Goal: Task Accomplishment & Management: Manage account settings

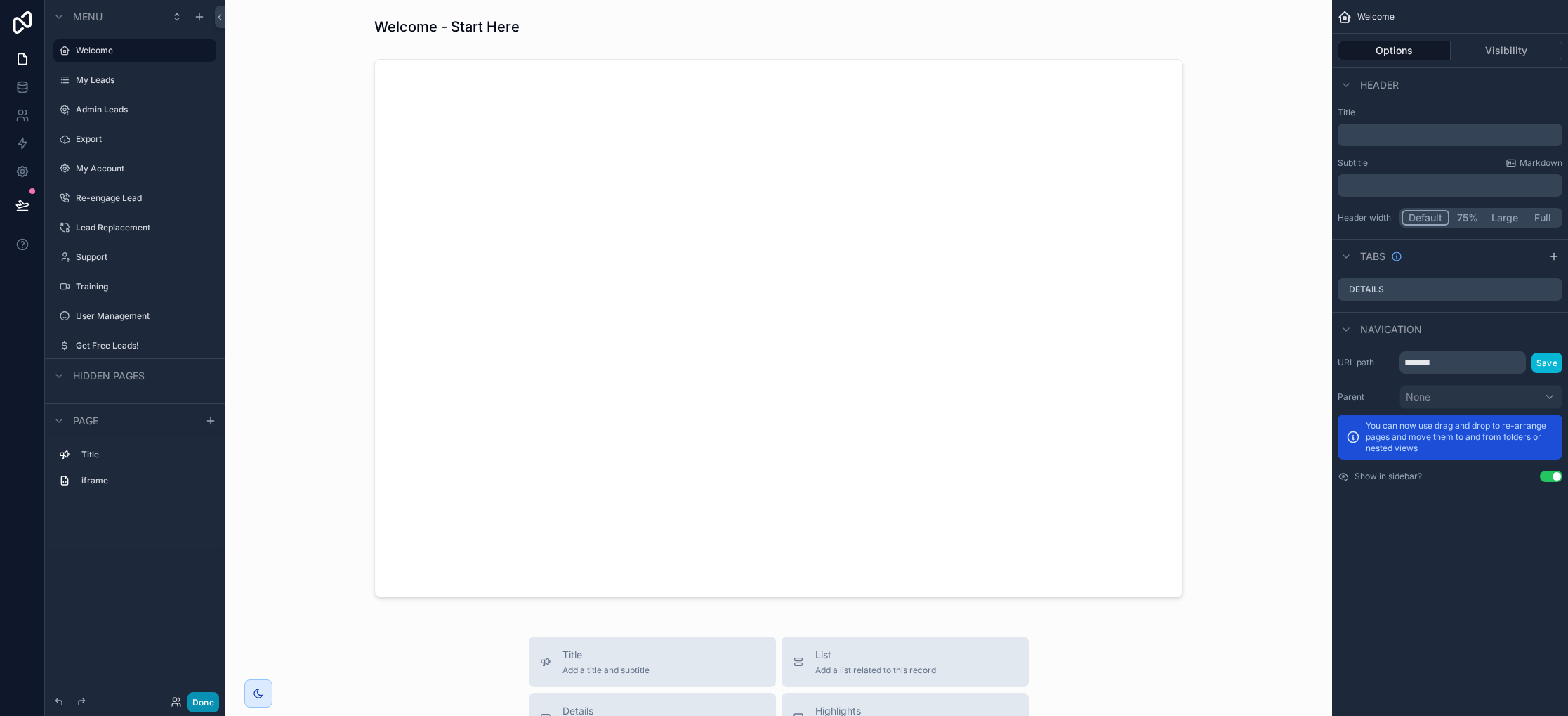
click at [203, 708] on button "Done" at bounding box center [203, 702] width 31 height 21
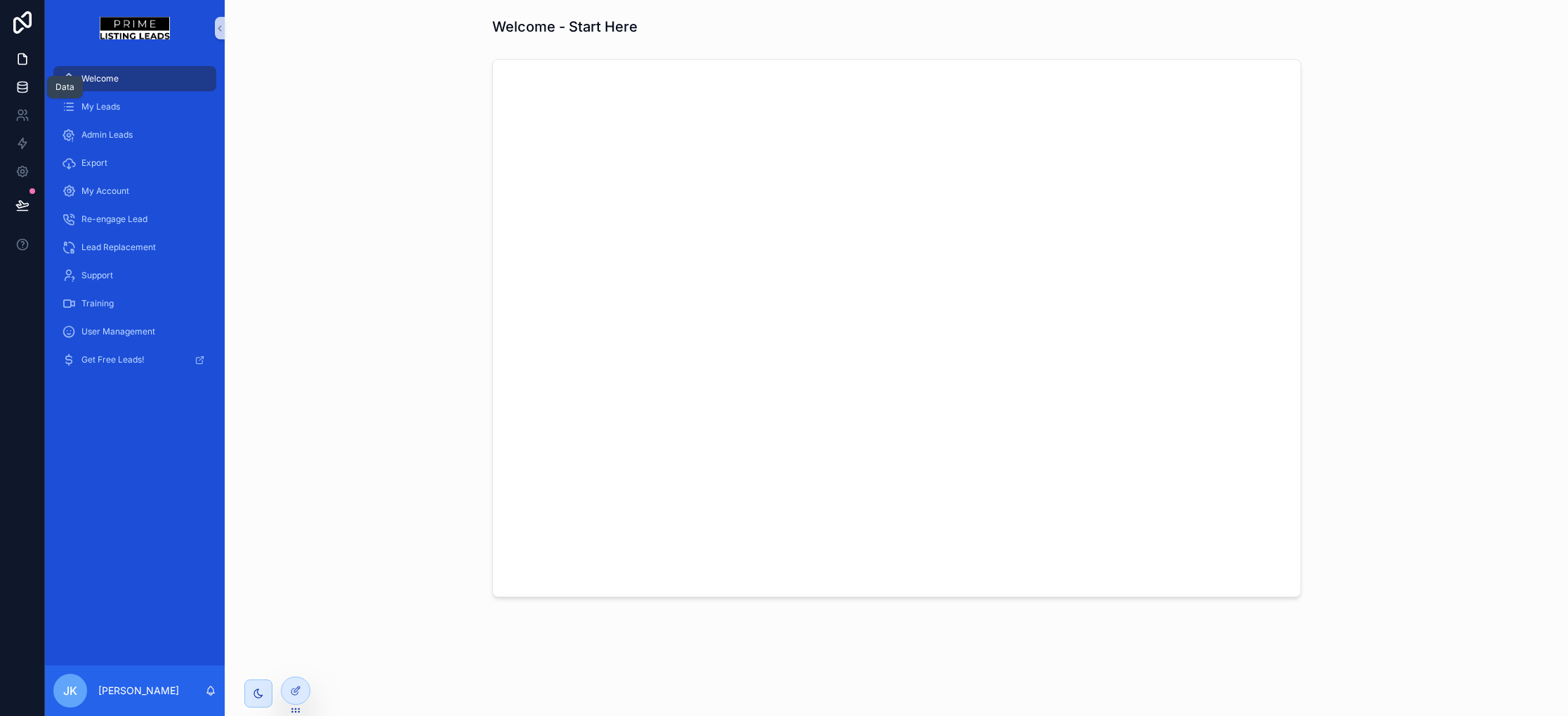
click at [17, 80] on icon at bounding box center [23, 88] width 14 height 14
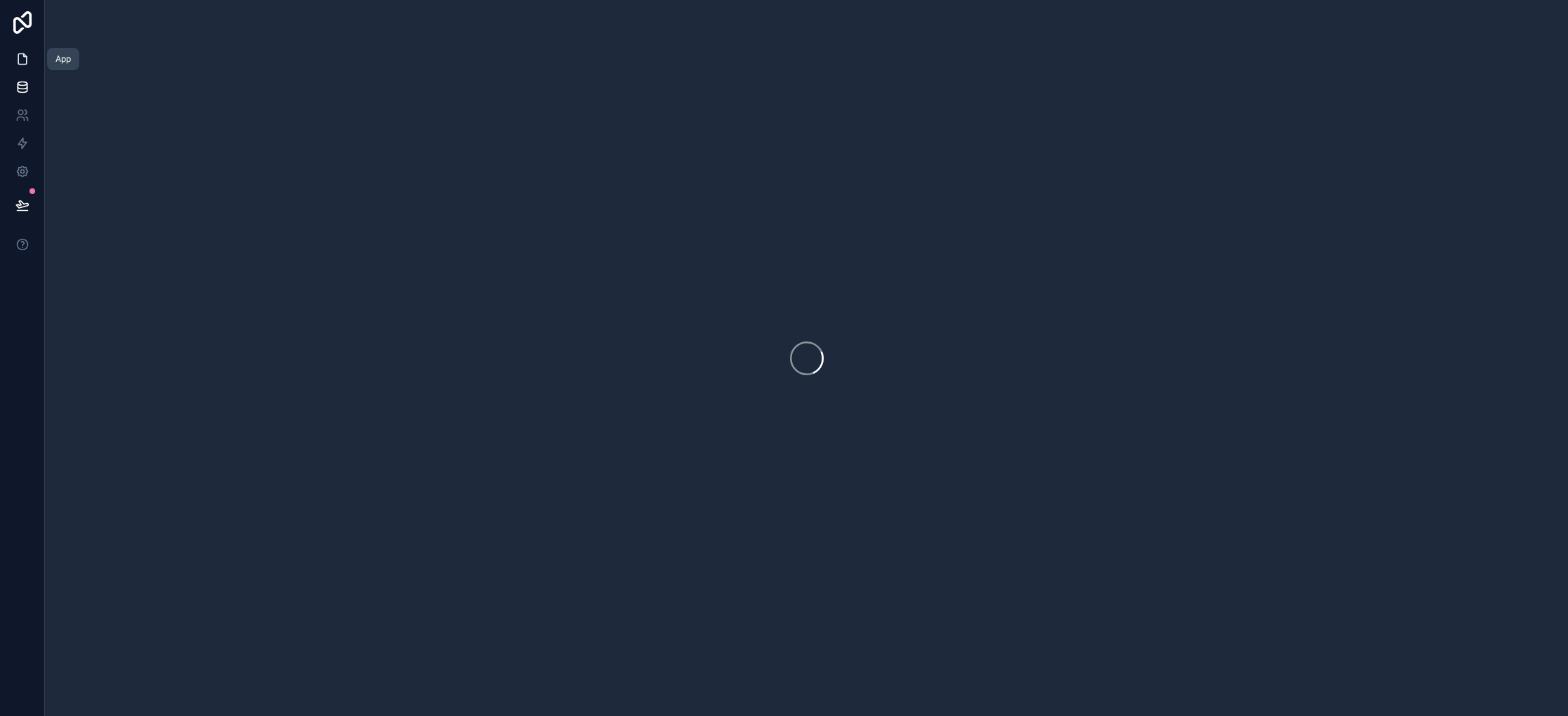
click at [19, 53] on icon at bounding box center [23, 59] width 14 height 14
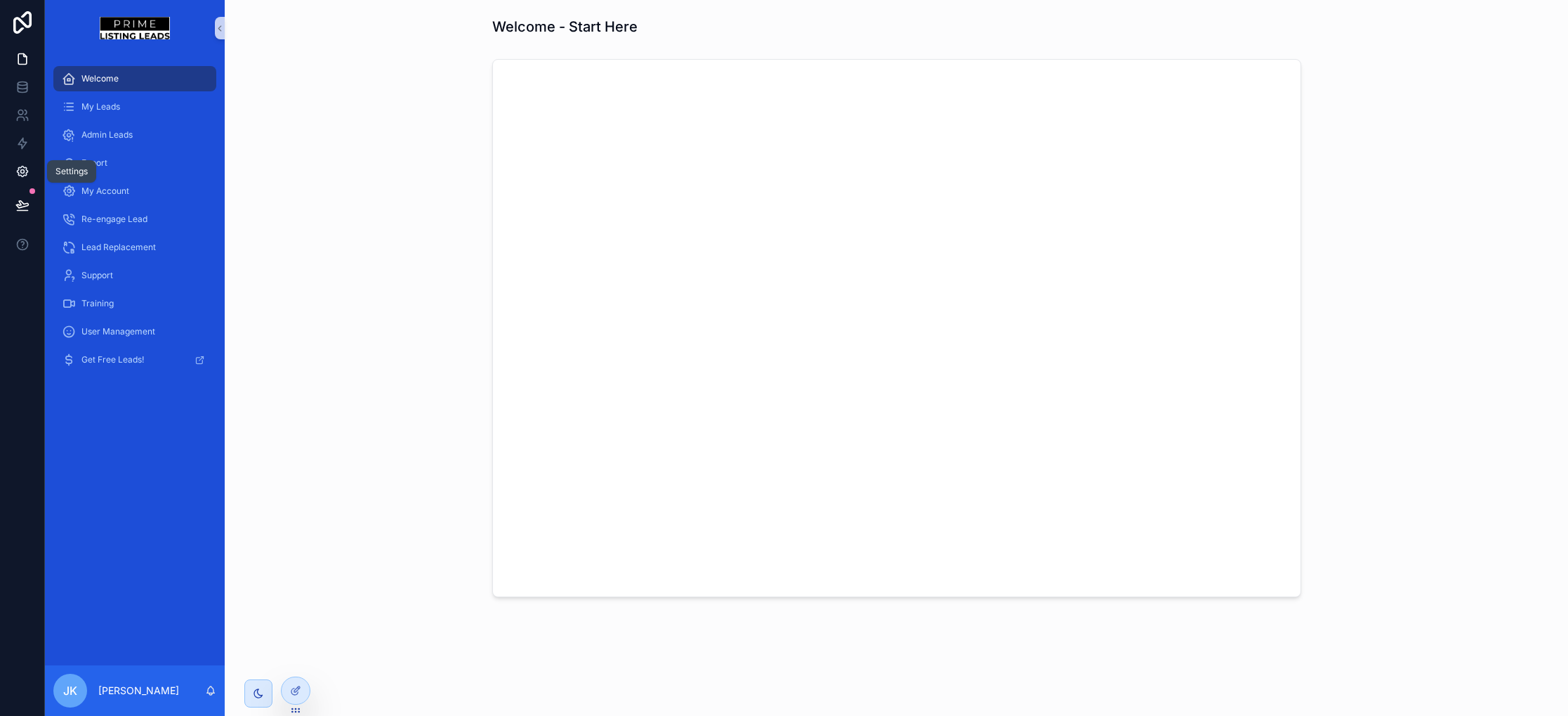
click at [18, 162] on link at bounding box center [22, 171] width 44 height 28
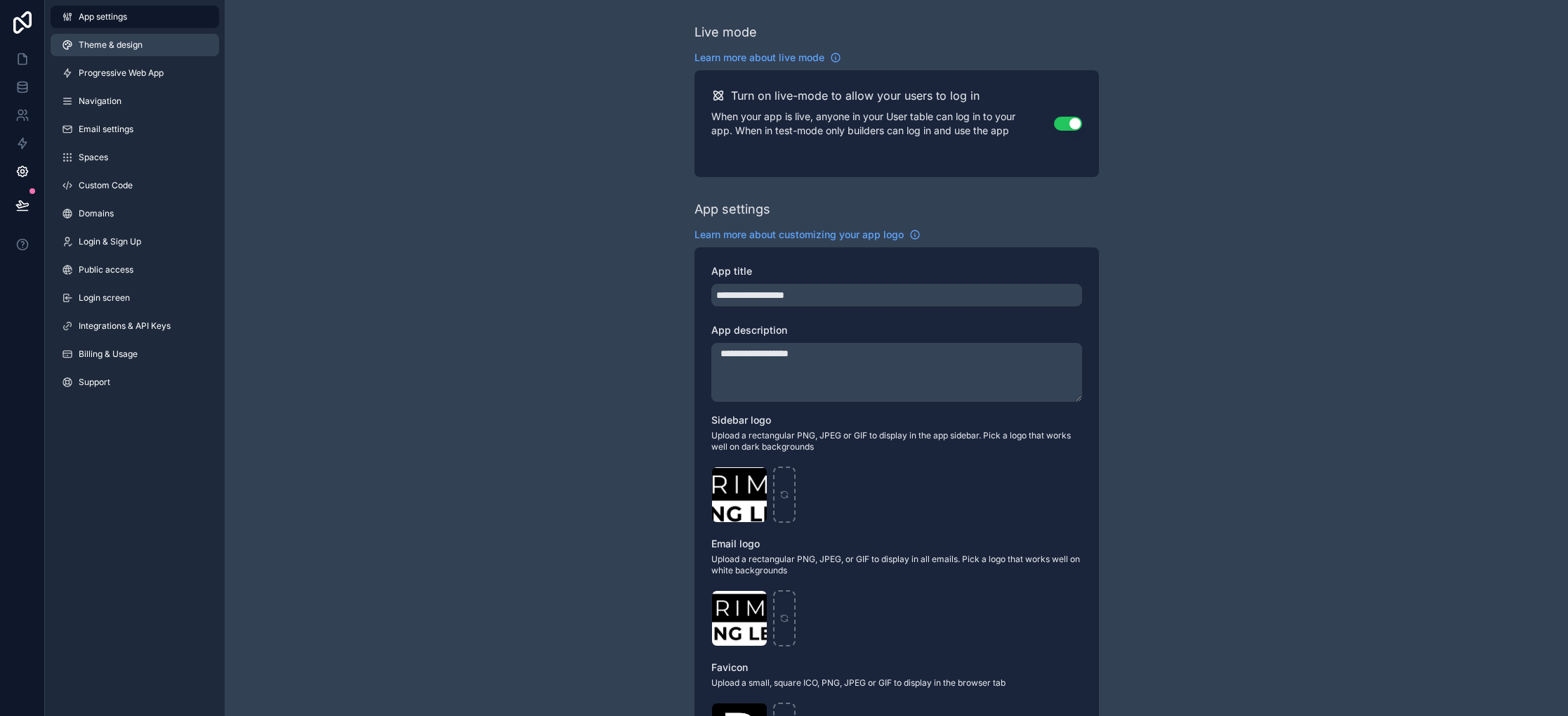
click at [123, 53] on link "Theme & design" at bounding box center [134, 45] width 169 height 23
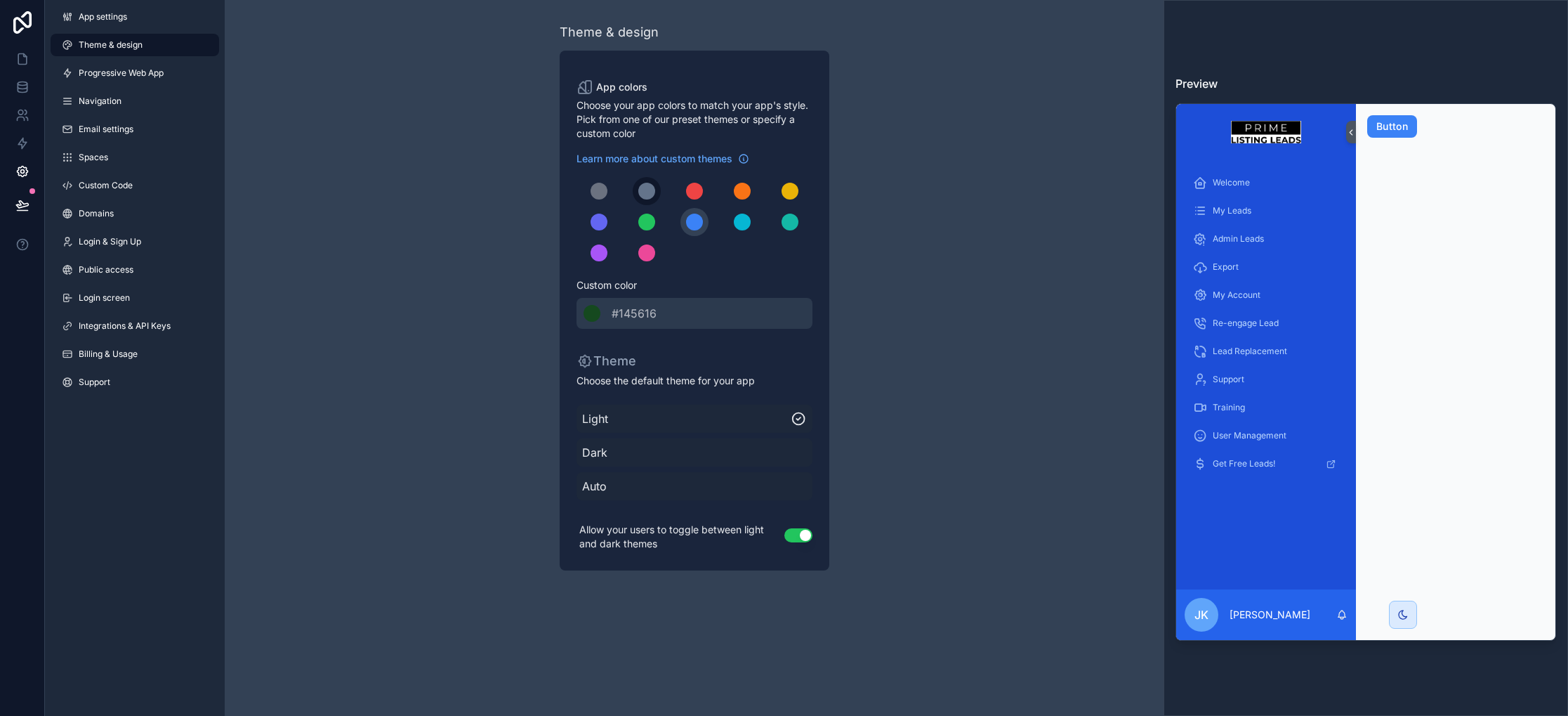
click at [643, 194] on div "scrollable content" at bounding box center [647, 191] width 17 height 17
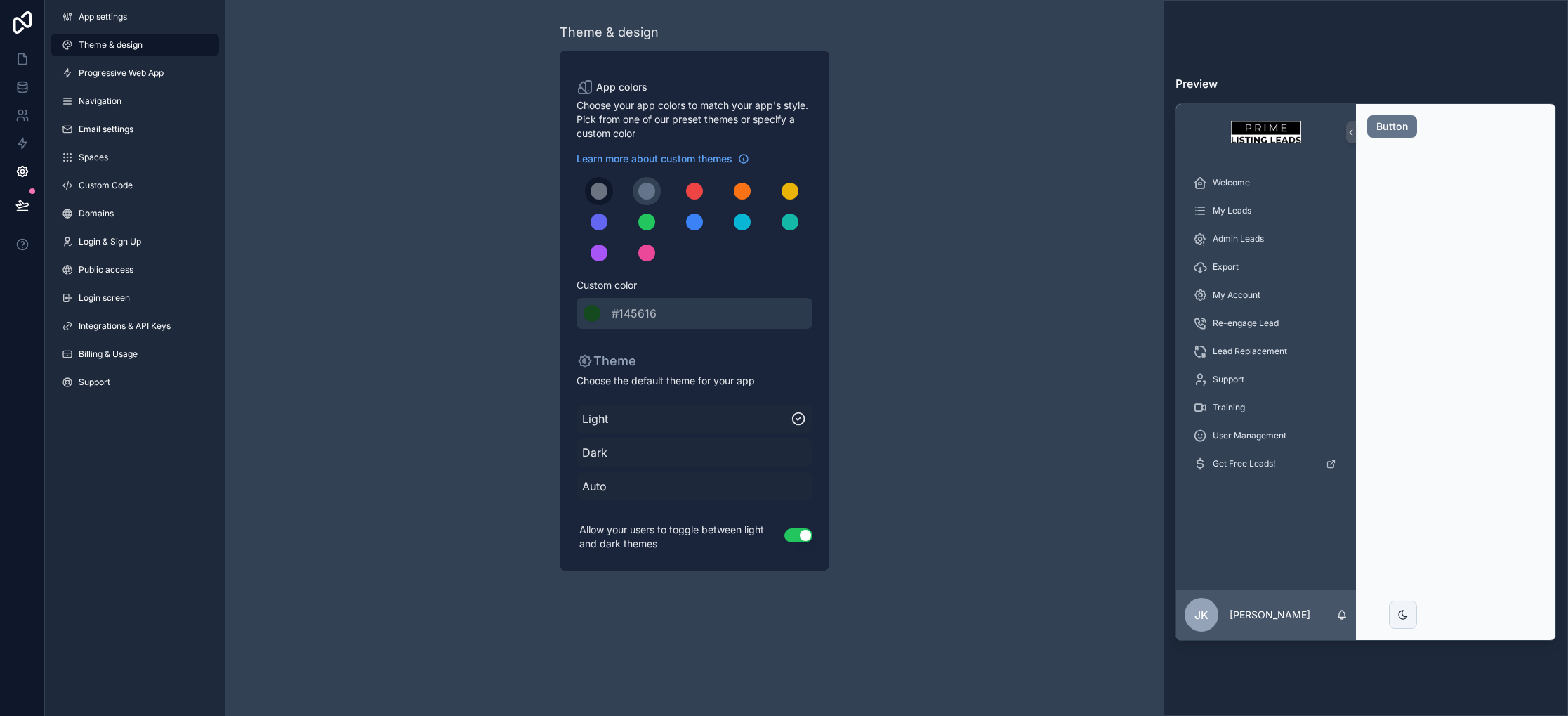
click at [600, 189] on div "scrollable content" at bounding box center [599, 191] width 17 height 17
click at [600, 219] on div "scrollable content" at bounding box center [599, 222] width 17 height 17
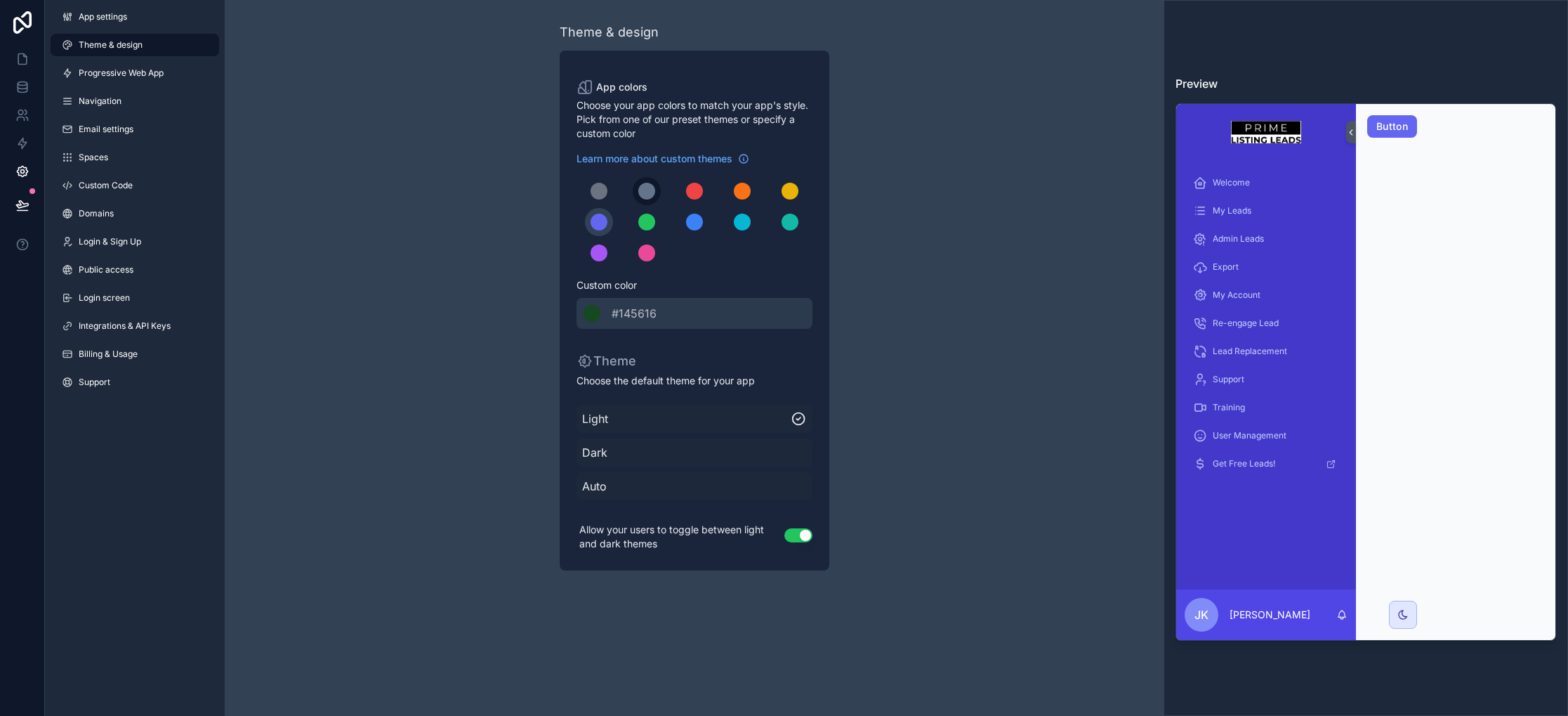
click at [655, 190] on div "scrollable content" at bounding box center [647, 191] width 17 height 17
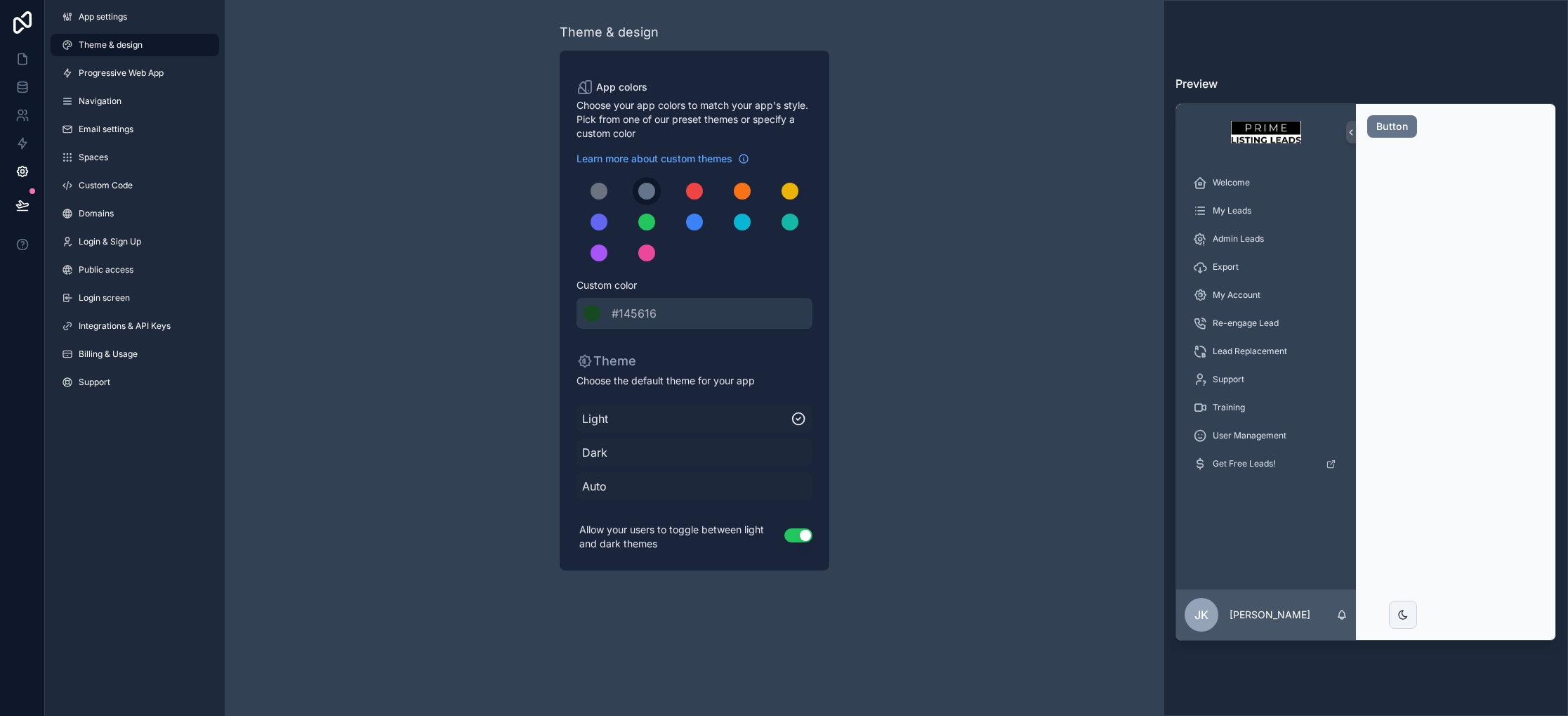
click at [651, 193] on div "scrollable content" at bounding box center [647, 191] width 17 height 17
click at [781, 221] on div "scrollable content" at bounding box center [790, 222] width 17 height 17
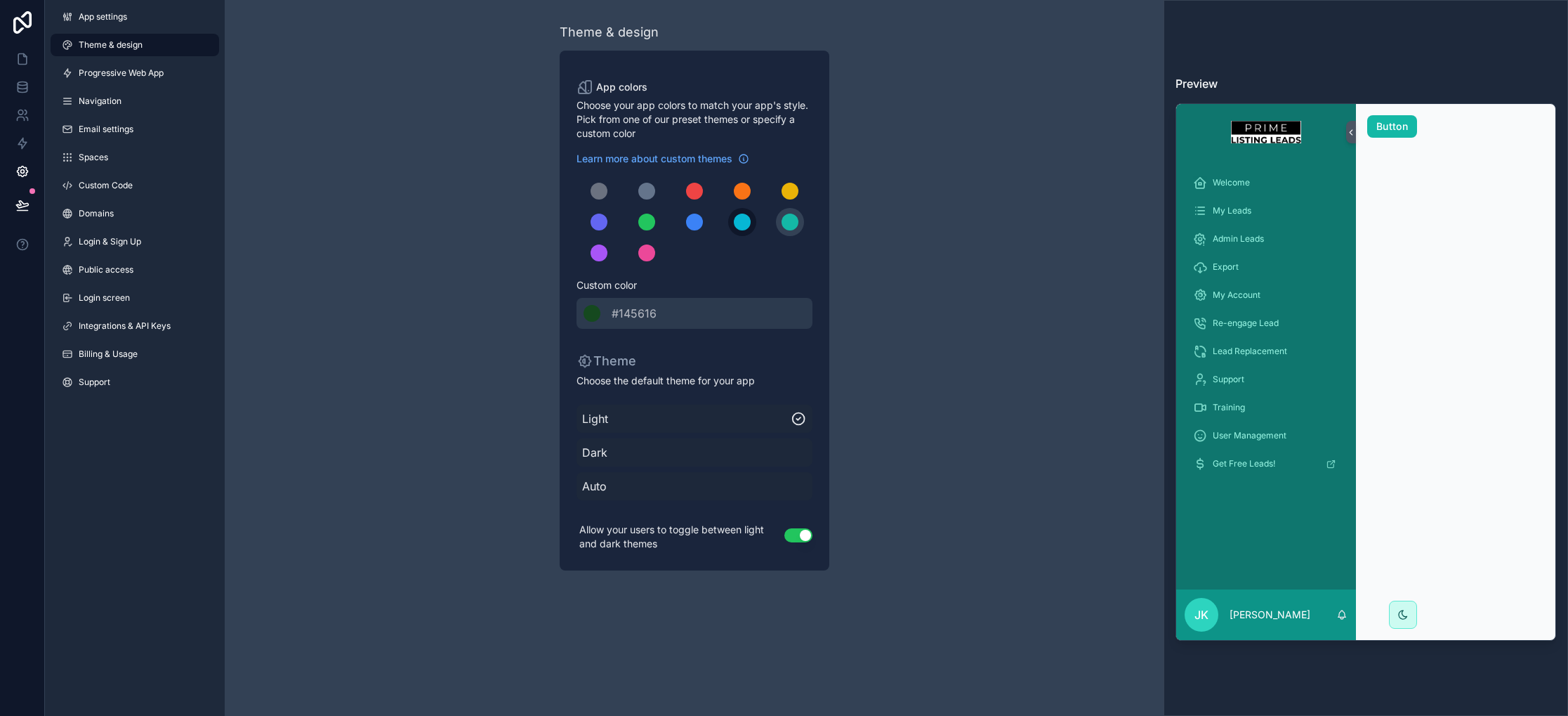
click at [733, 223] on div "scrollable content" at bounding box center [742, 222] width 17 height 17
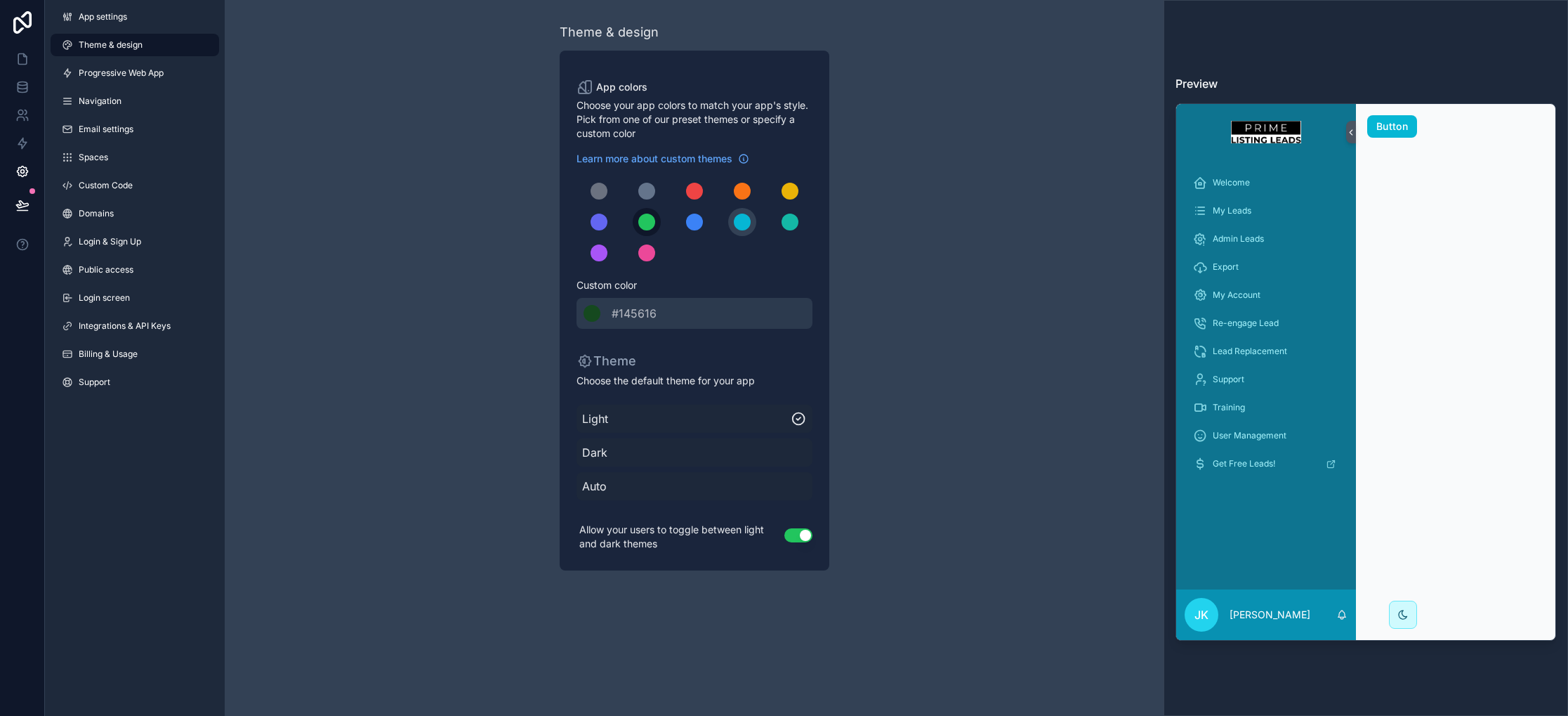
click at [647, 223] on div "scrollable content" at bounding box center [647, 222] width 17 height 17
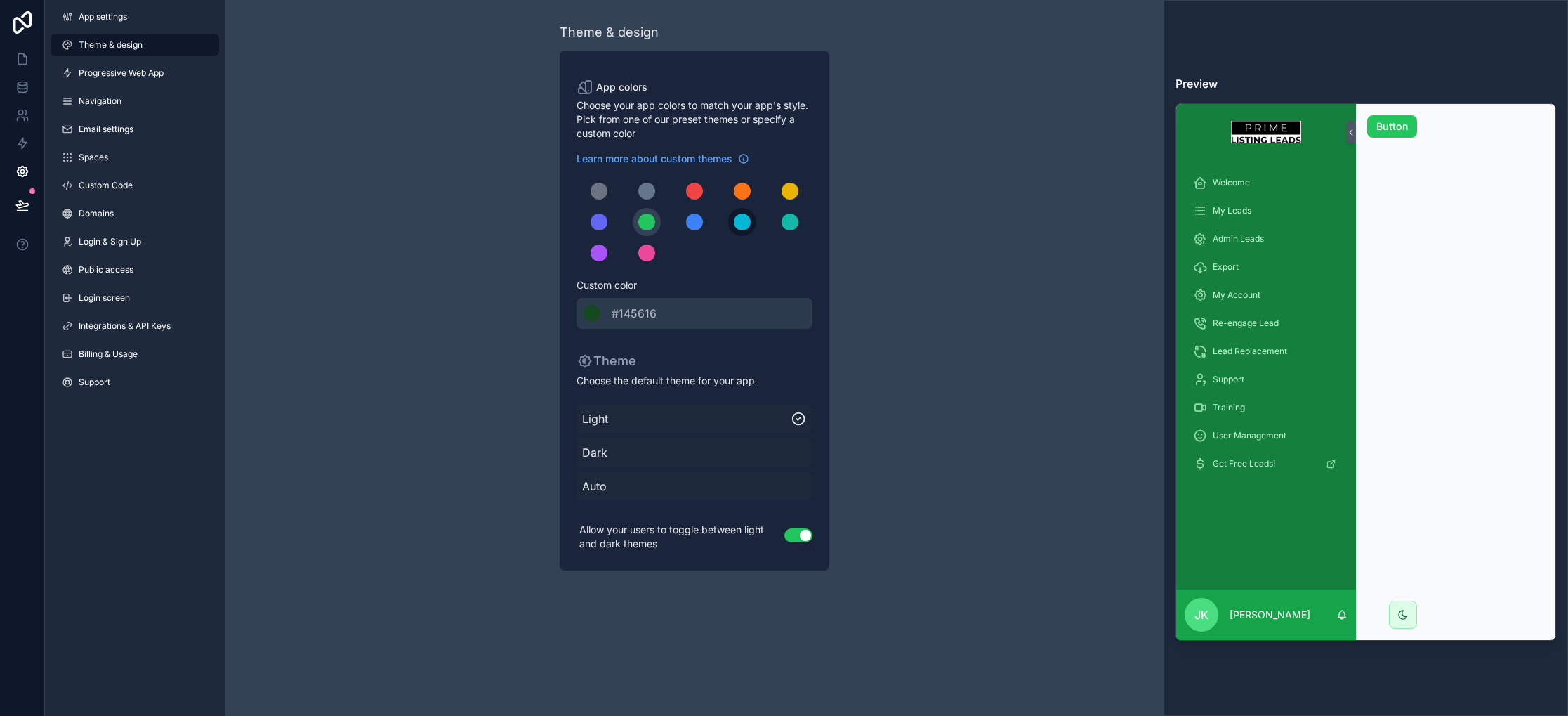
click at [743, 226] on div "scrollable content" at bounding box center [742, 222] width 17 height 17
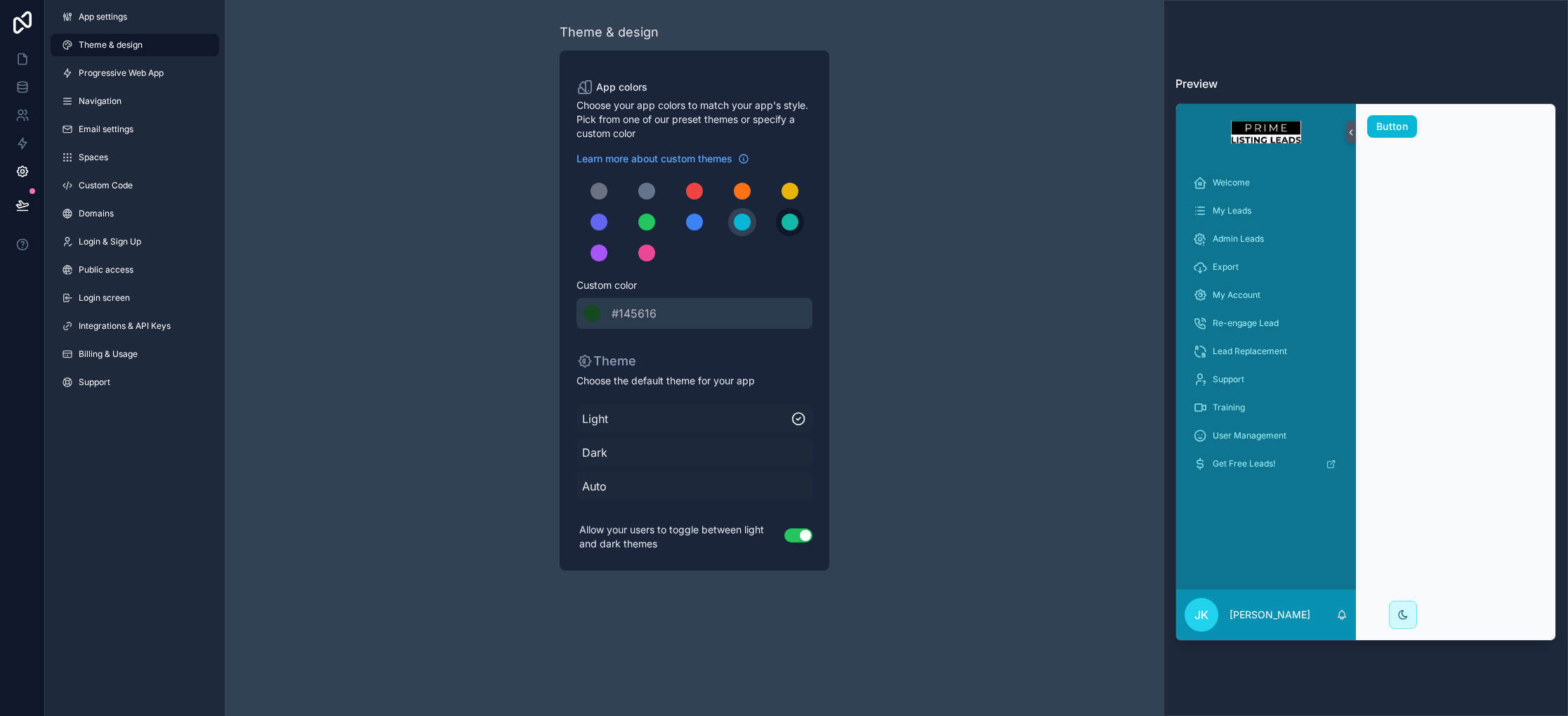
click at [800, 223] on button "scrollable content" at bounding box center [790, 221] width 28 height 28
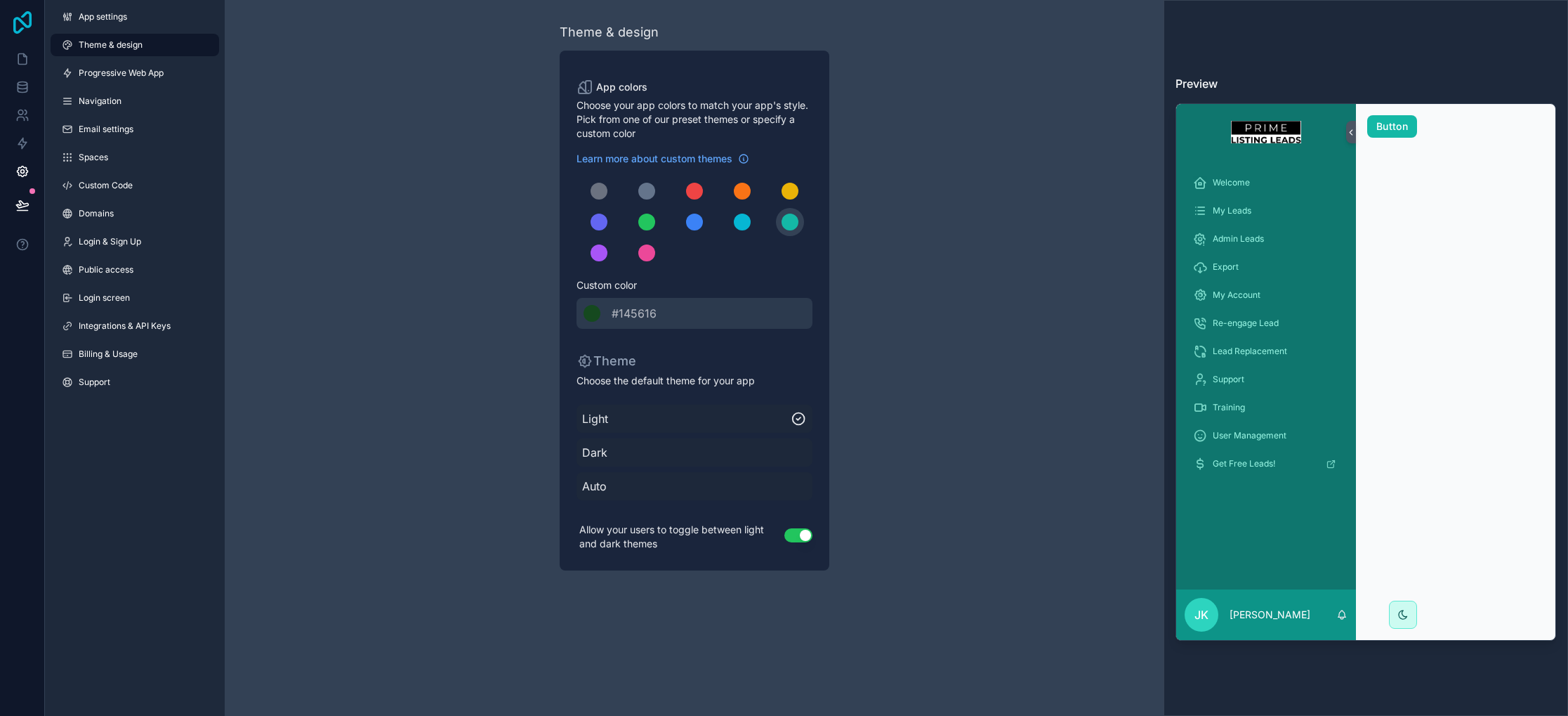
click at [23, 26] on icon at bounding box center [22, 23] width 28 height 23
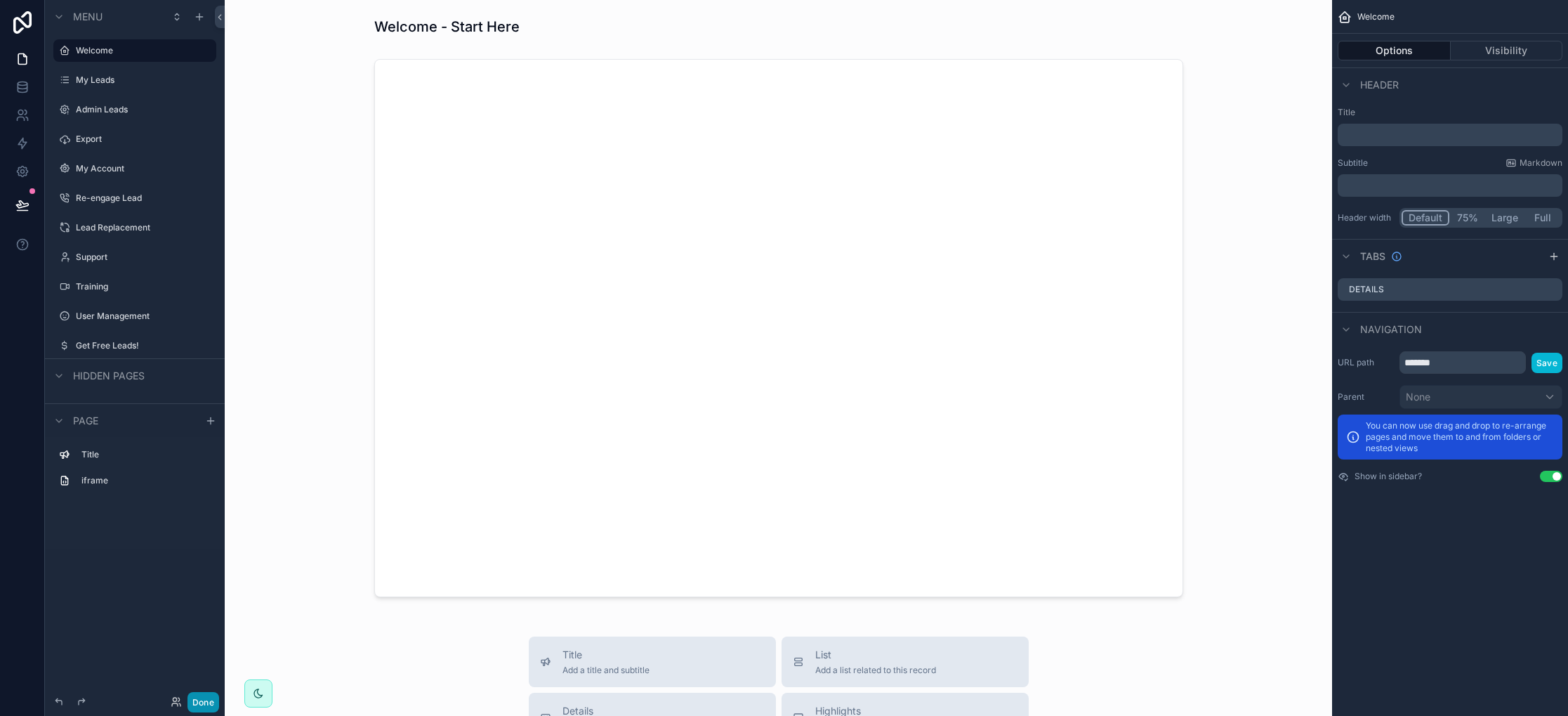
click at [202, 707] on button "Done" at bounding box center [203, 702] width 31 height 21
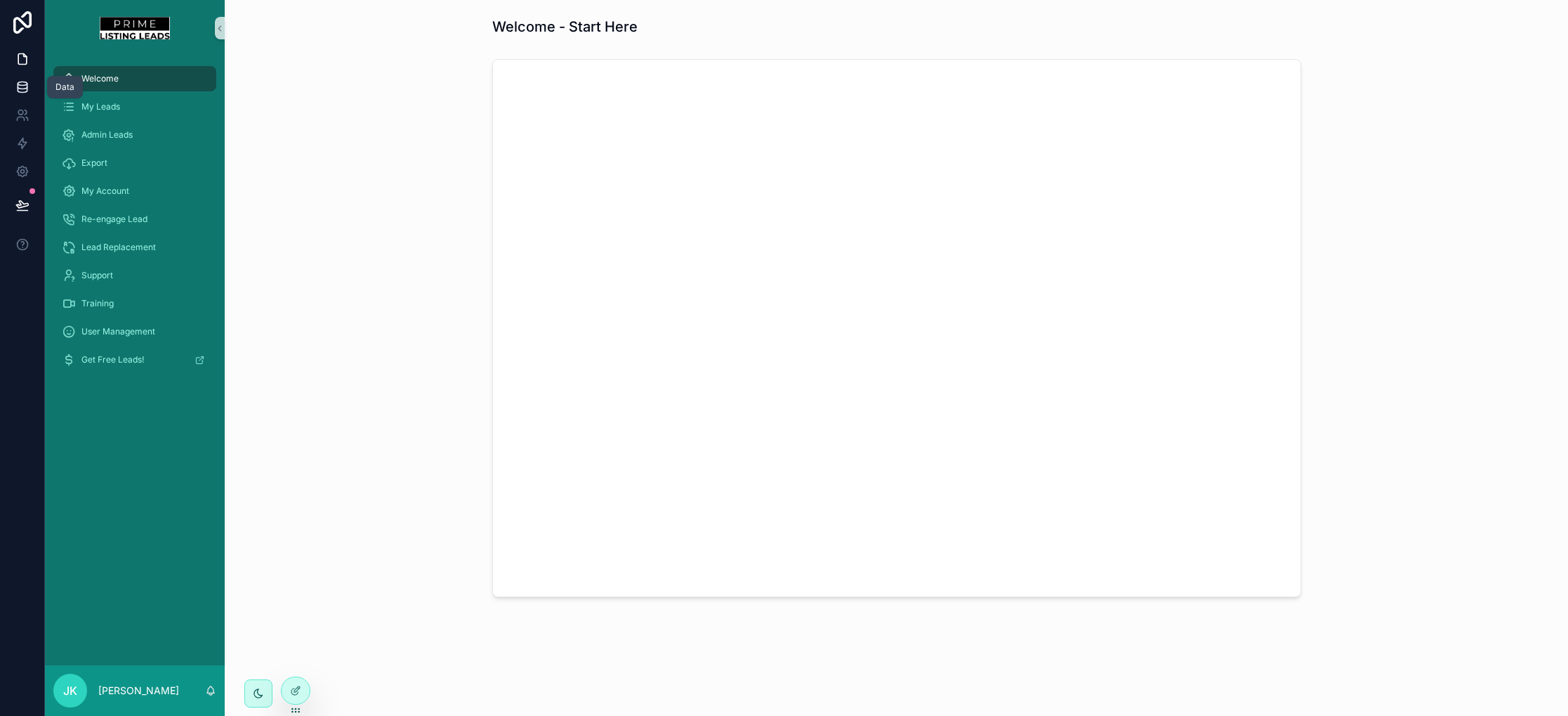
click at [25, 86] on icon at bounding box center [23, 88] width 14 height 14
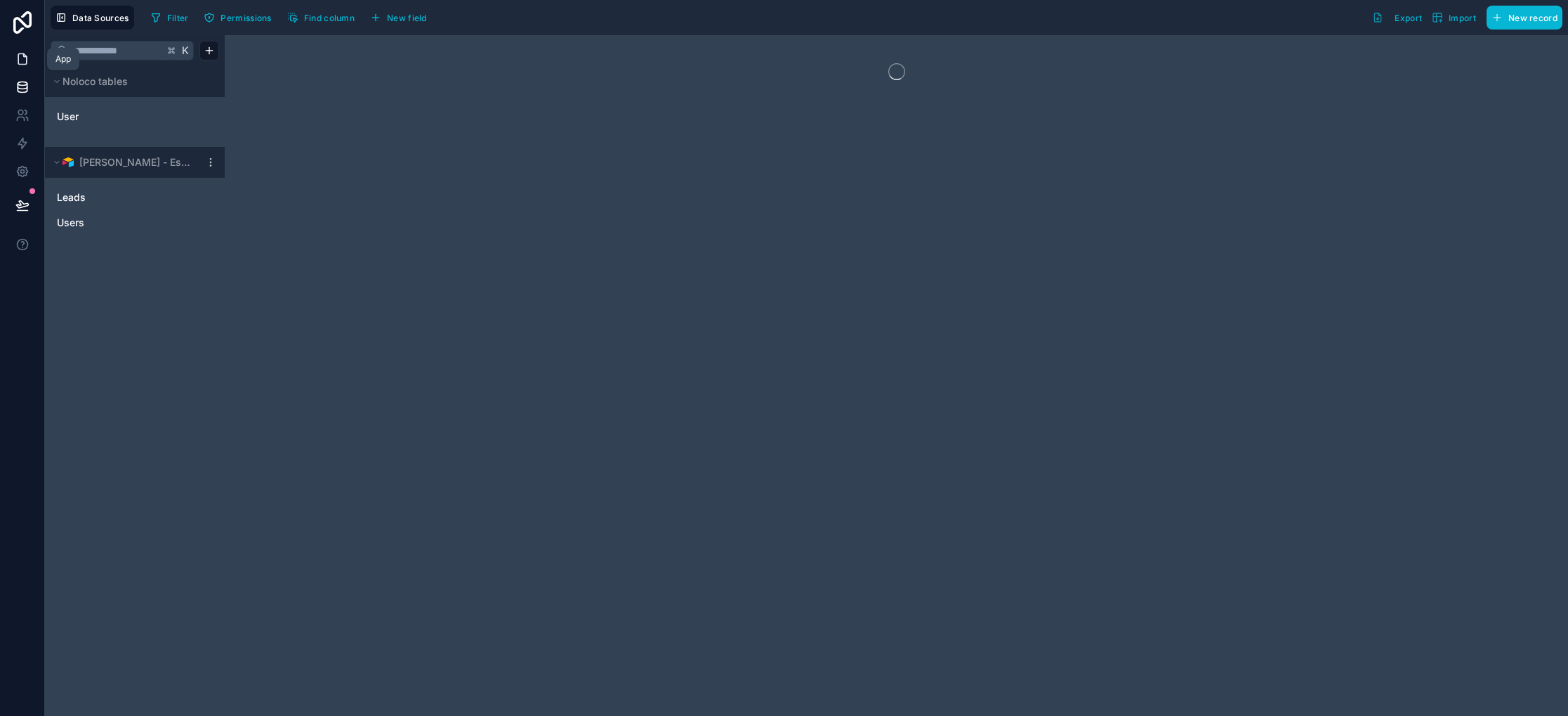
click at [23, 65] on icon at bounding box center [23, 59] width 14 height 14
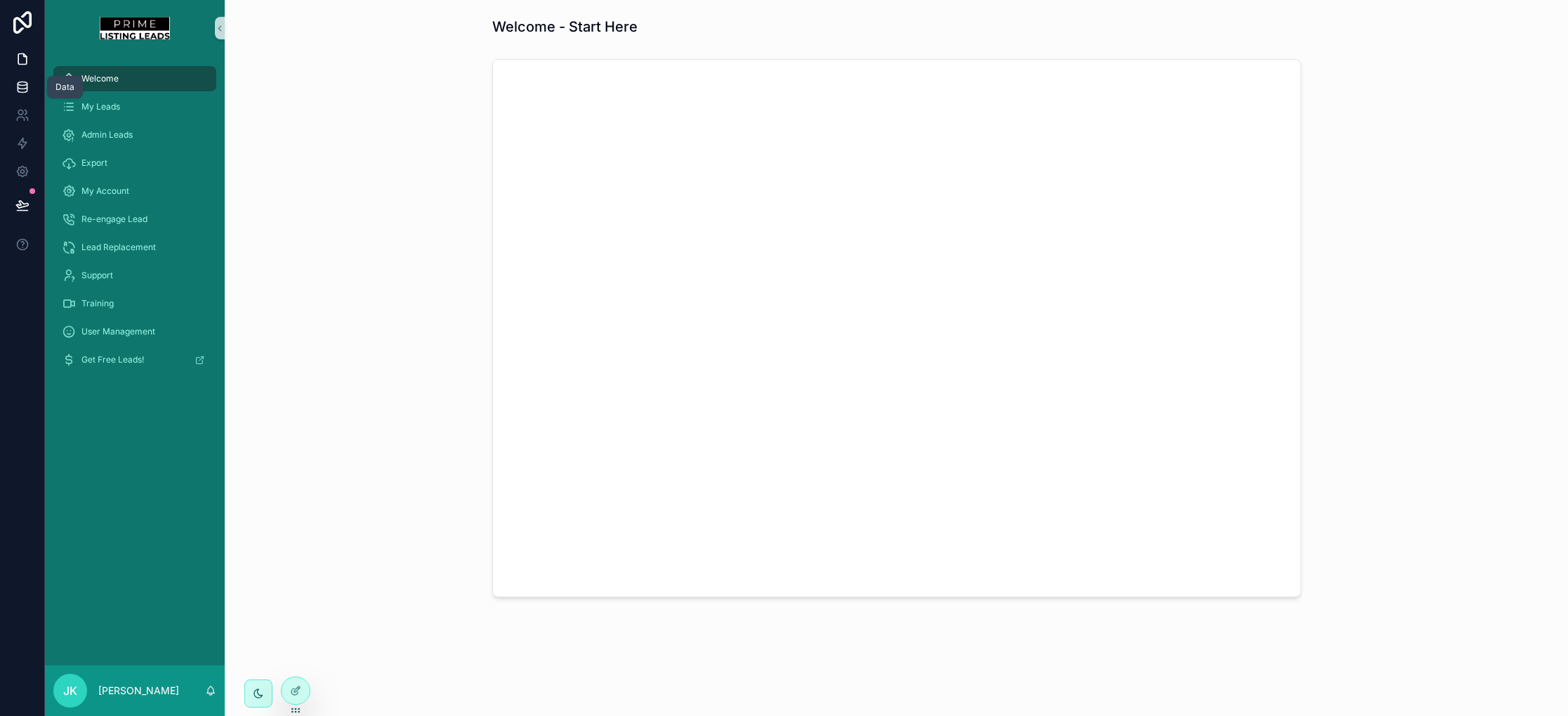
click at [25, 77] on link at bounding box center [22, 87] width 44 height 28
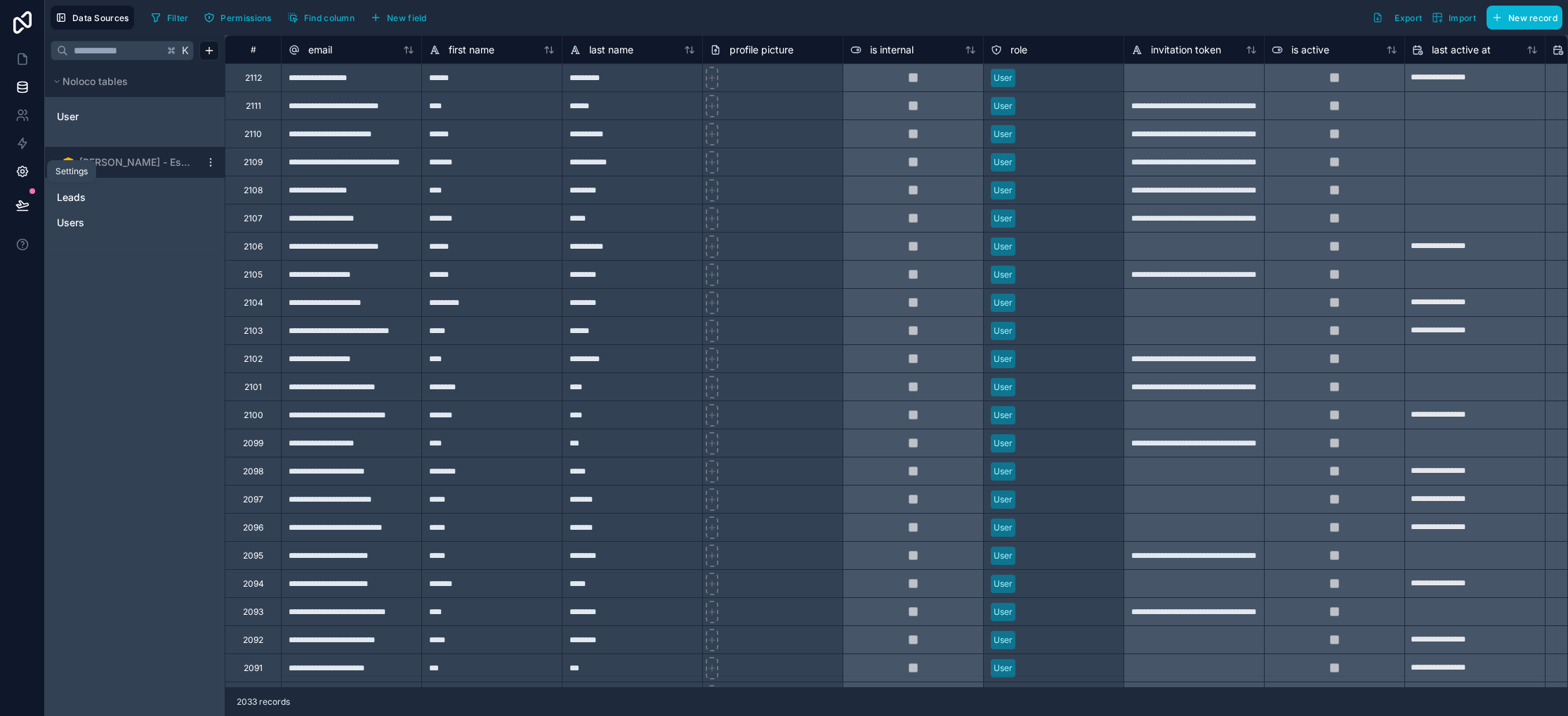
click at [26, 174] on icon at bounding box center [22, 172] width 11 height 11
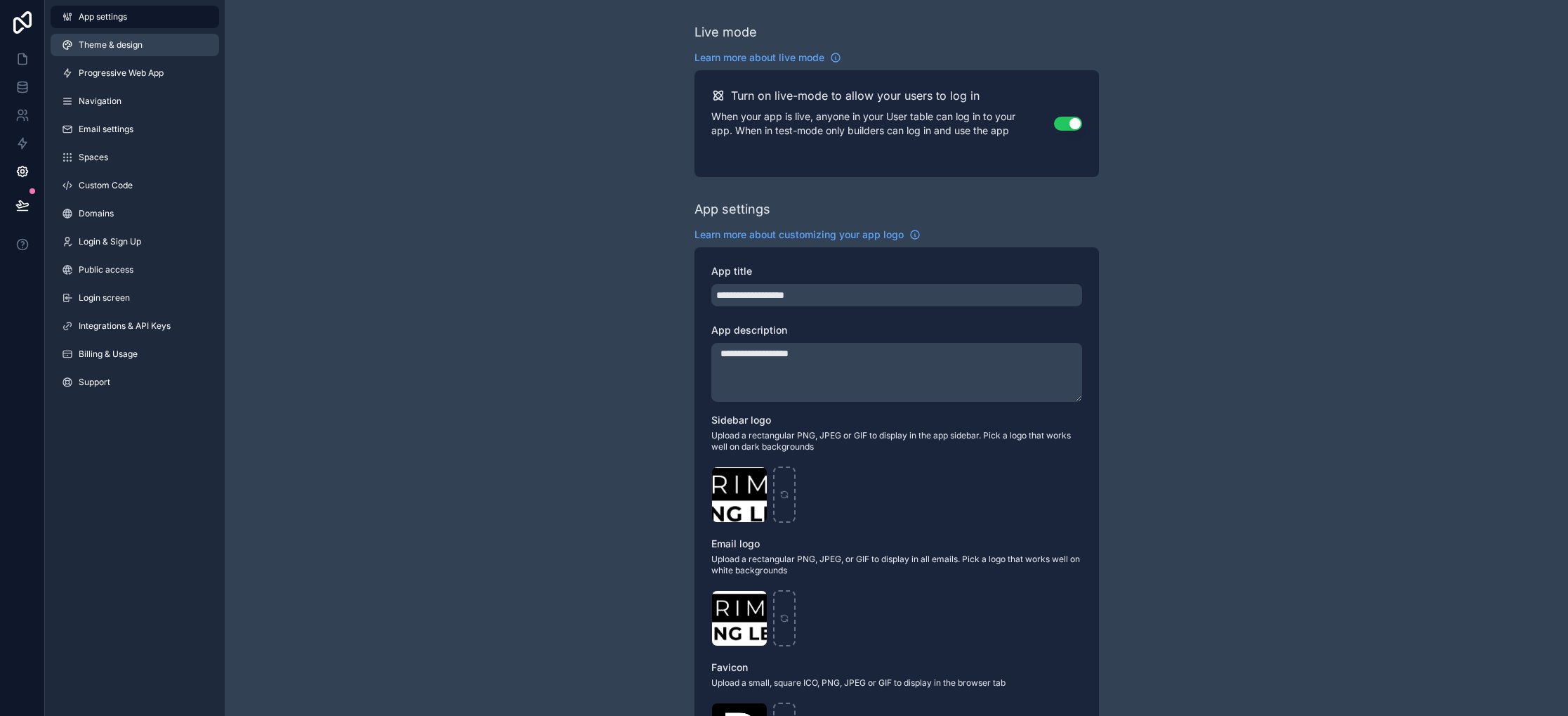
click at [134, 46] on span "Theme & design" at bounding box center [111, 45] width 64 height 11
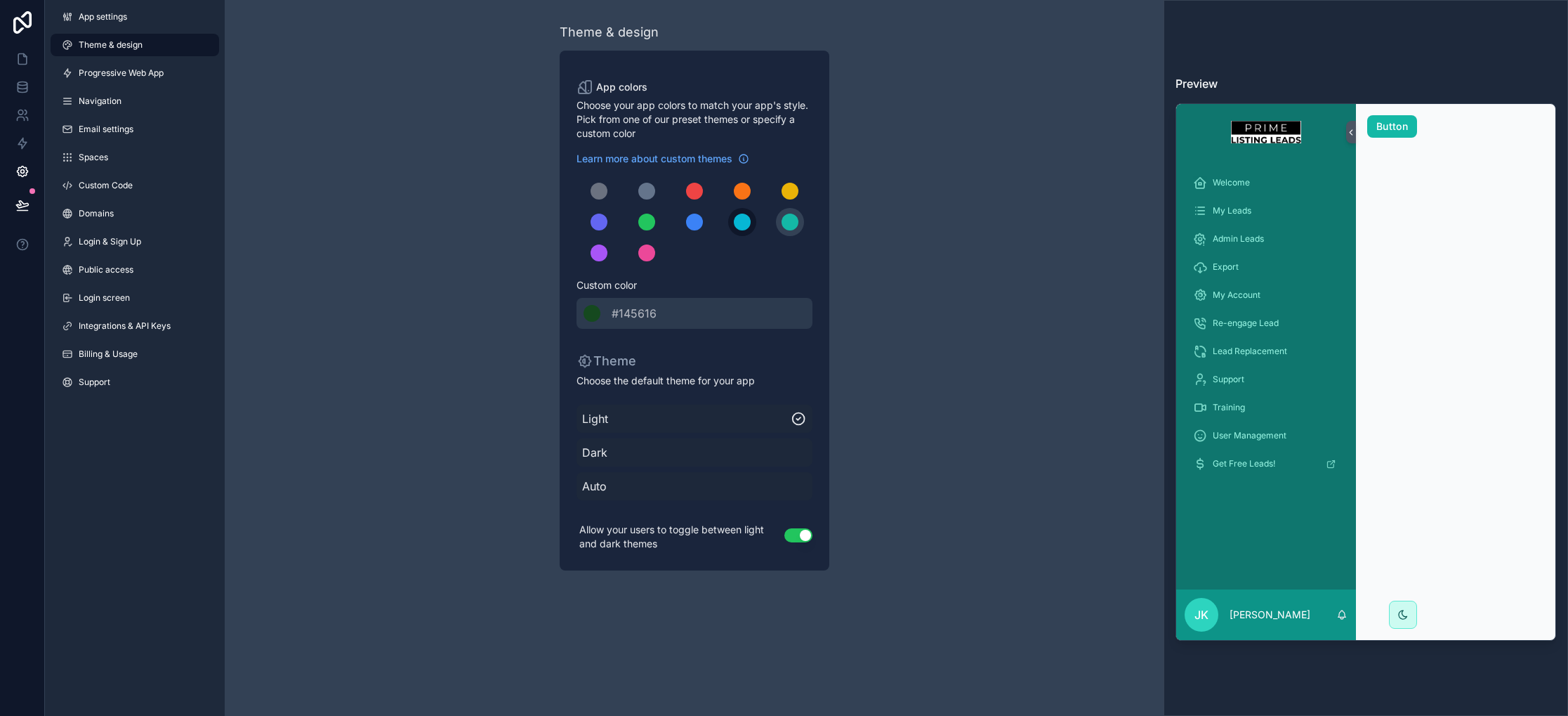
click at [752, 221] on button "scrollable content" at bounding box center [741, 221] width 28 height 28
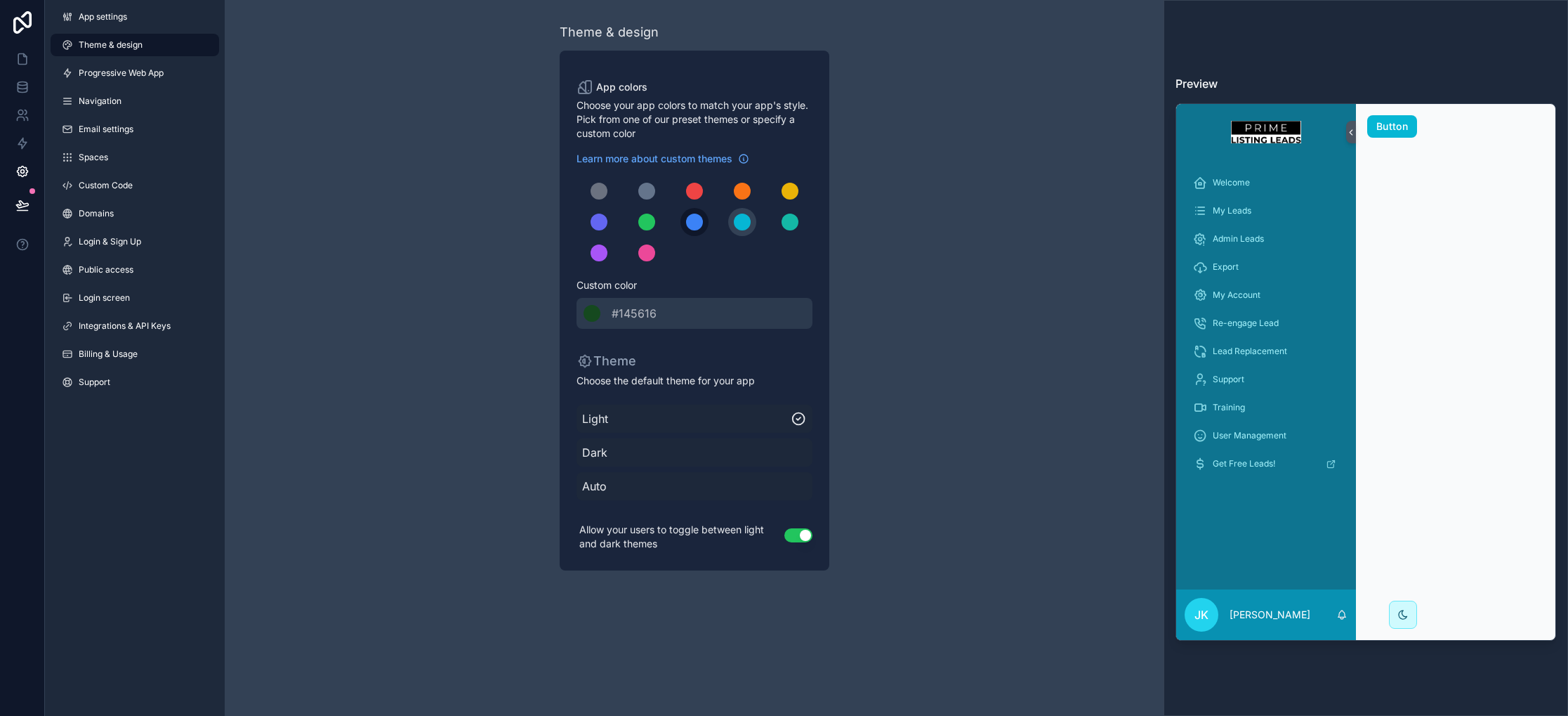
click at [693, 227] on div "scrollable content" at bounding box center [694, 222] width 17 height 17
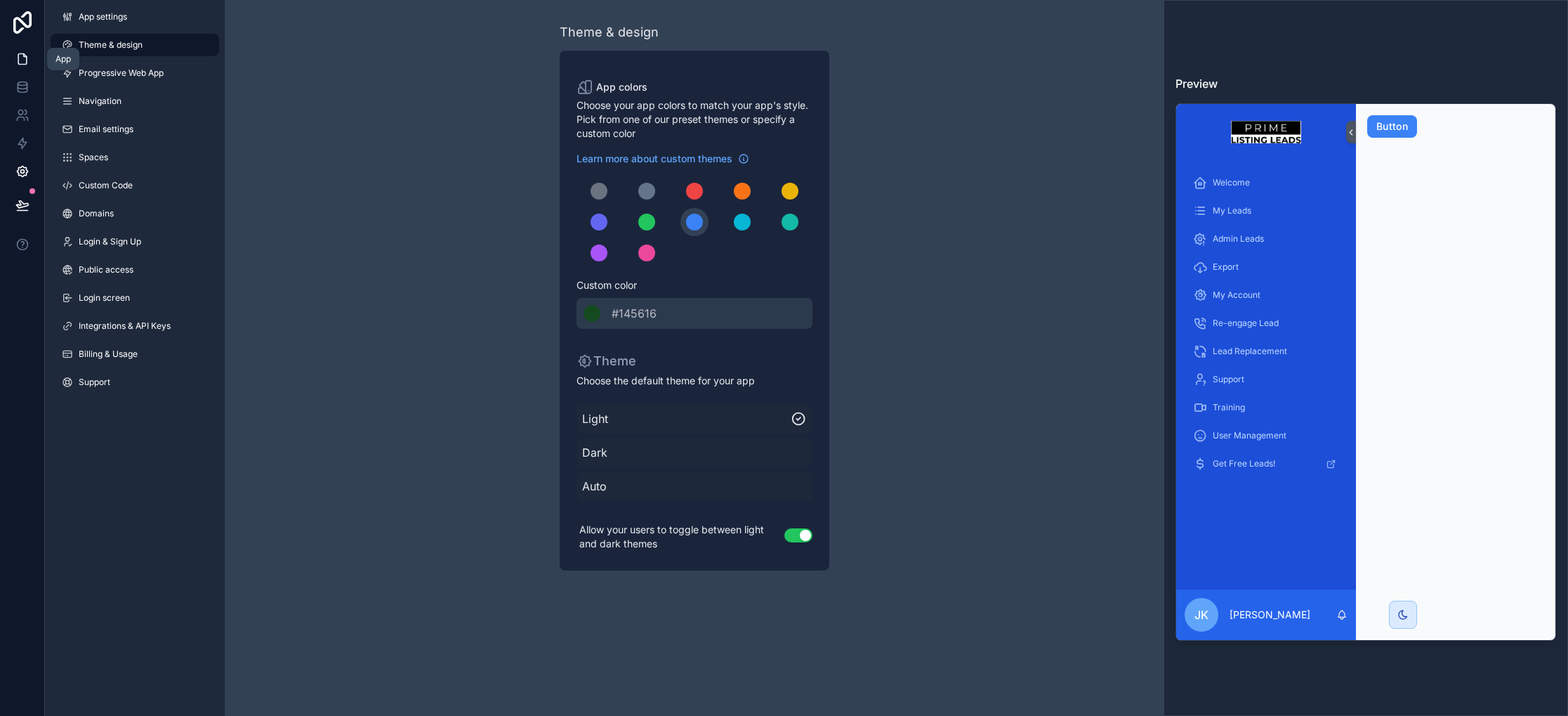
click at [36, 58] on link at bounding box center [22, 58] width 44 height 28
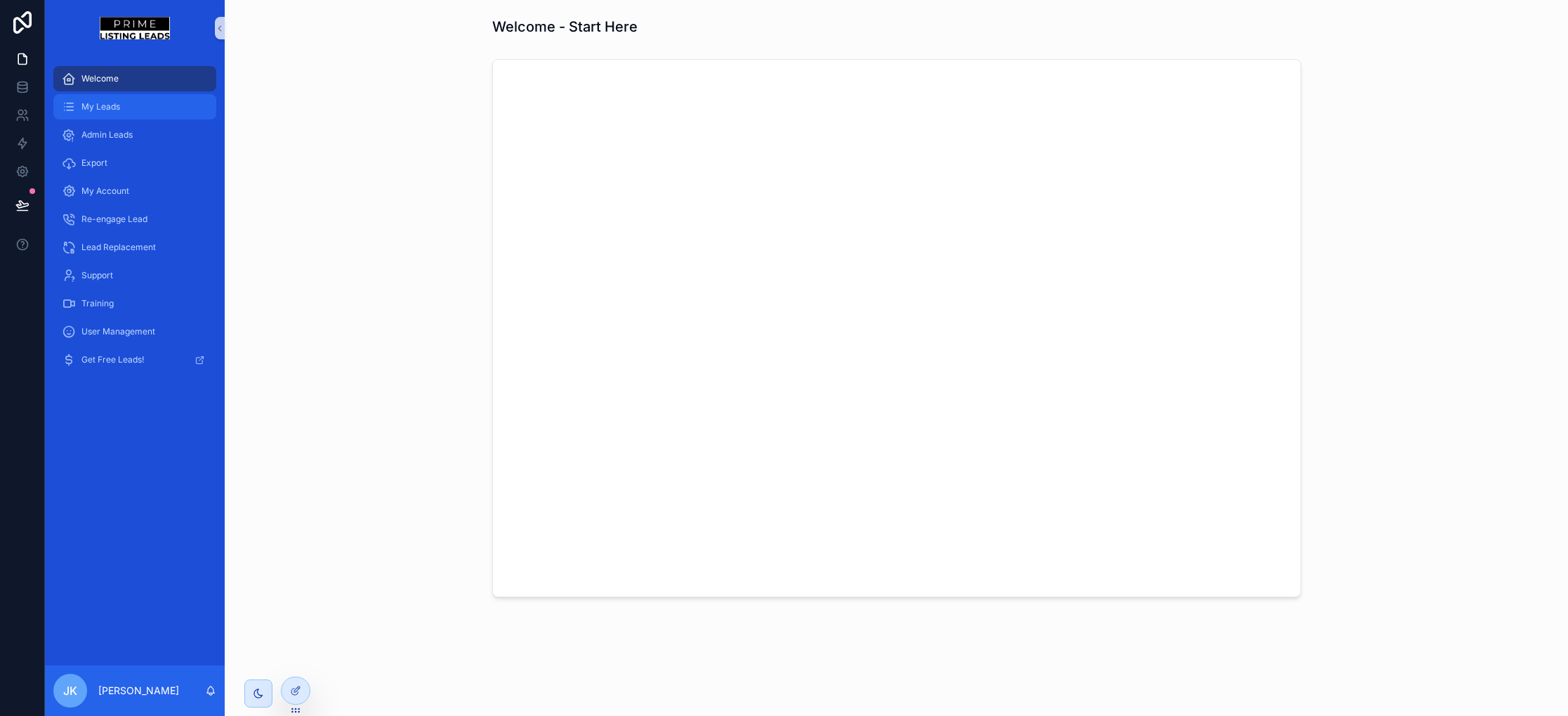
click at [112, 103] on span "My Leads" at bounding box center [100, 107] width 38 height 11
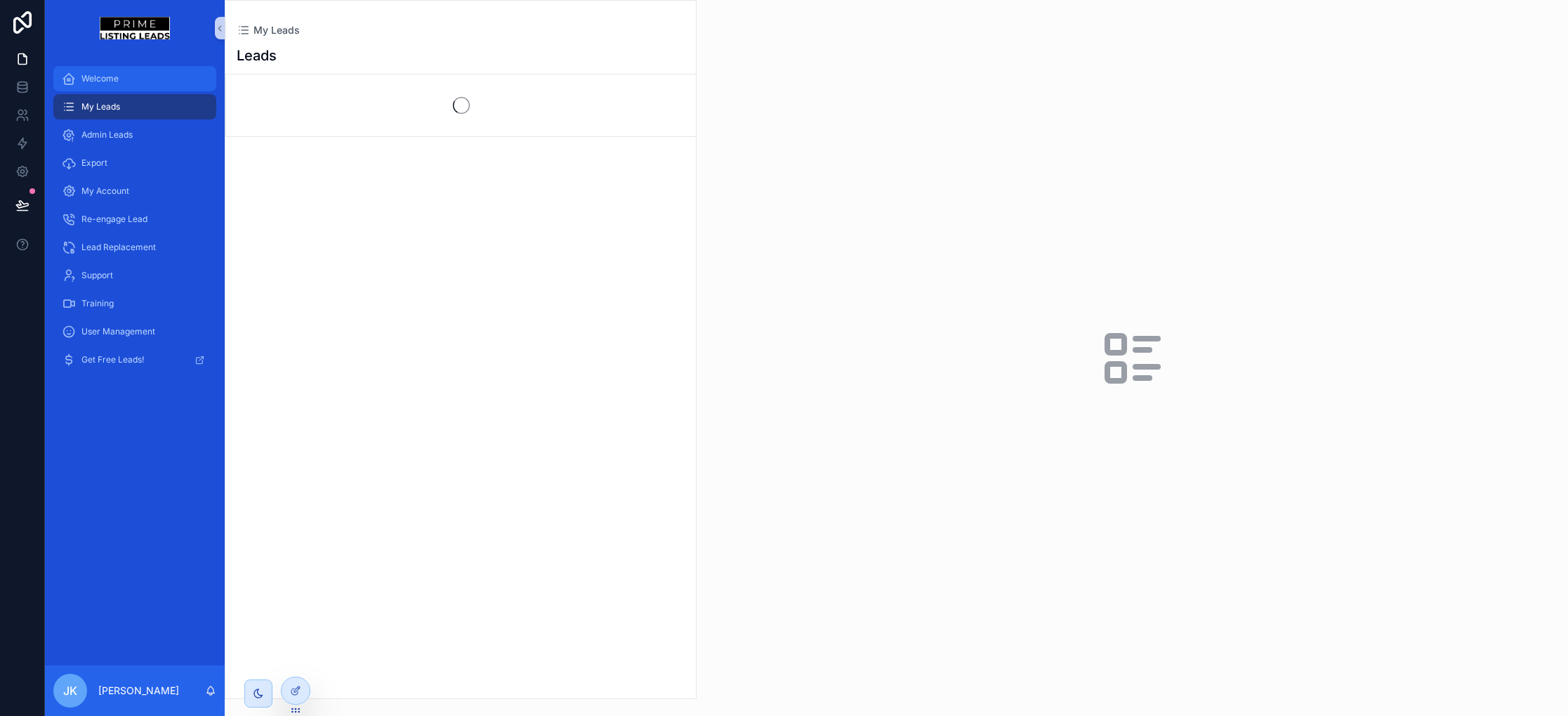
click at [112, 84] on div "Welcome" at bounding box center [134, 79] width 146 height 23
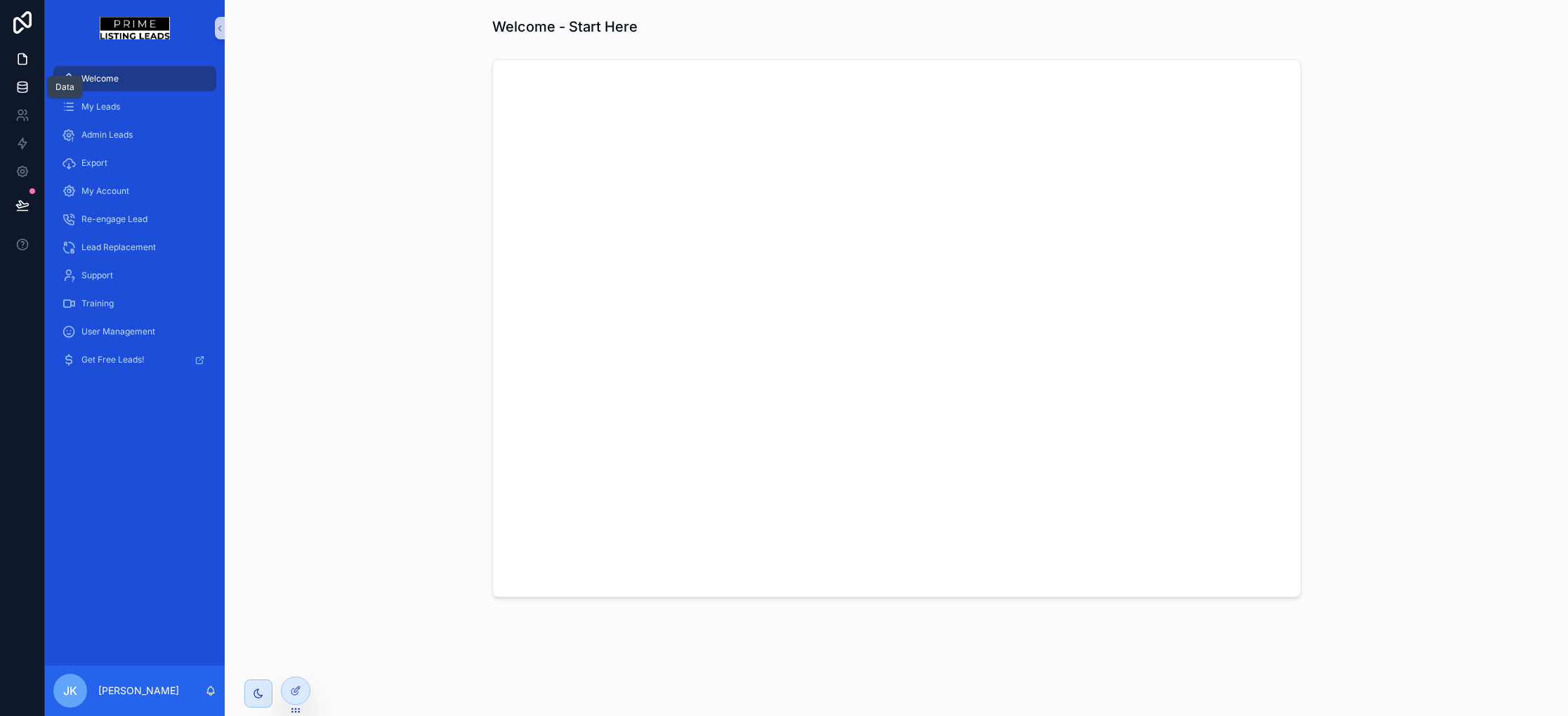
click at [27, 85] on icon at bounding box center [23, 88] width 14 height 14
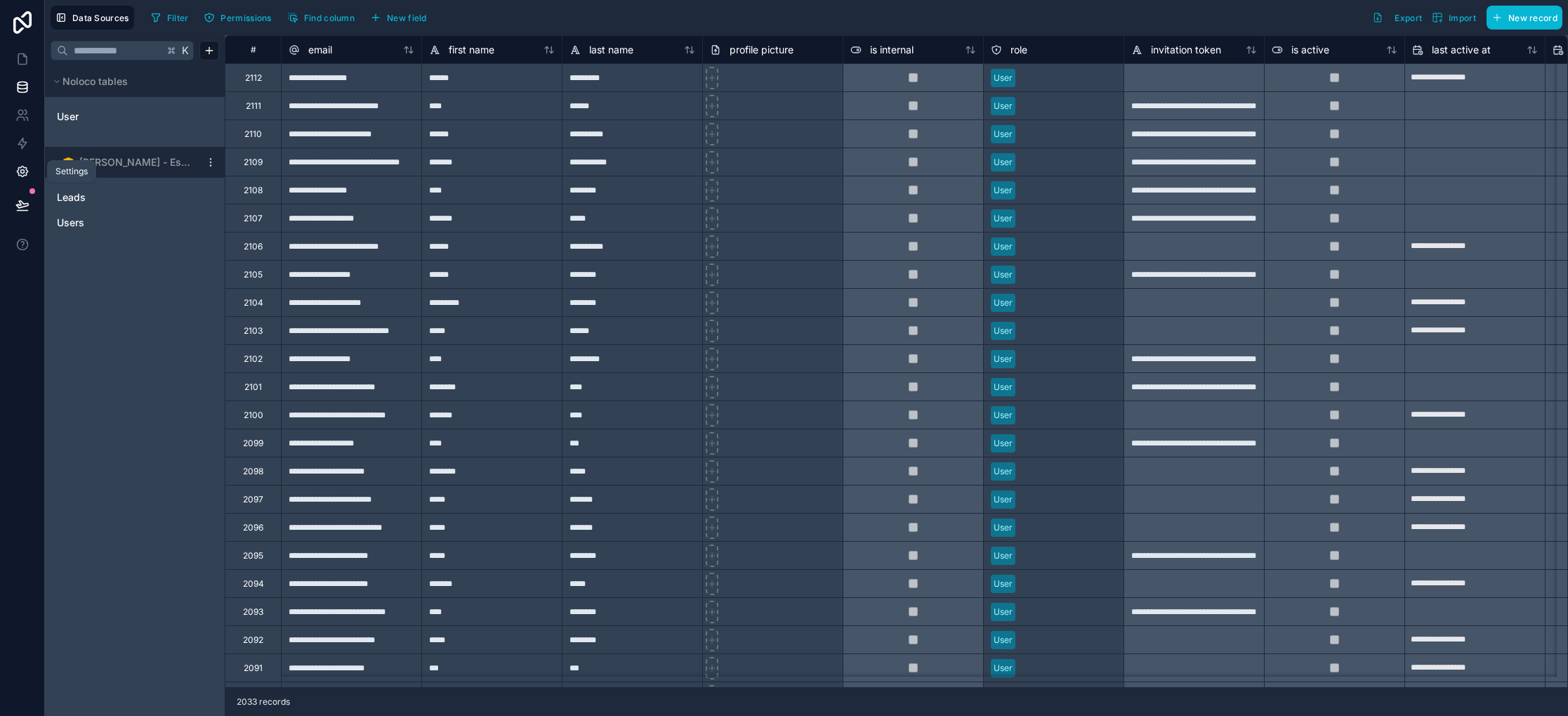
click at [25, 172] on icon at bounding box center [23, 172] width 14 height 14
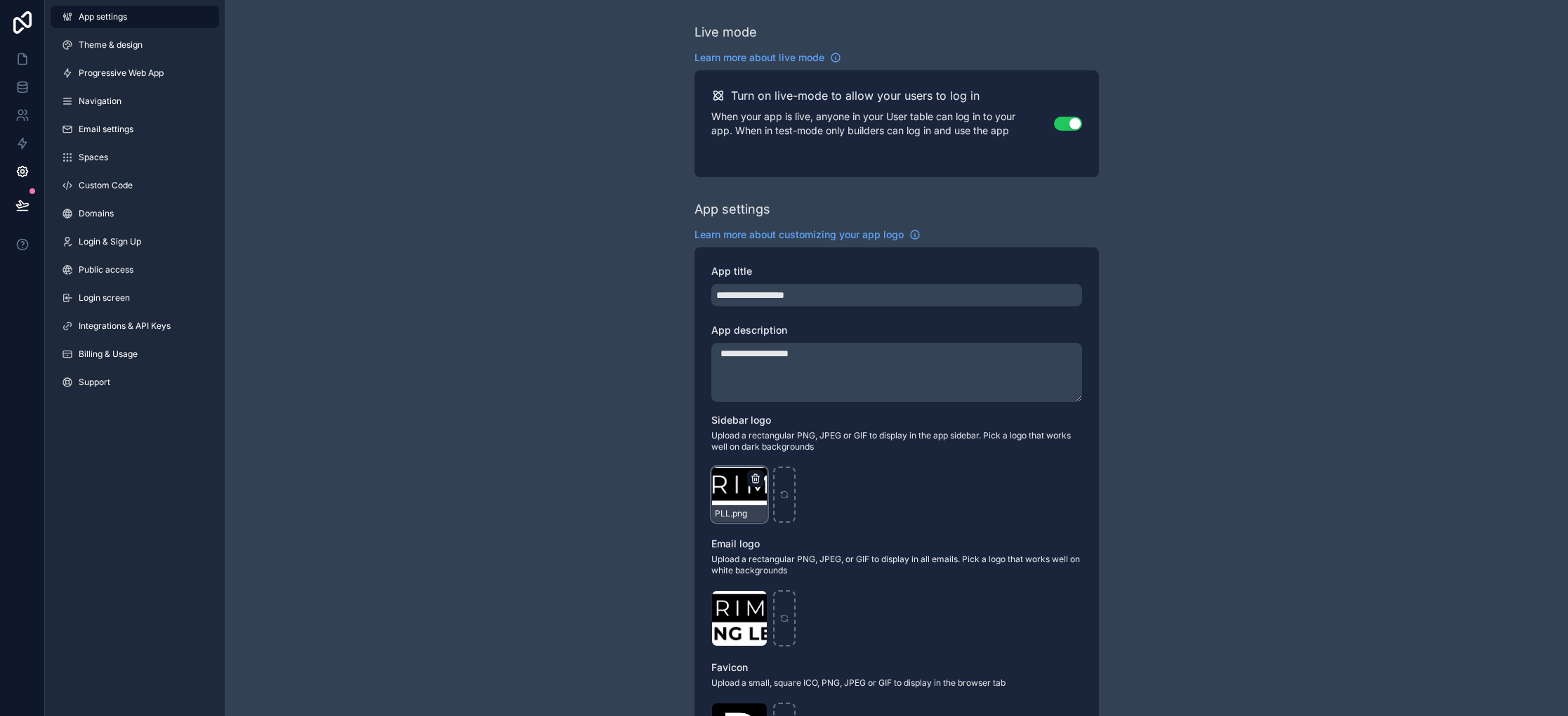
click at [756, 478] on icon "scrollable content" at bounding box center [756, 479] width 0 height 3
click at [778, 451] on div "Confirm delete?" at bounding box center [748, 453] width 112 height 17
click at [783, 454] on icon "button" at bounding box center [783, 454] width 0 height 3
click at [746, 487] on div "scrollable content" at bounding box center [739, 494] width 56 height 56
type input "**********"
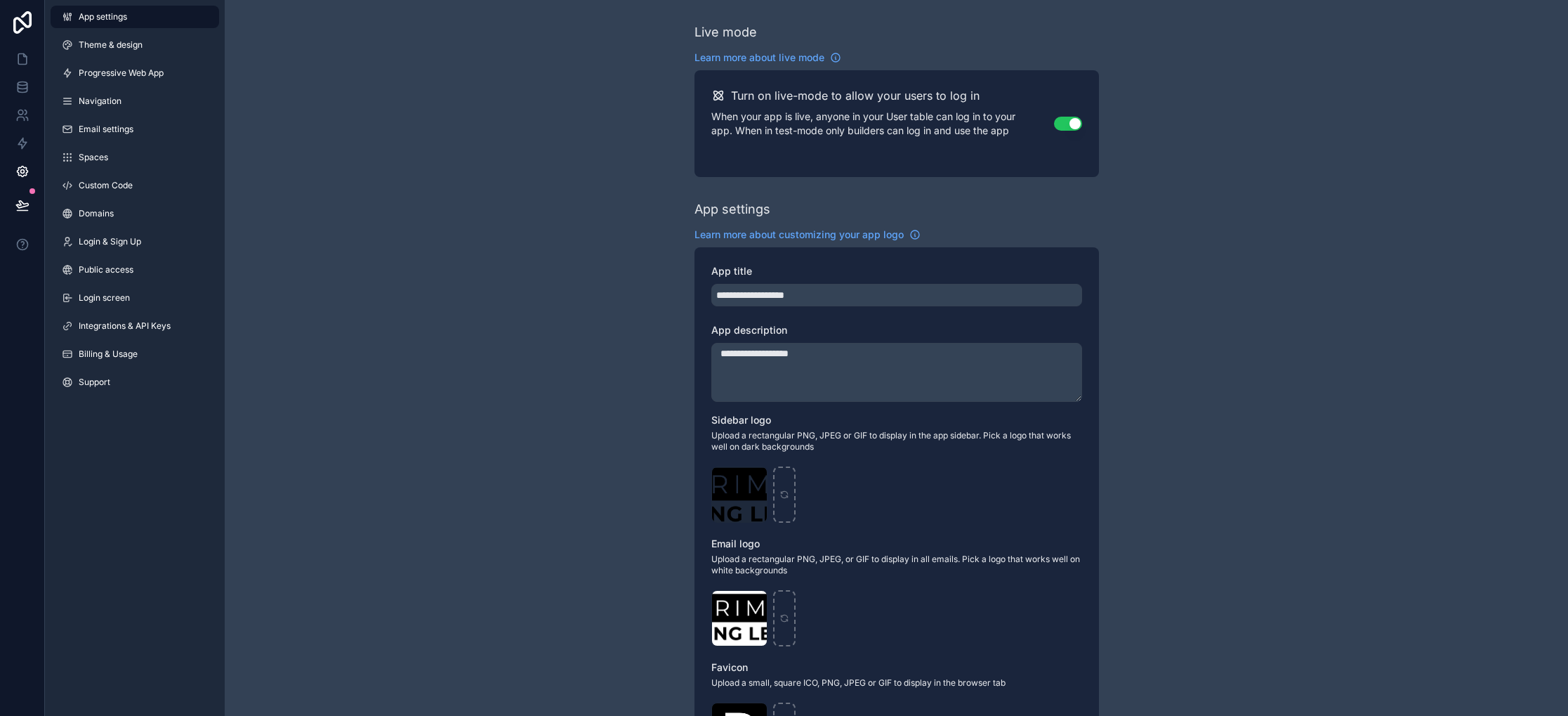
click at [817, 366] on textarea "**********" at bounding box center [896, 372] width 371 height 59
click at [639, 361] on div "**********" at bounding box center [896, 544] width 1343 height 1088
click at [758, 478] on icon "scrollable content" at bounding box center [756, 478] width 11 height 11
click at [787, 457] on icon "button" at bounding box center [784, 454] width 6 height 6
click at [741, 490] on icon "scrollable content" at bounding box center [739, 495] width 10 height 10
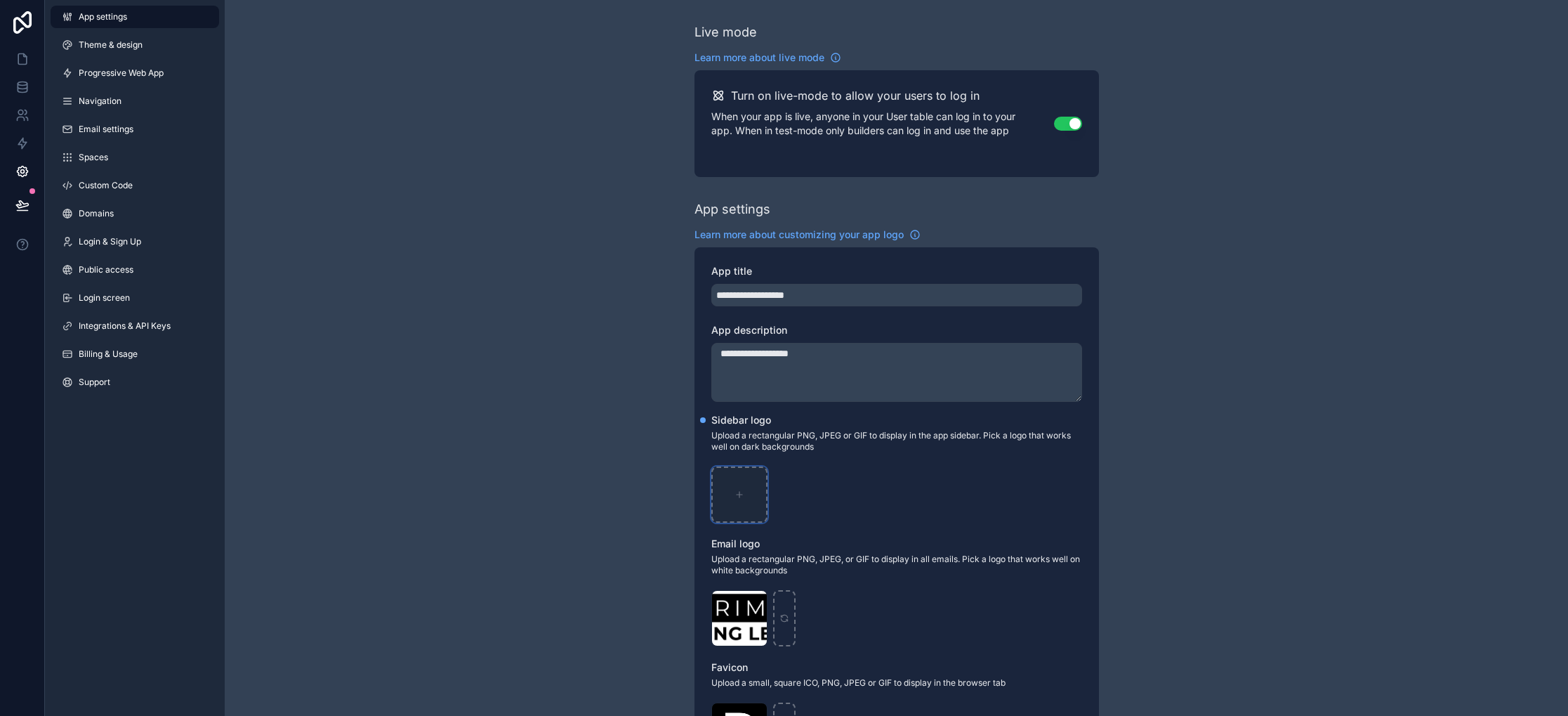
type input "**********"
click at [29, 56] on link at bounding box center [22, 58] width 44 height 28
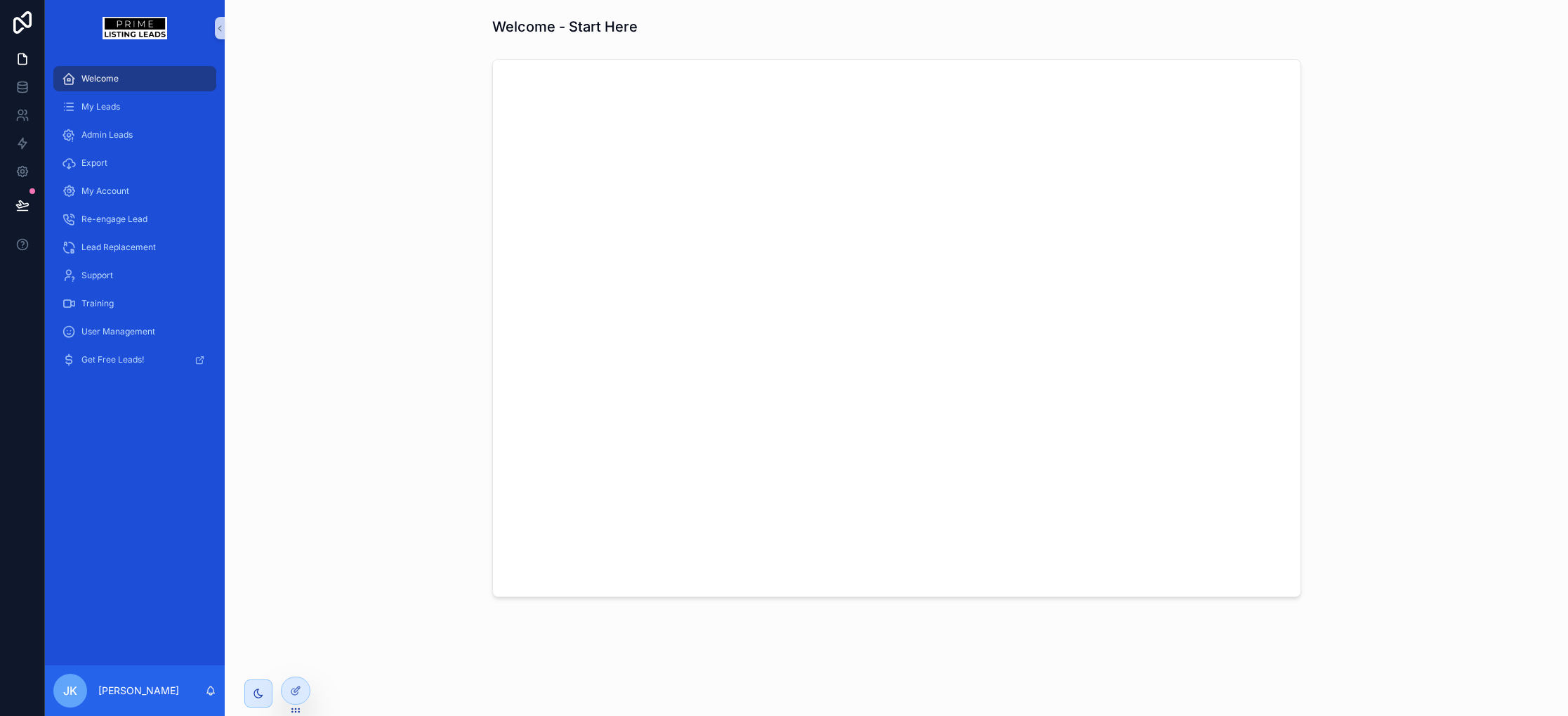
click at [129, 507] on div "Welcome My Leads Admin Leads Export My Account Re-engage Lead Lead Replacement …" at bounding box center [134, 361] width 180 height 609
click at [104, 110] on span "My Leads" at bounding box center [100, 107] width 38 height 11
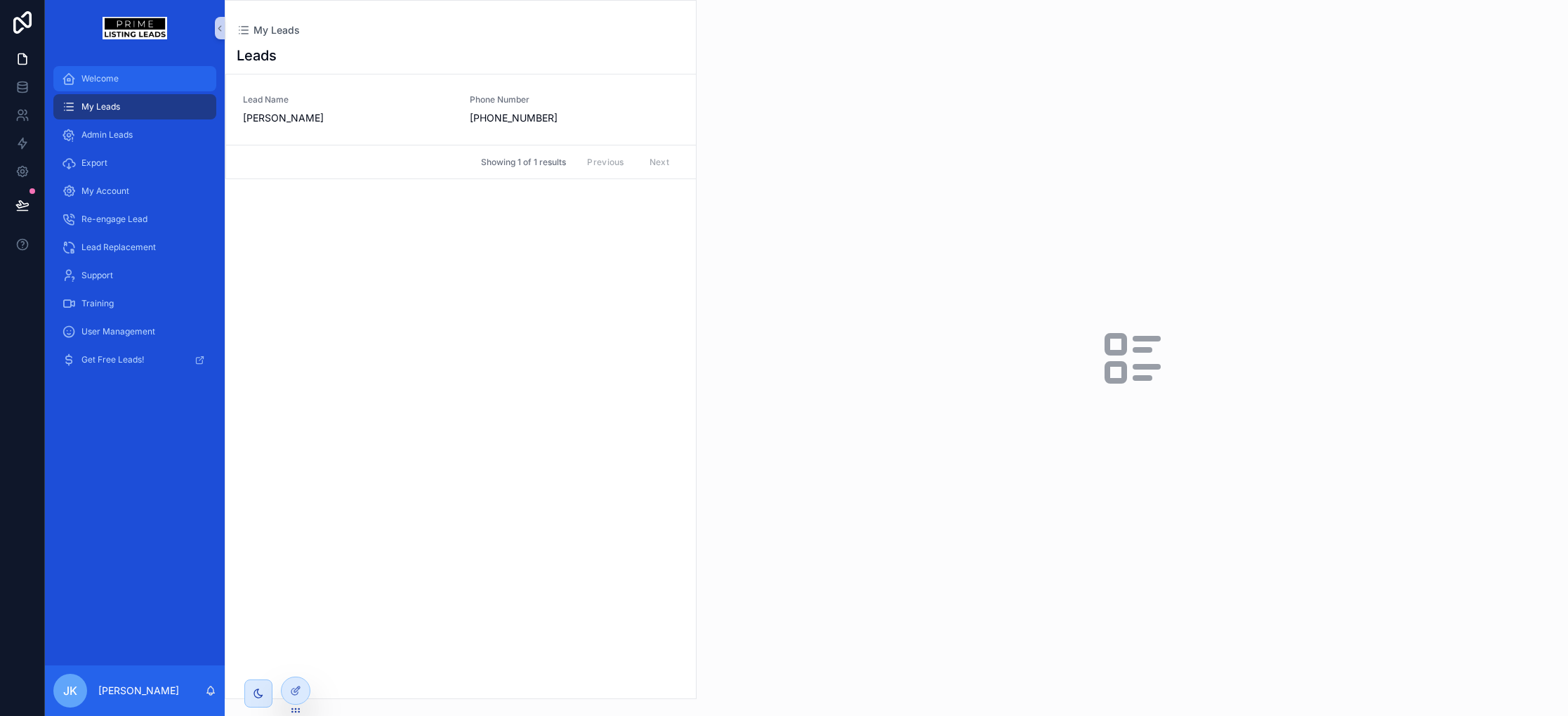
click at [115, 83] on span "Welcome" at bounding box center [100, 79] width 37 height 11
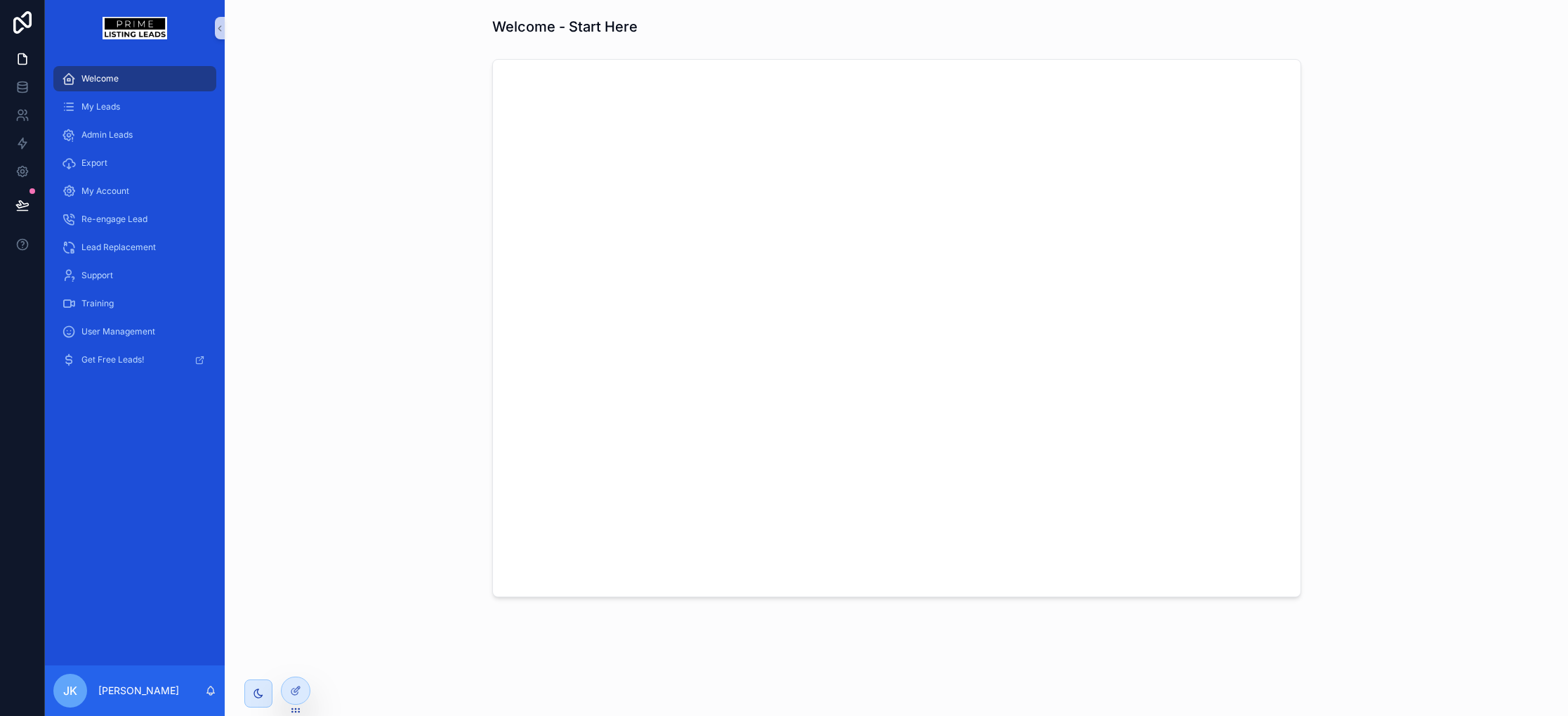
click at [127, 559] on div "Welcome My Leads Admin Leads Export My Account Re-engage Lead Lead Replacement …" at bounding box center [134, 361] width 180 height 609
click at [102, 112] on span "My Leads" at bounding box center [100, 107] width 38 height 11
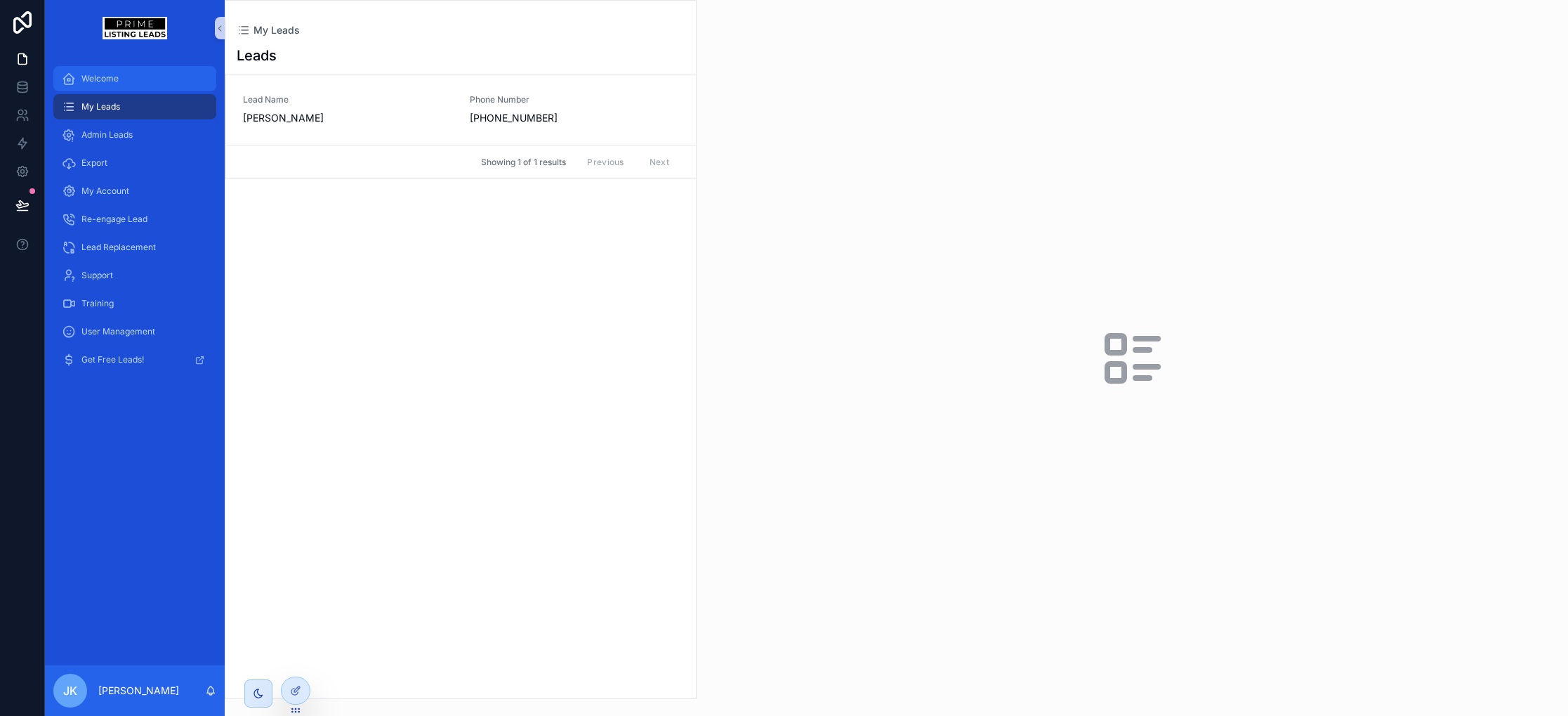
click at [110, 76] on span "Welcome" at bounding box center [100, 79] width 37 height 11
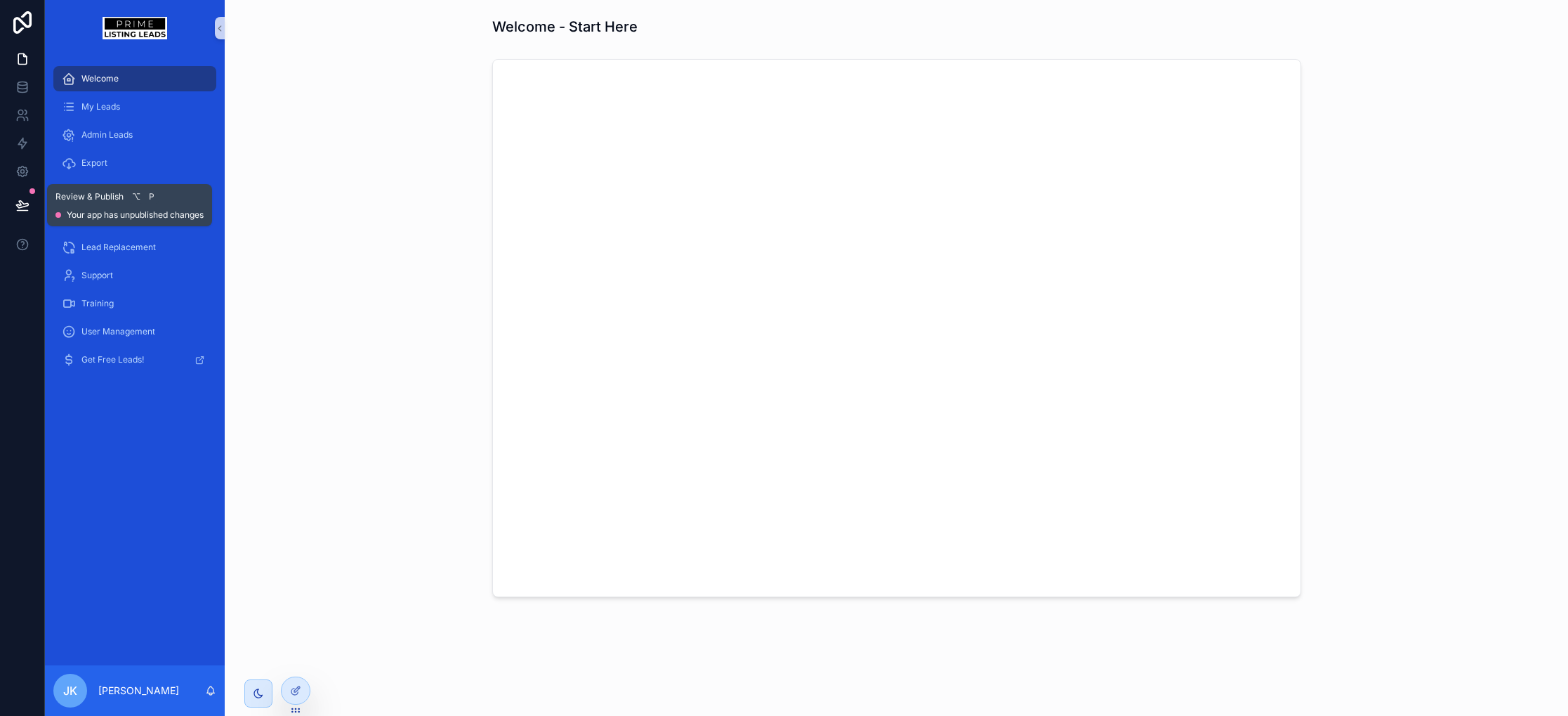
click at [21, 194] on button at bounding box center [22, 205] width 31 height 39
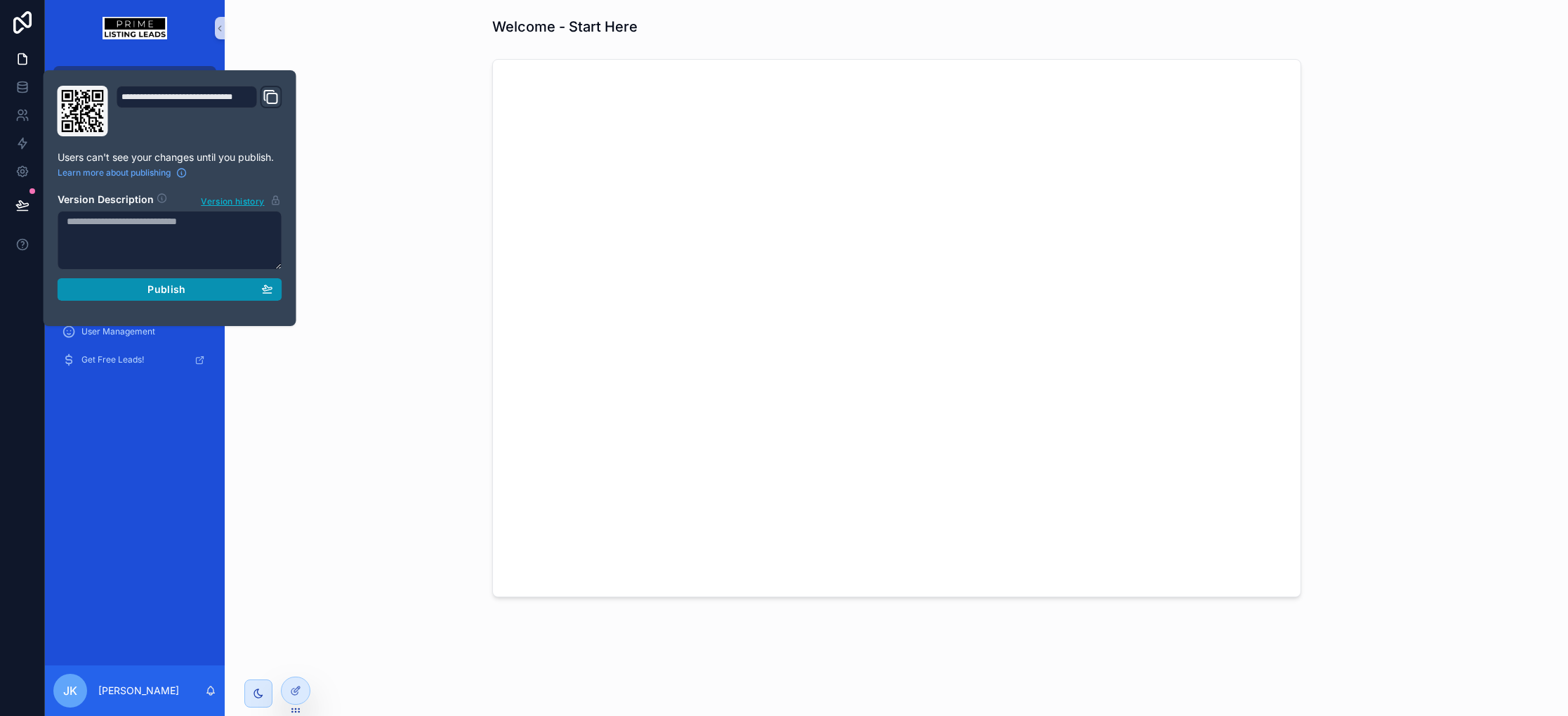
click at [159, 281] on button "Publish" at bounding box center [170, 290] width 225 height 23
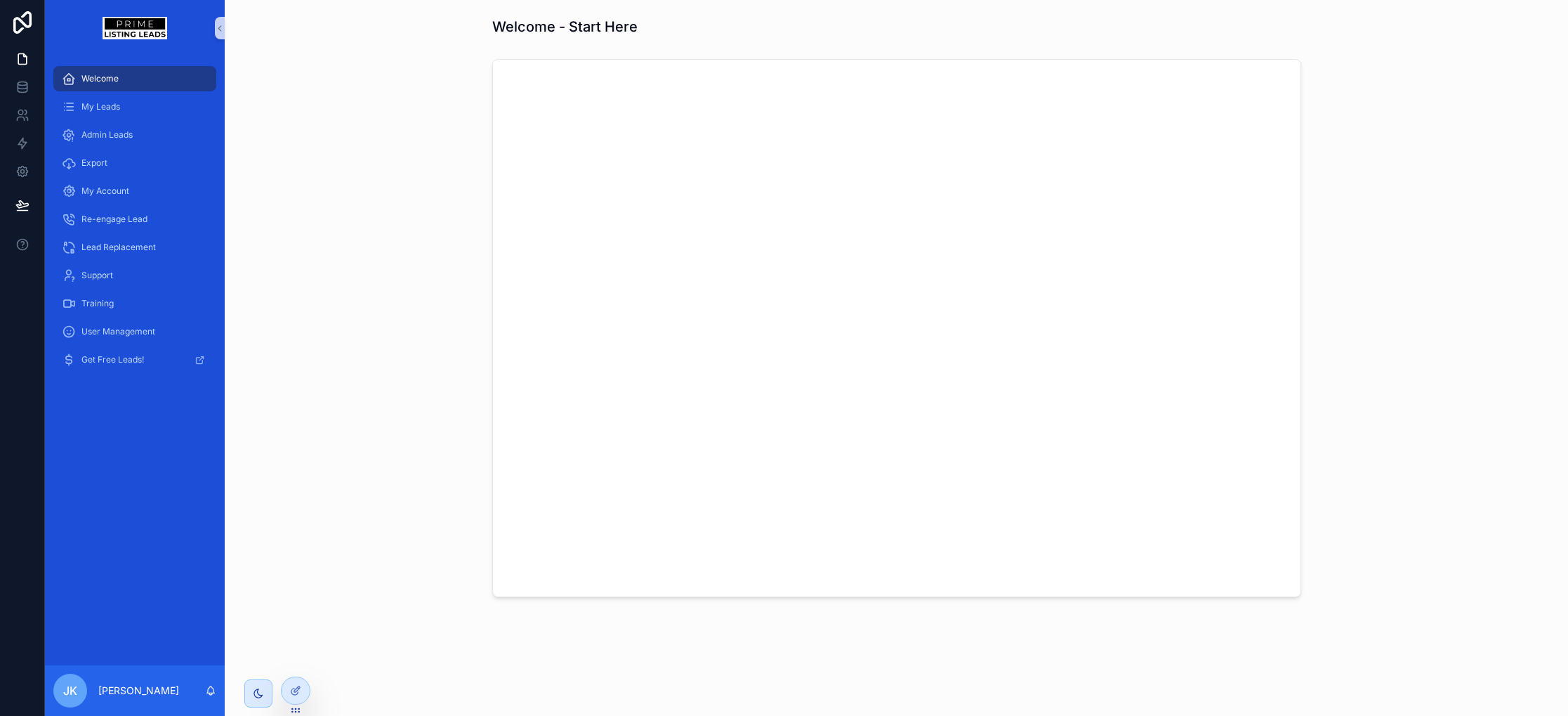
click at [145, 497] on div "Welcome My Leads Admin Leads Export My Account Re-engage Lead Lead Replacement …" at bounding box center [134, 361] width 180 height 609
click at [114, 106] on span "My Leads" at bounding box center [100, 107] width 38 height 11
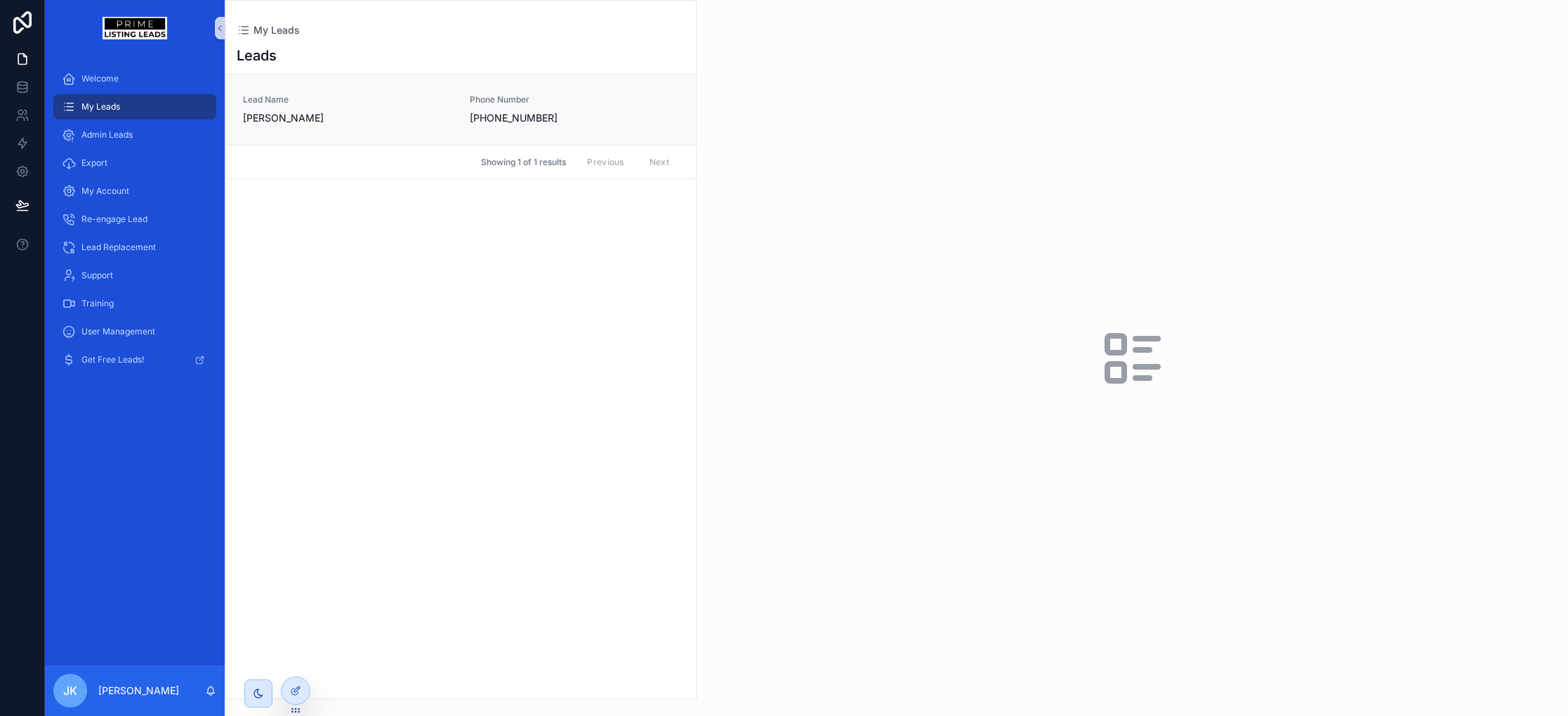
click at [351, 122] on span "Felicia Fletcher" at bounding box center [347, 118] width 210 height 14
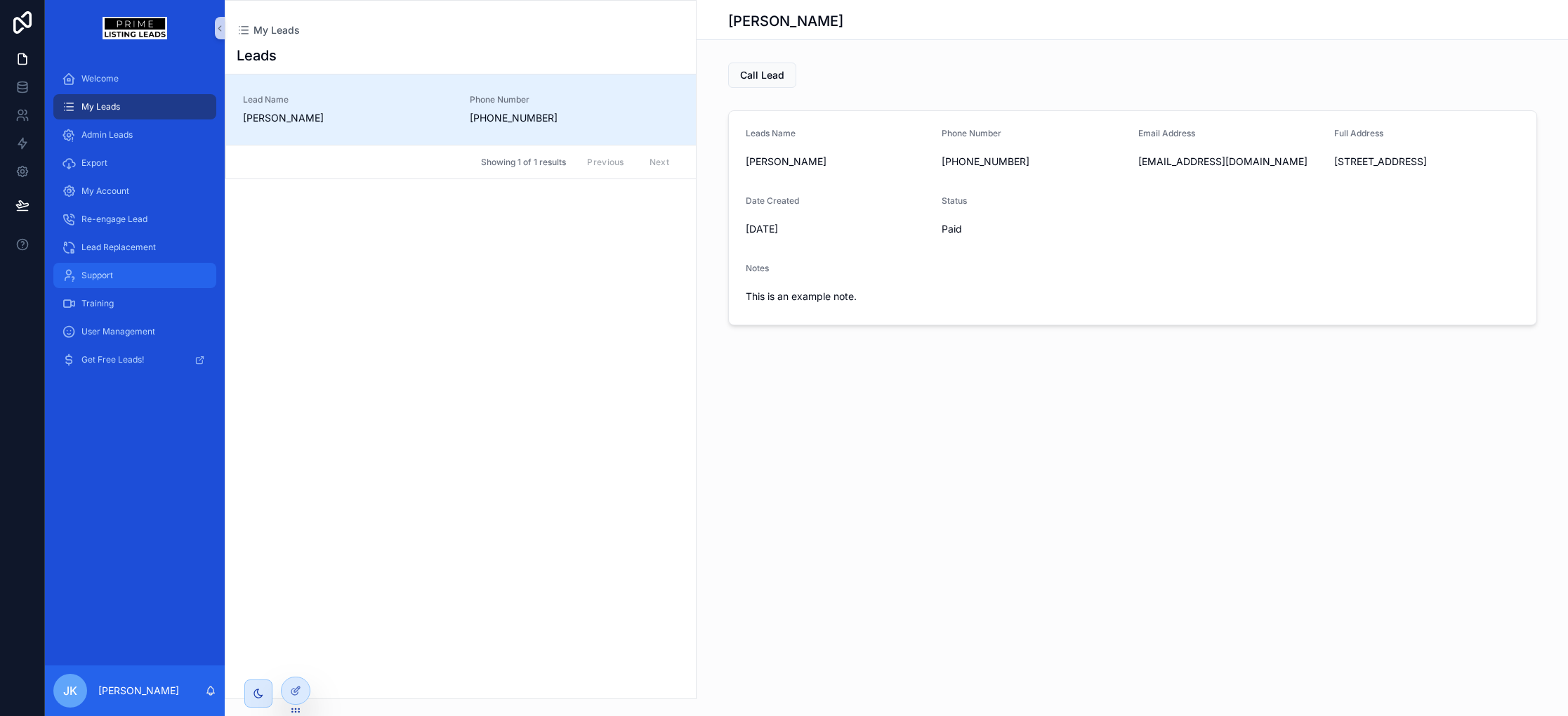
click at [186, 269] on div "Support" at bounding box center [134, 275] width 146 height 23
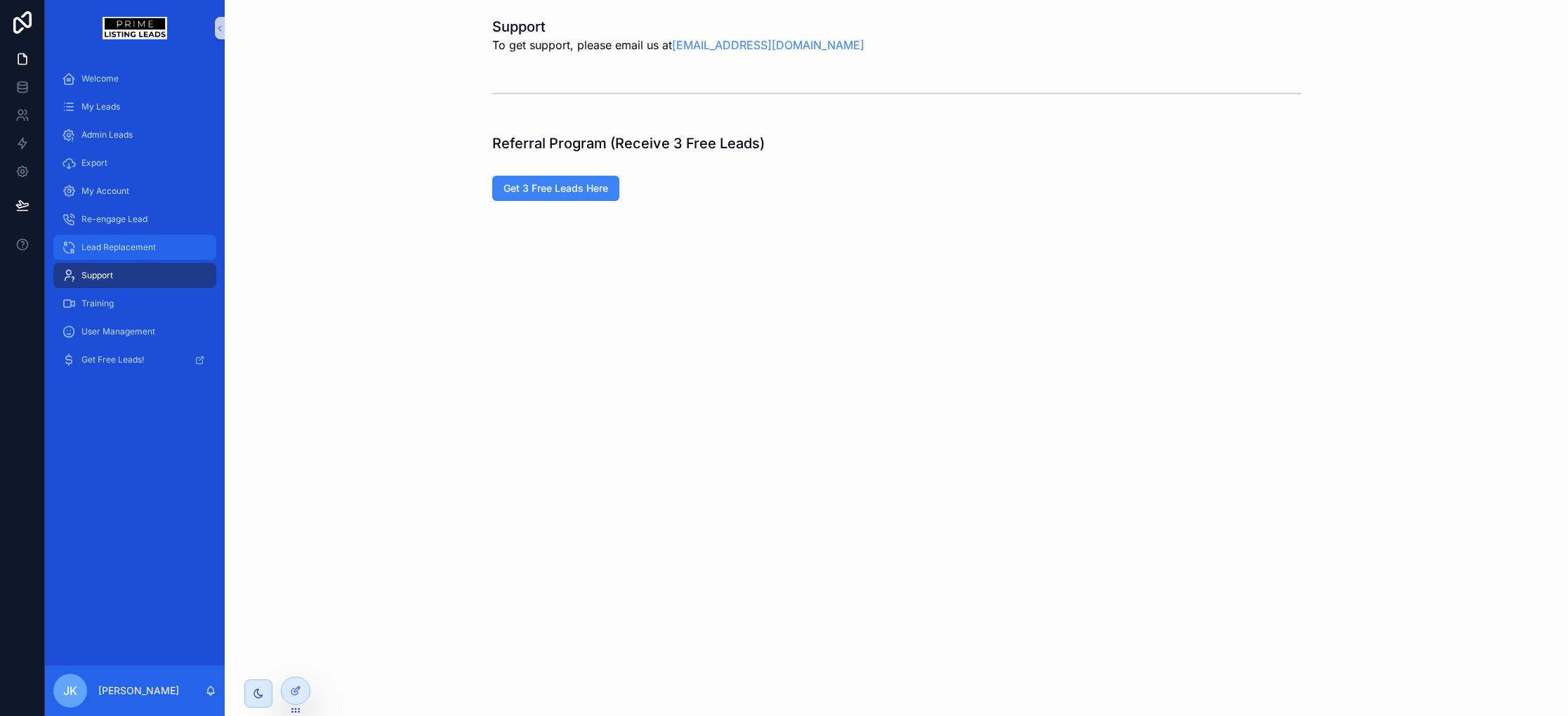
click at [175, 246] on div "Lead Replacement" at bounding box center [134, 248] width 146 height 23
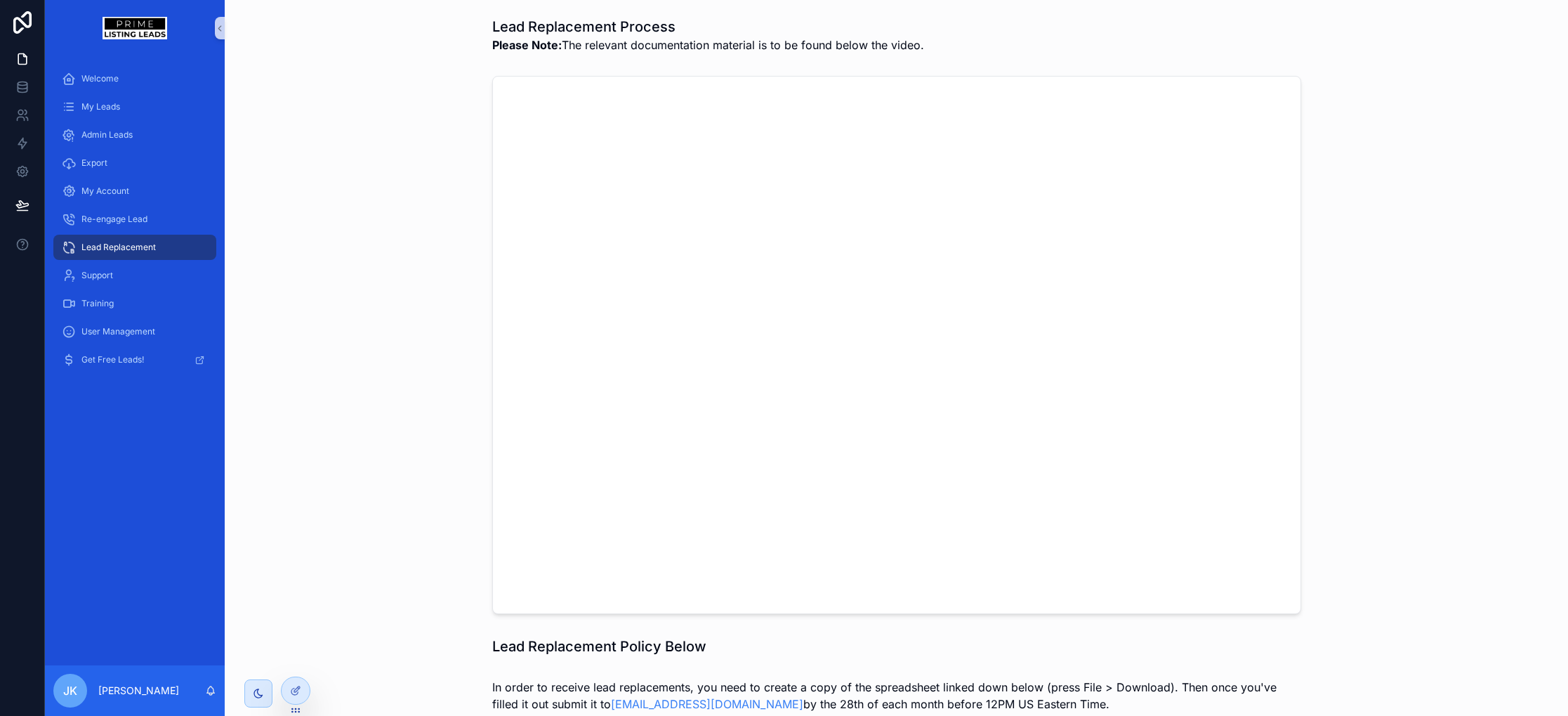
scroll to position [364, 0]
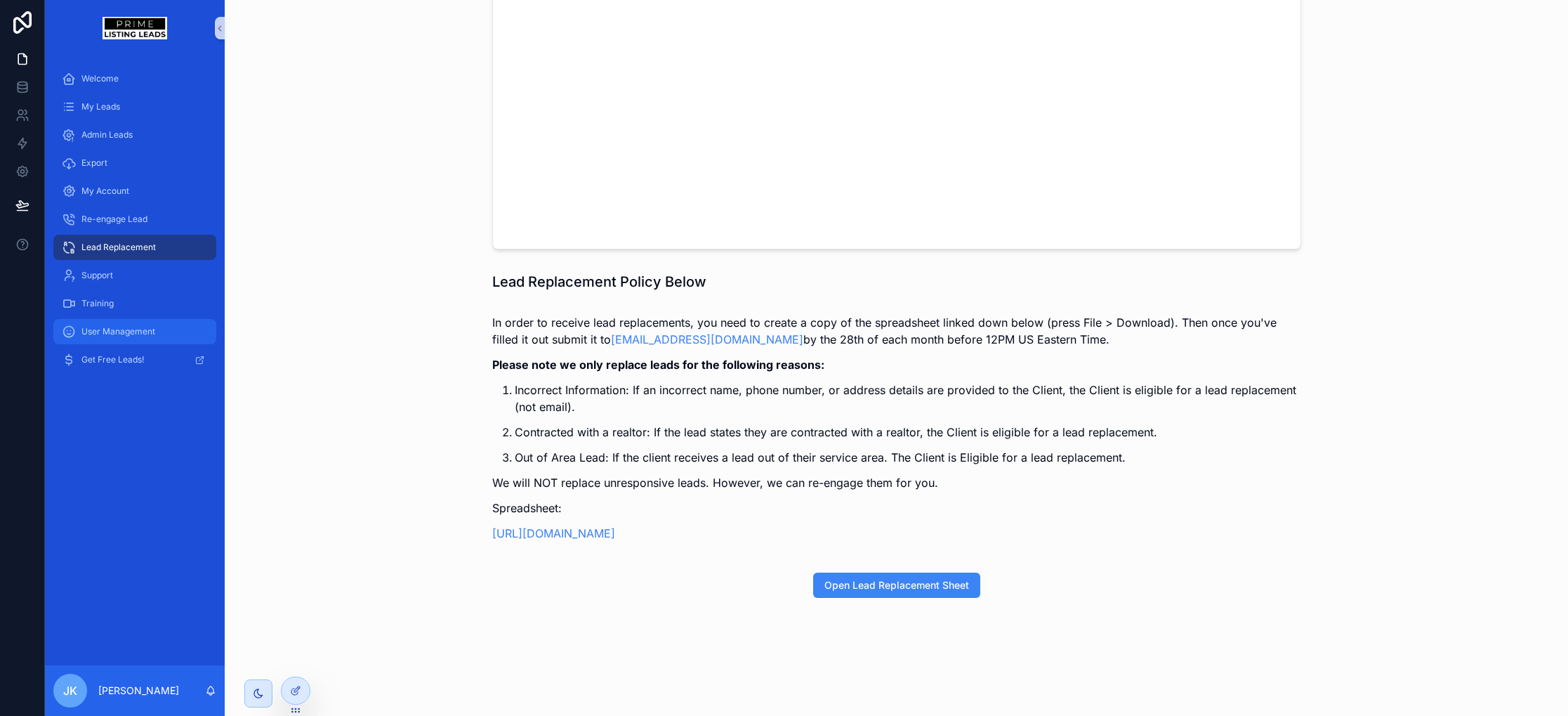
click at [122, 335] on span "User Management" at bounding box center [118, 332] width 74 height 11
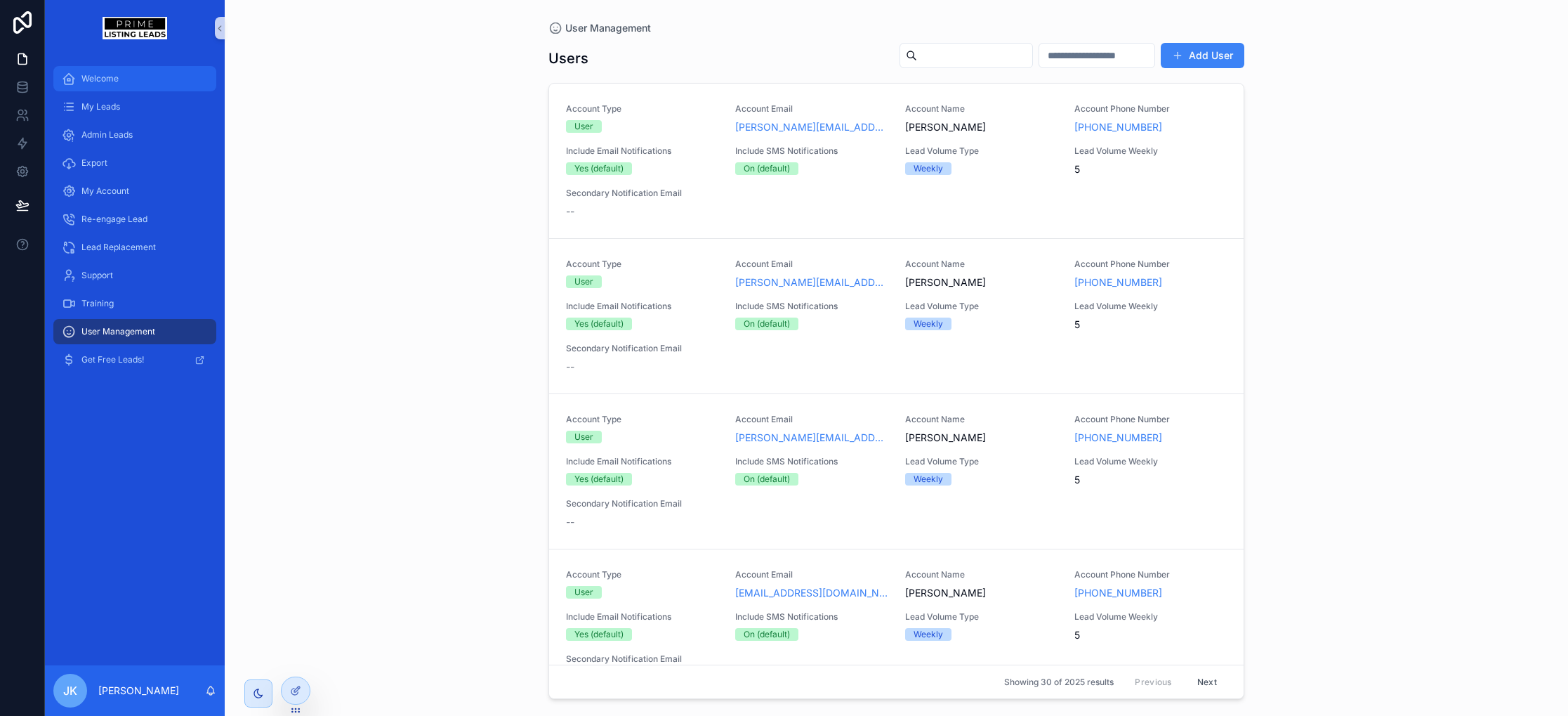
click at [130, 75] on div "Welcome" at bounding box center [134, 79] width 146 height 23
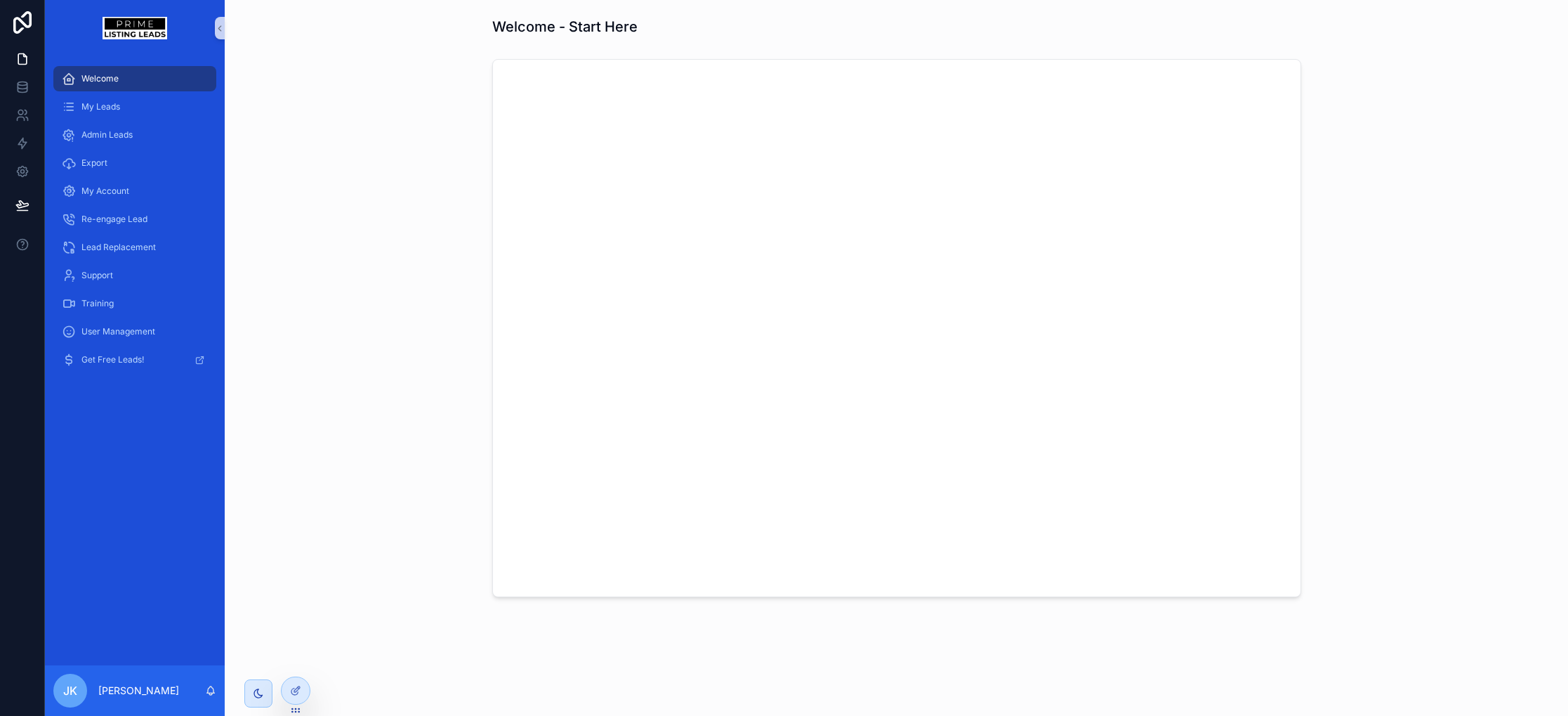
click at [136, 30] on img "scrollable content" at bounding box center [134, 28] width 64 height 23
click at [143, 81] on div "Welcome" at bounding box center [134, 79] width 146 height 23
click at [293, 658] on icon at bounding box center [296, 660] width 11 height 11
click at [462, 406] on input "text" at bounding box center [546, 403] width 258 height 23
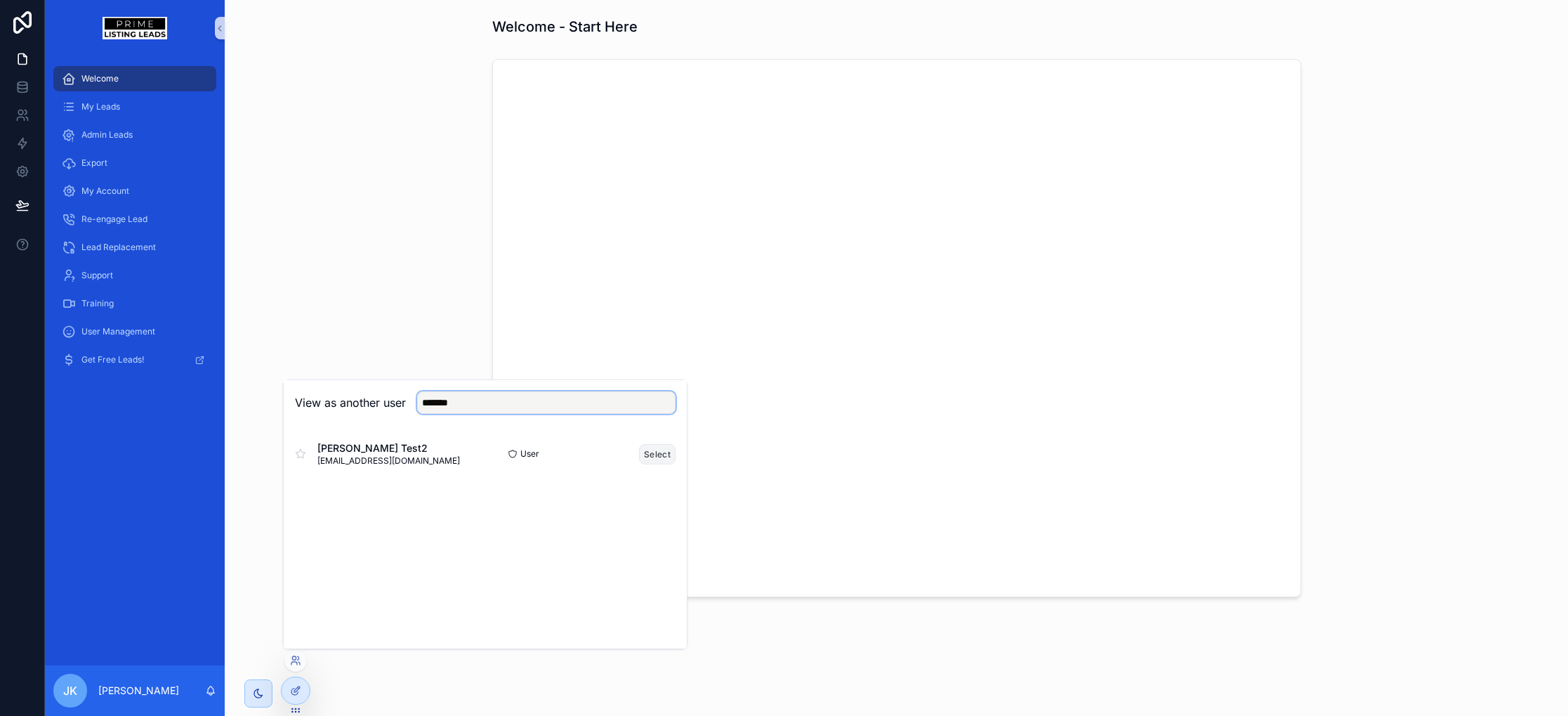
type input "*******"
click at [657, 457] on button "Select" at bounding box center [657, 454] width 36 height 21
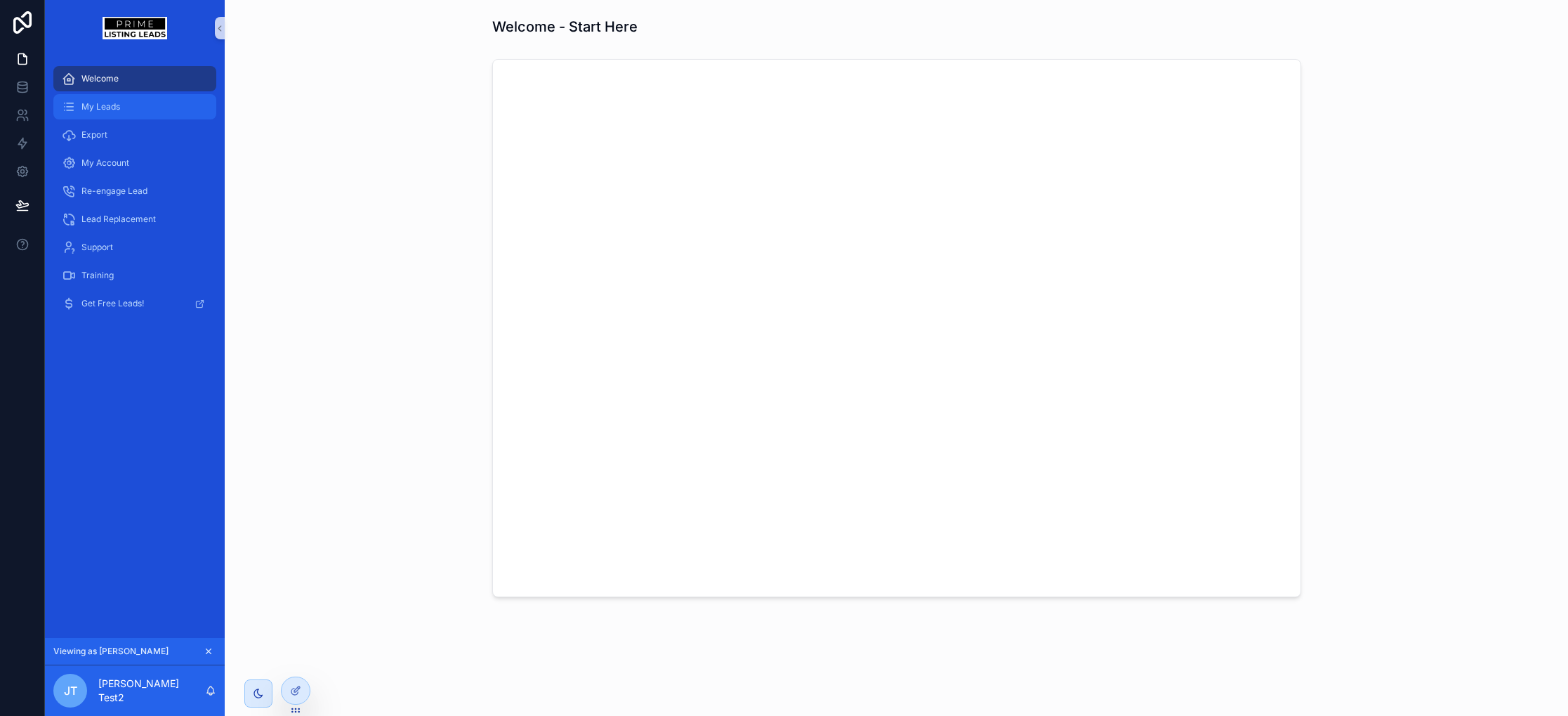
click at [180, 117] on div "My Leads" at bounding box center [134, 107] width 146 height 23
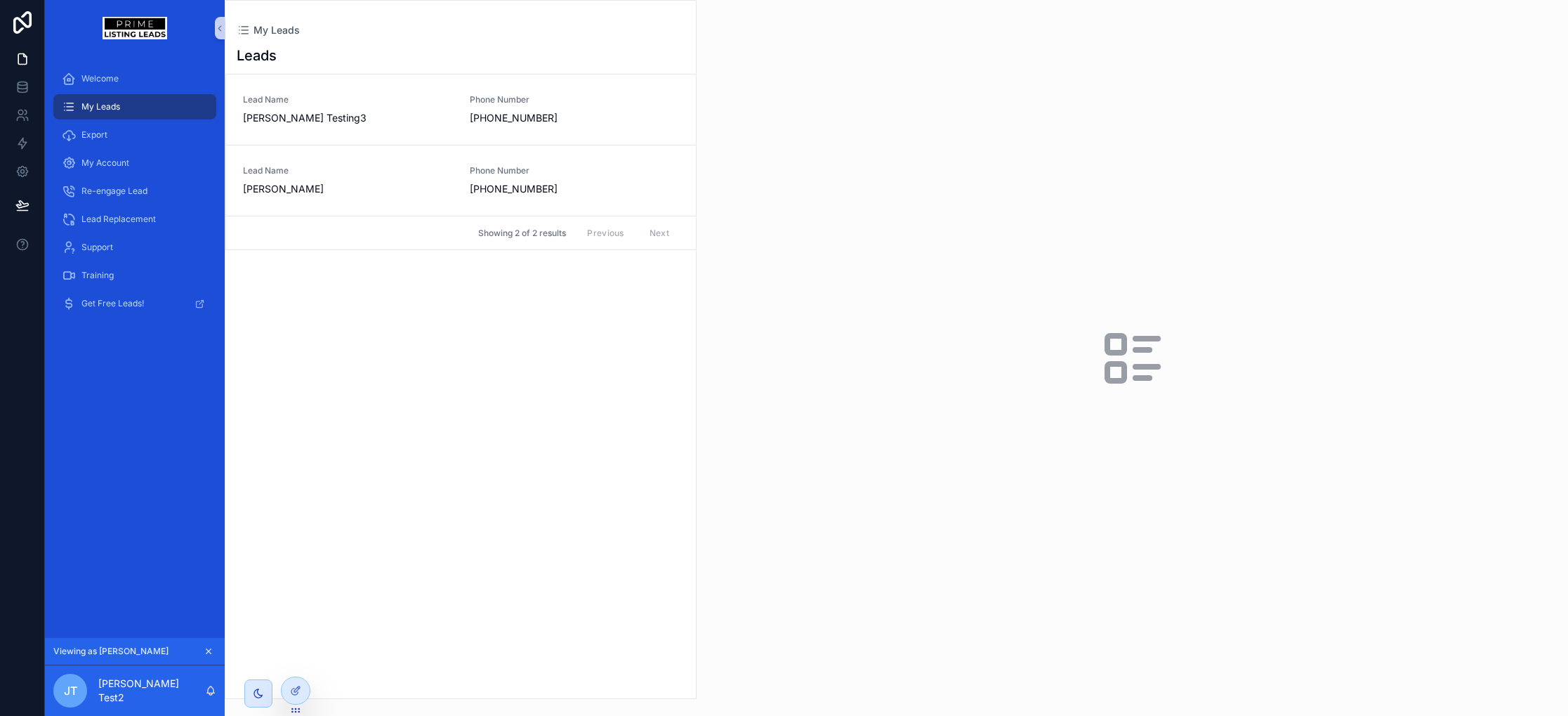
click at [552, 332] on div "Leads Lead Name Jay Testing3 Phone Number (925) 381 8111 Lead Name Jay Testing …" at bounding box center [460, 367] width 470 height 661
click at [122, 163] on span "My Account" at bounding box center [105, 163] width 48 height 11
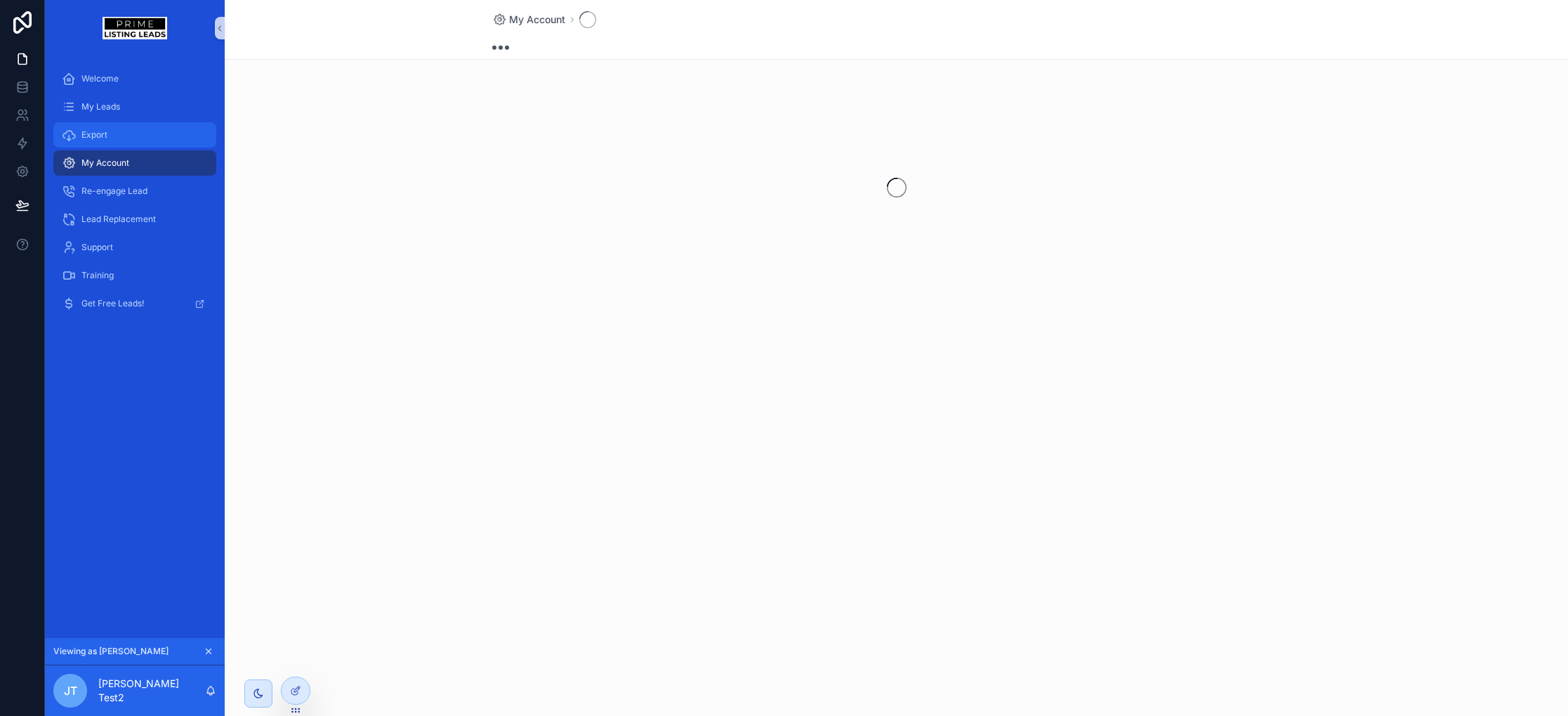
click at [103, 128] on div "Export" at bounding box center [134, 135] width 146 height 23
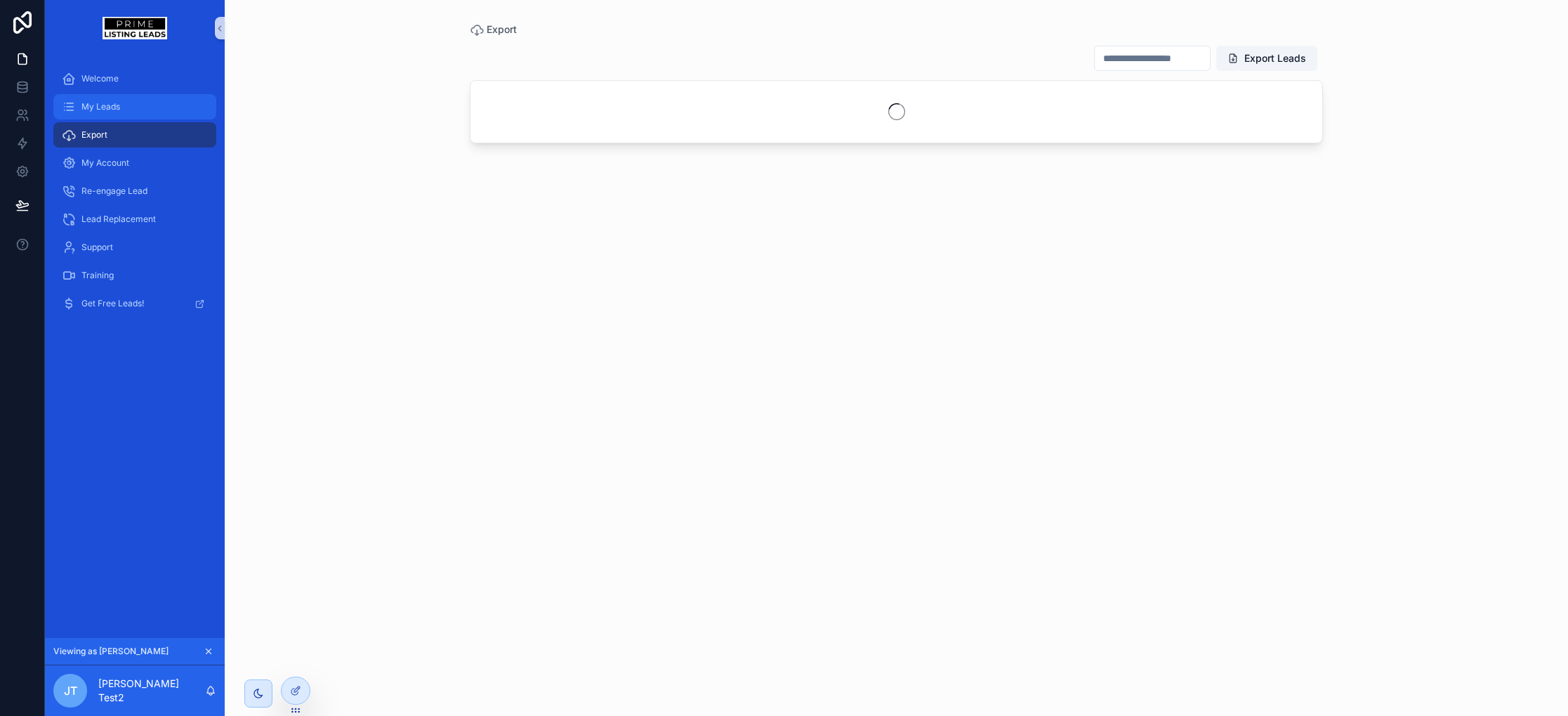
click at [109, 105] on span "My Leads" at bounding box center [100, 107] width 38 height 11
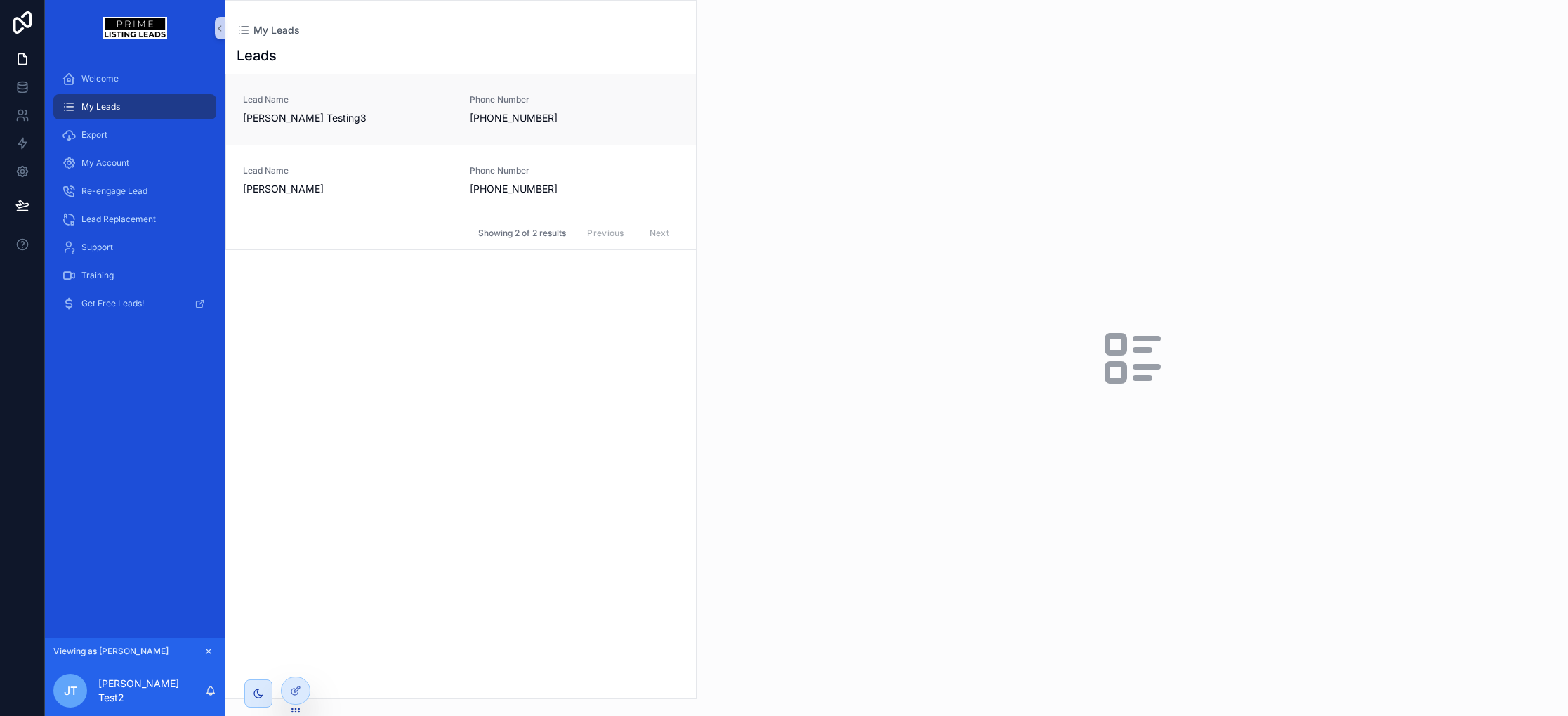
click at [264, 119] on span "Jay Testing3" at bounding box center [347, 118] width 210 height 14
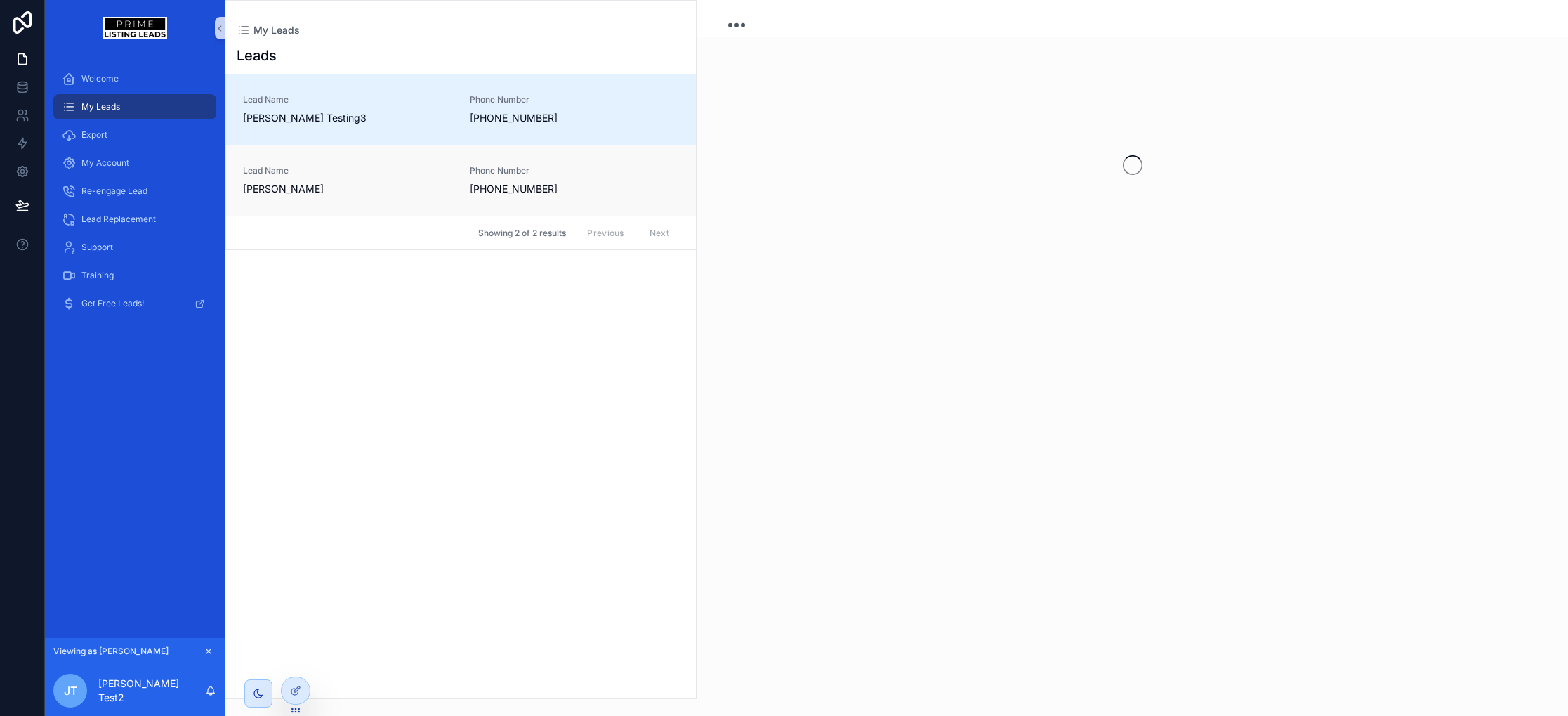
click at [291, 182] on span "Jay Testing" at bounding box center [347, 189] width 210 height 14
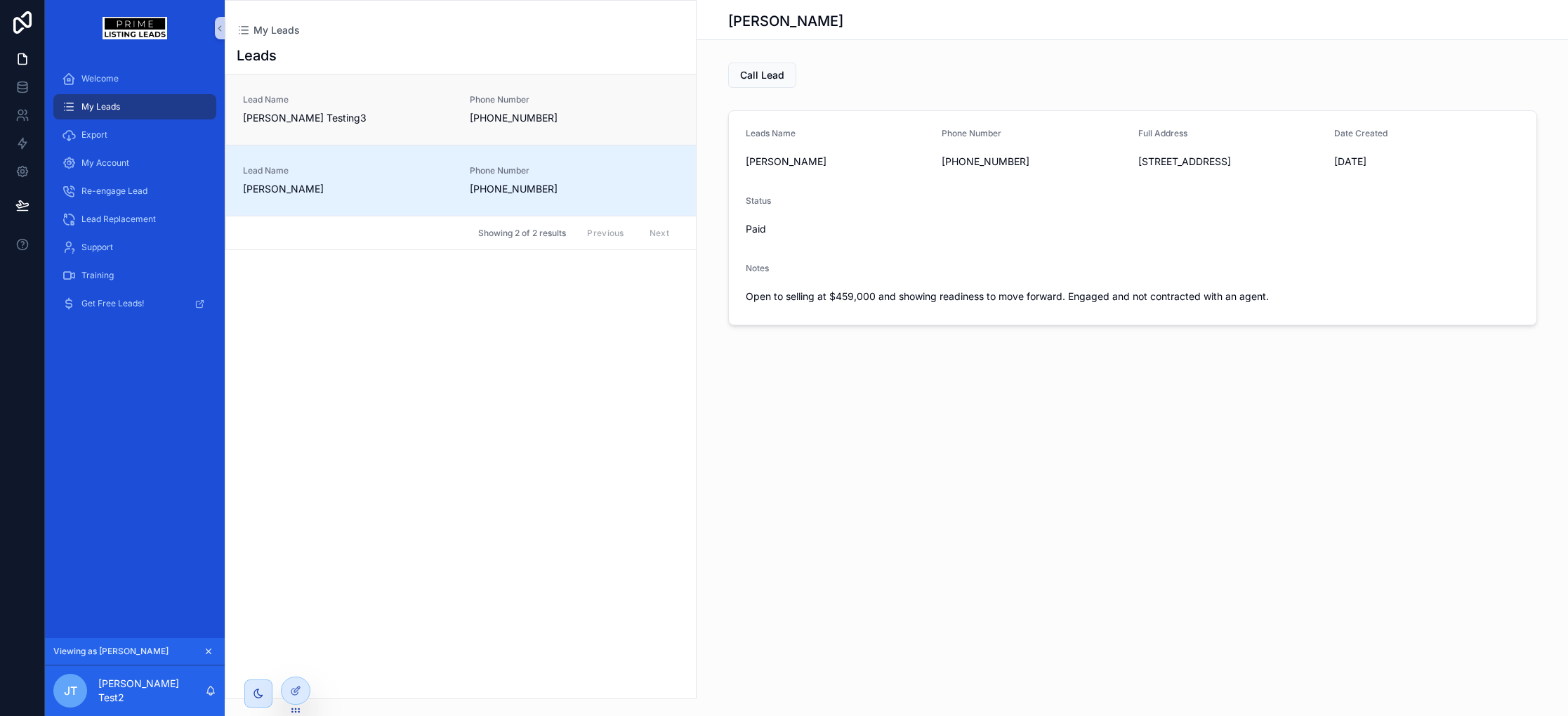
click at [470, 110] on div "Phone Number (925) 381 8111" at bounding box center [536, 109] width 134 height 31
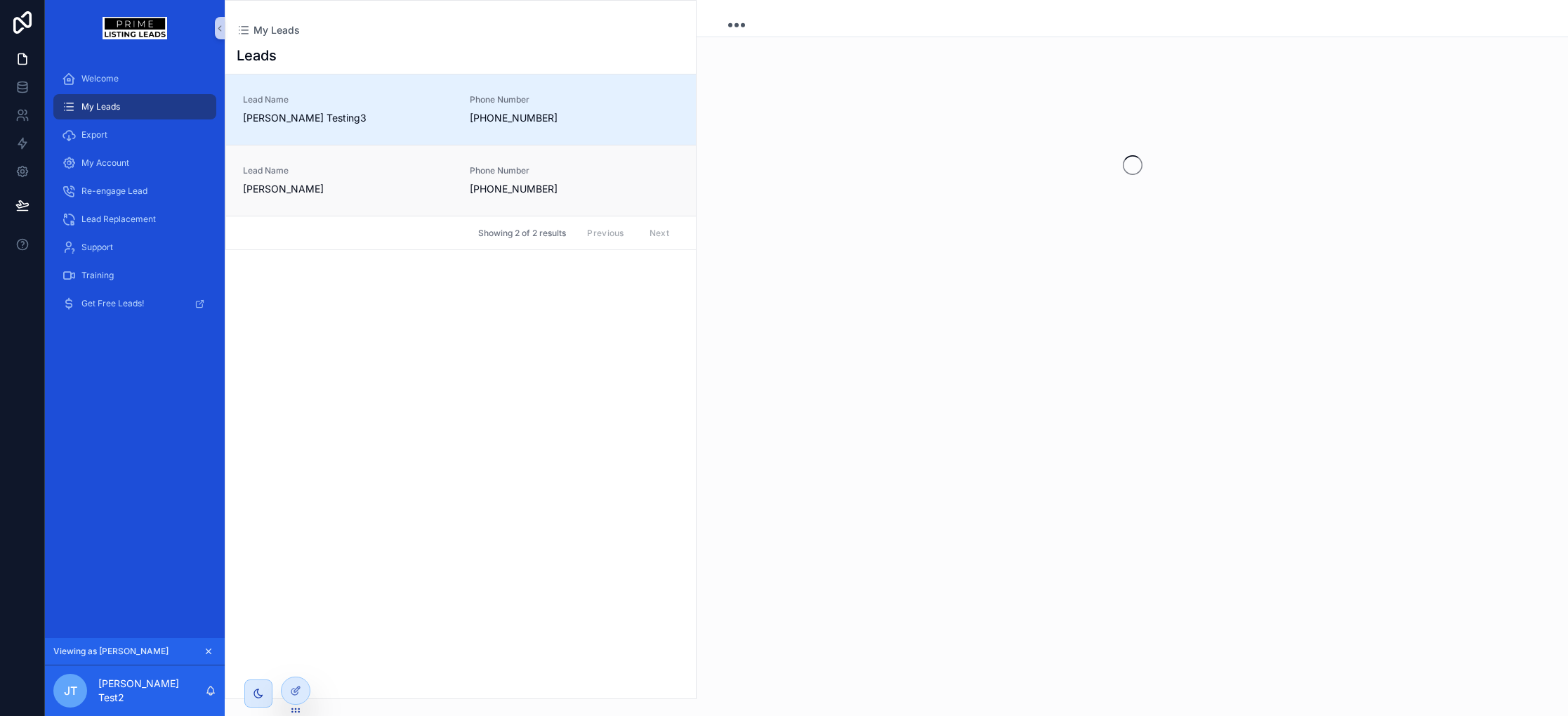
click at [440, 168] on span "Lead Name" at bounding box center [347, 171] width 210 height 11
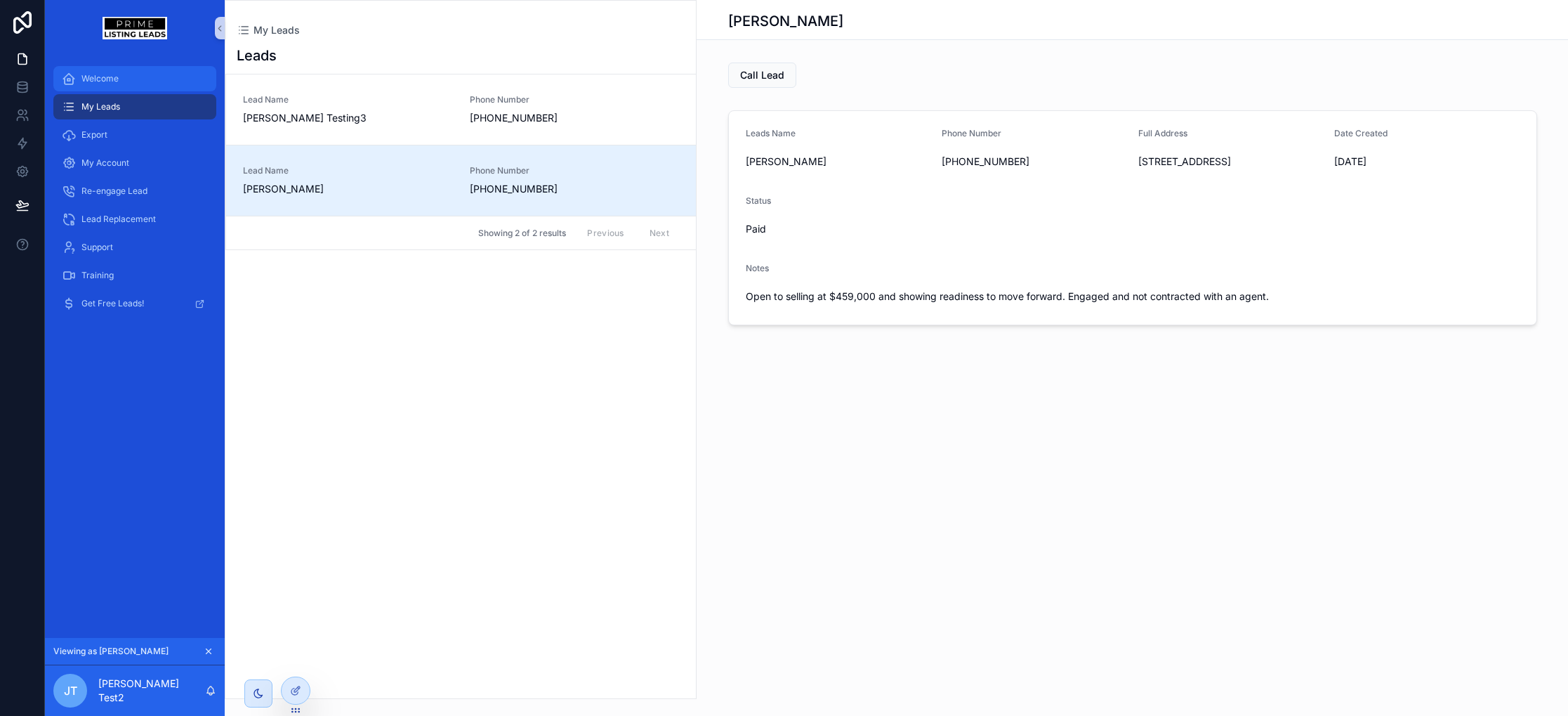
click at [129, 84] on div "Welcome" at bounding box center [134, 79] width 146 height 23
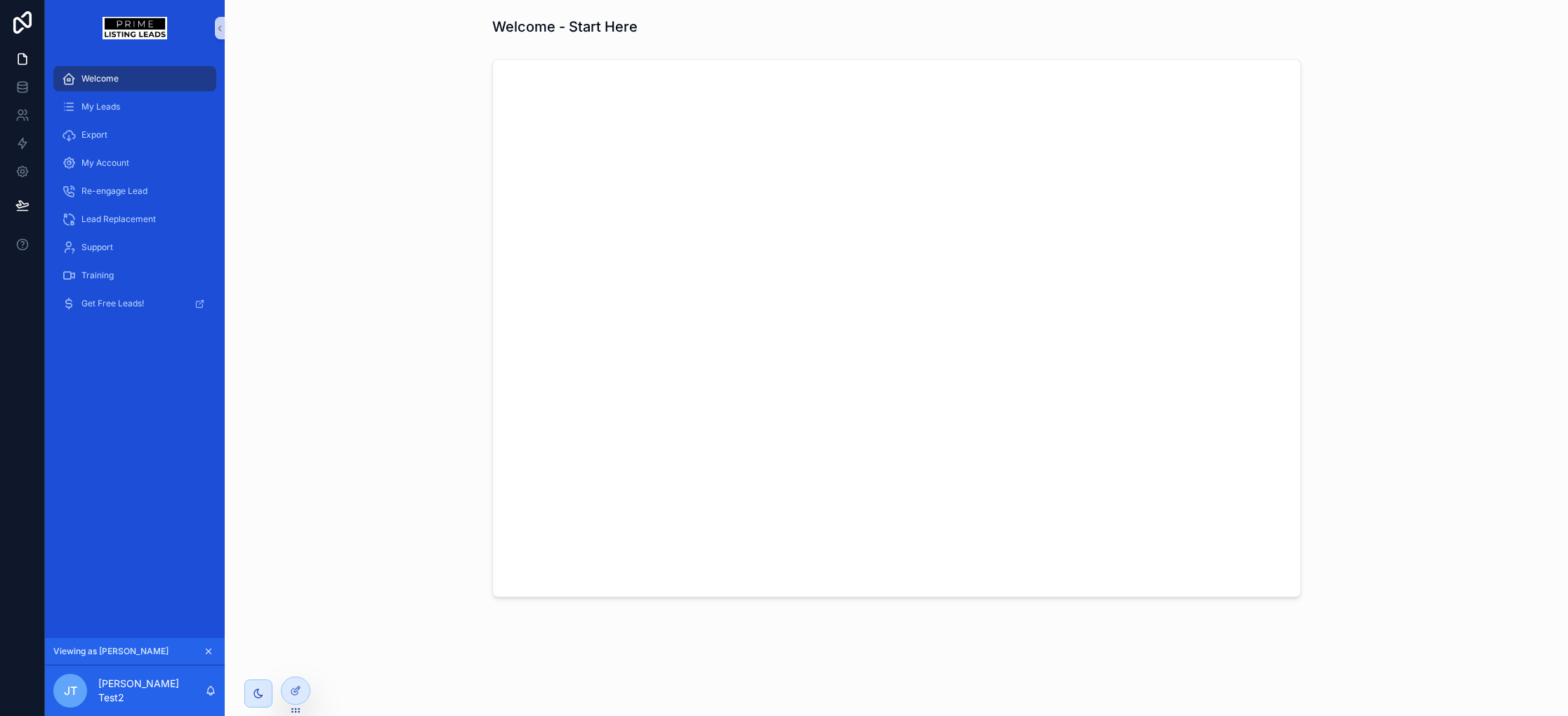
click at [207, 649] on icon "scrollable content" at bounding box center [208, 651] width 5 height 5
click at [142, 340] on div "User Management" at bounding box center [134, 332] width 146 height 23
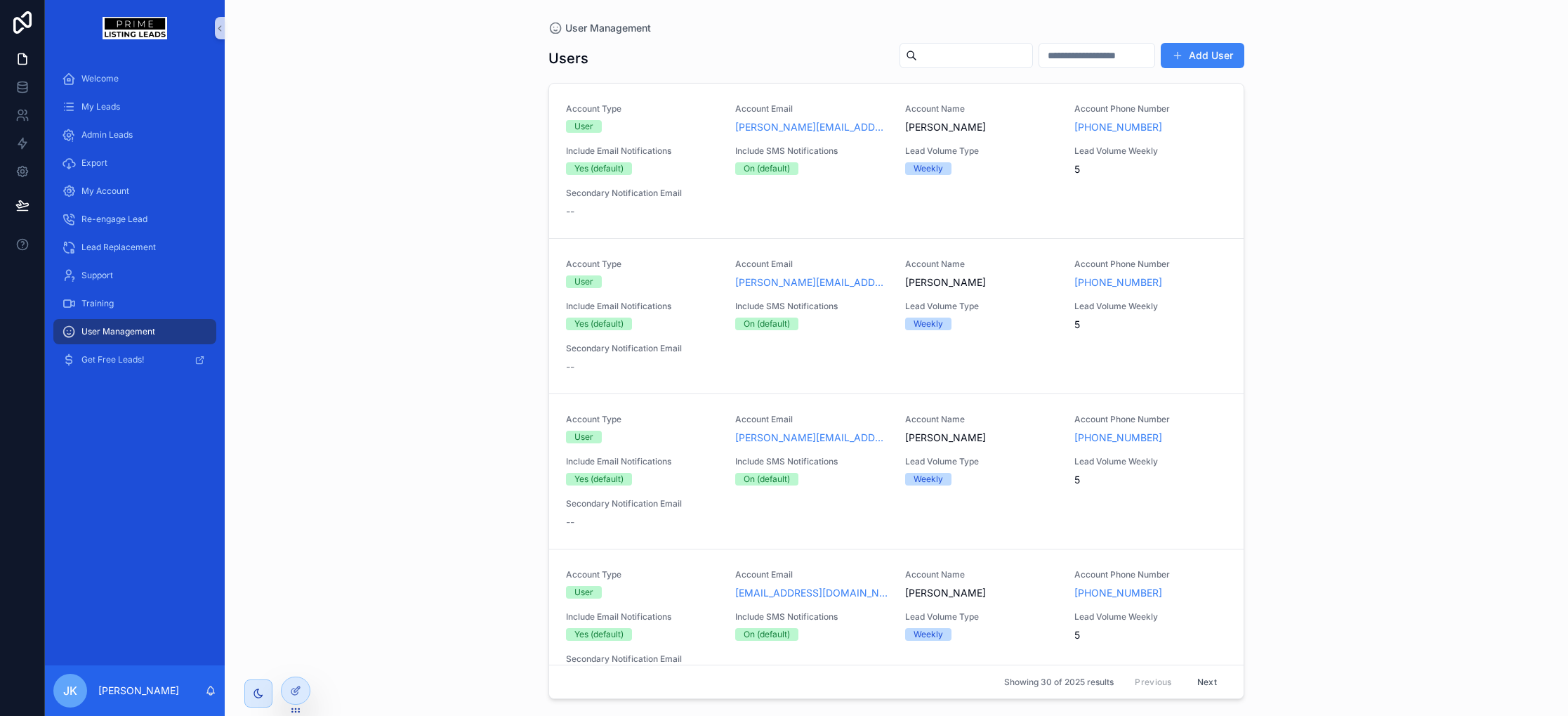
click at [982, 57] on input "scrollable content" at bounding box center [975, 56] width 115 height 20
type input "*******"
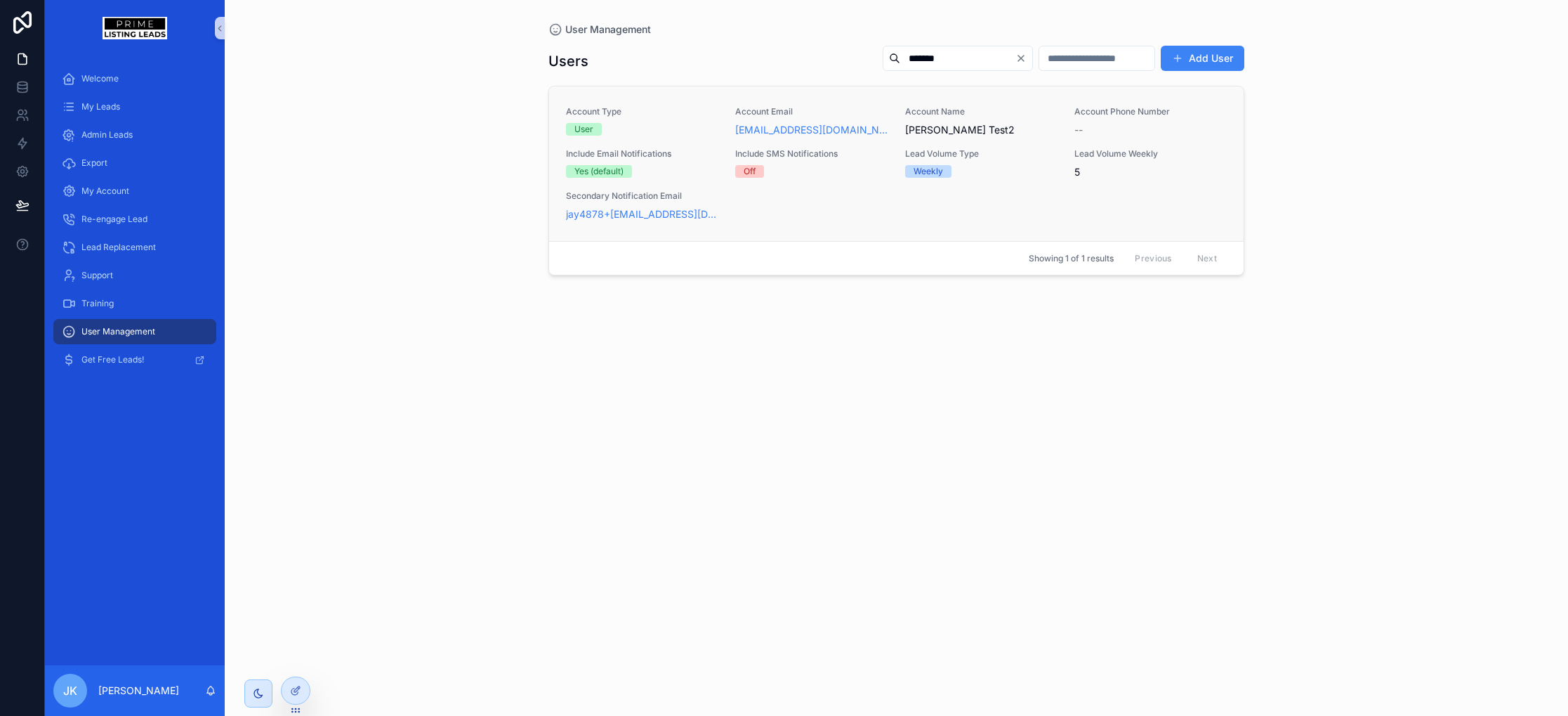
click at [850, 189] on div "Account Type User Account Email jay4878@pm.me Account Name Jay Test2 Account Ph…" at bounding box center [896, 164] width 661 height 115
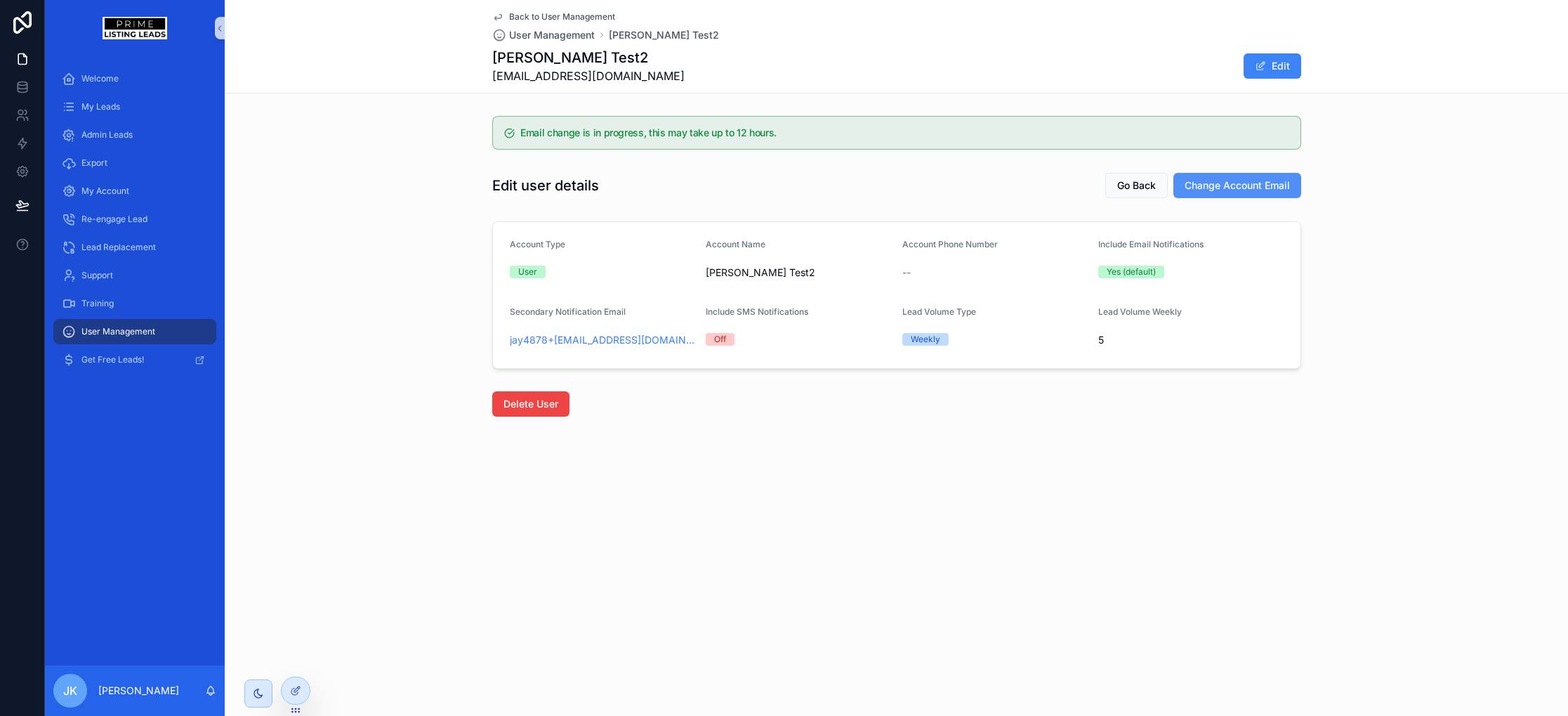
click at [1236, 191] on span "Change Account Email" at bounding box center [1237, 186] width 105 height 14
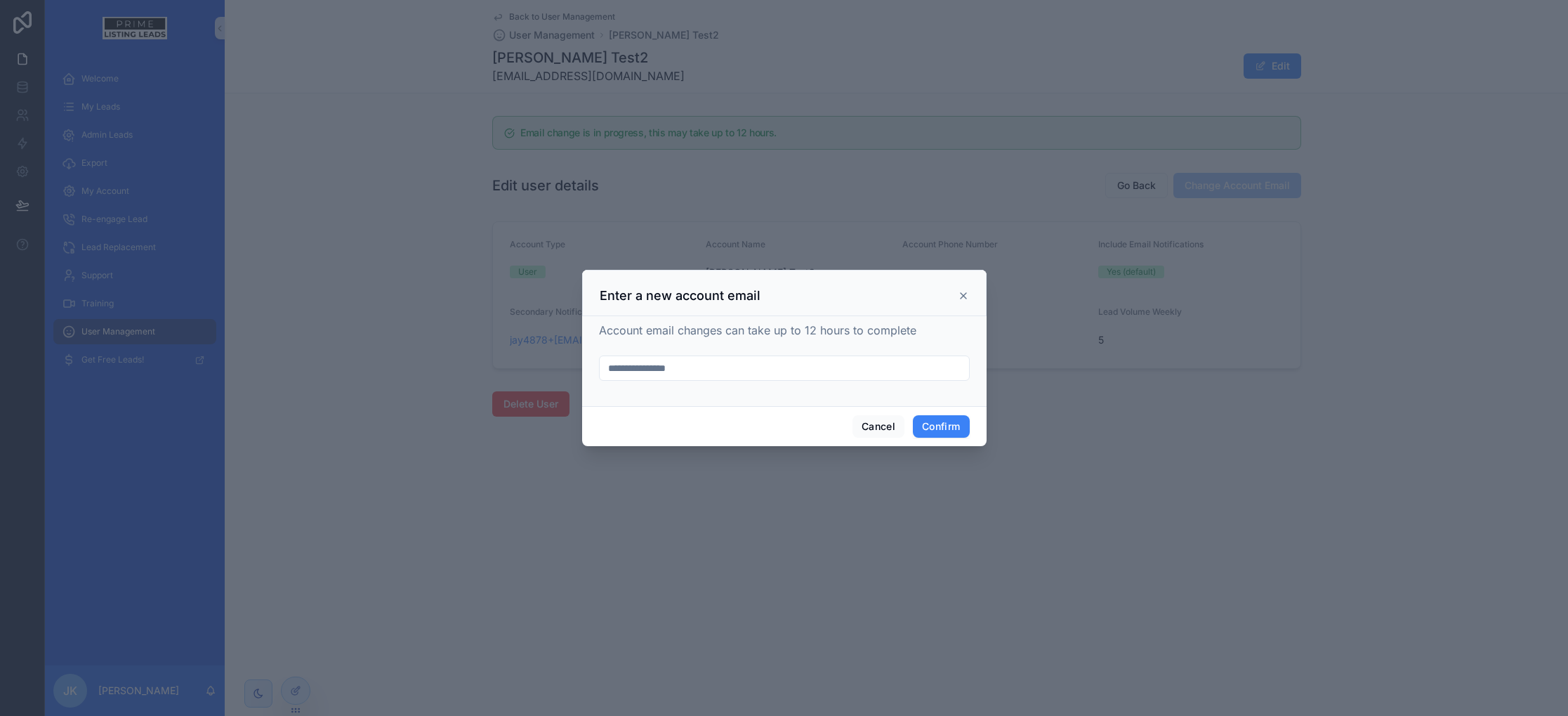
drag, startPoint x: 659, startPoint y: 210, endPoint x: 789, endPoint y: 212, distance: 130.0
click at [788, 212] on div at bounding box center [784, 358] width 1568 height 716
click at [717, 364] on input "**********" at bounding box center [784, 368] width 369 height 20
click at [866, 426] on button "Cancel" at bounding box center [878, 426] width 52 height 23
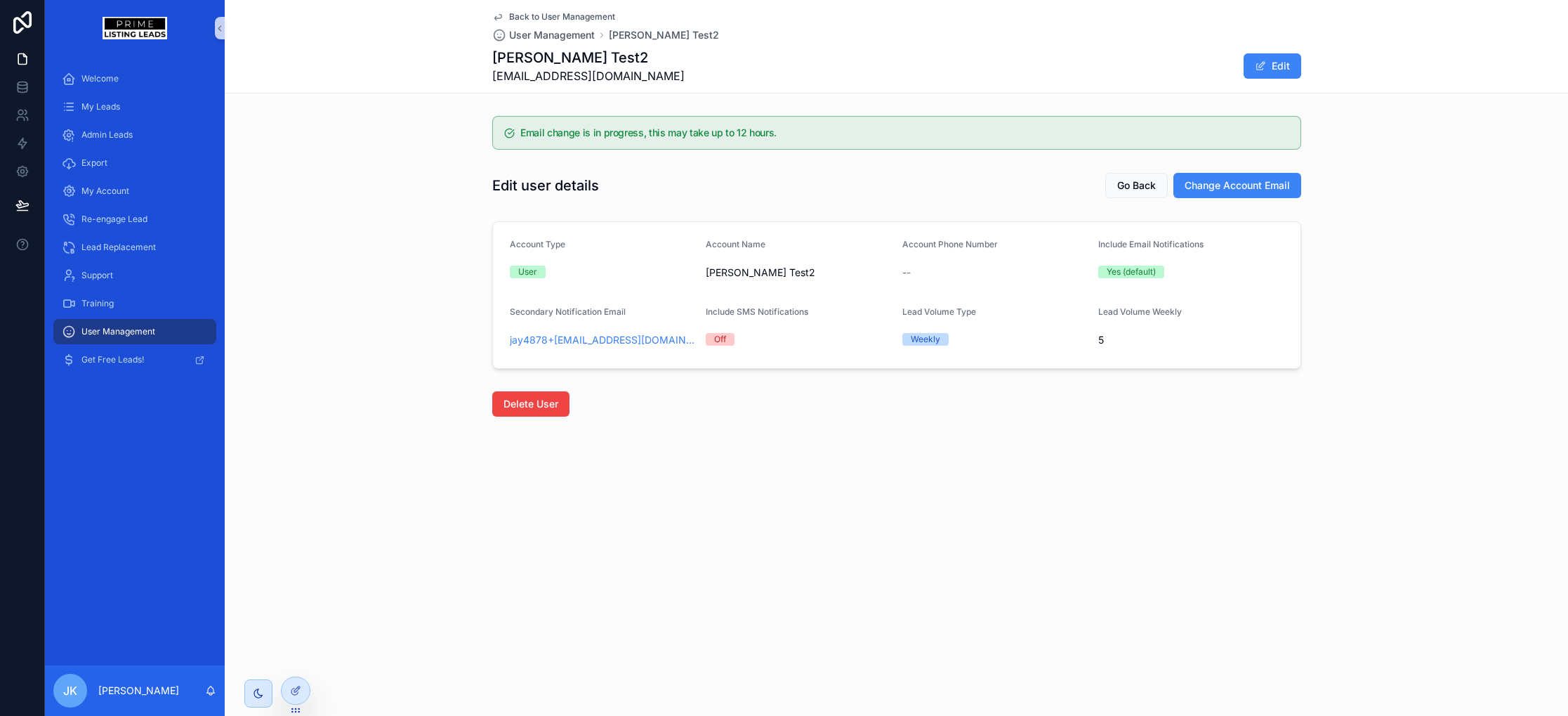
click at [912, 473] on div "Back to User Management User Management Jay Test2 Jay Test2 jay4878@pm.me Edit …" at bounding box center [896, 256] width 1343 height 512
drag, startPoint x: 926, startPoint y: 134, endPoint x: 467, endPoint y: 117, distance: 459.3
click at [513, 117] on div "Email change is in progress, this may take up to 12 hours." at bounding box center [896, 132] width 809 height 33
click at [464, 117] on div "Email change is in progress, this may take up to 12 hours." at bounding box center [896, 132] width 1343 height 45
drag, startPoint x: 491, startPoint y: 132, endPoint x: 857, endPoint y: 135, distance: 366.0
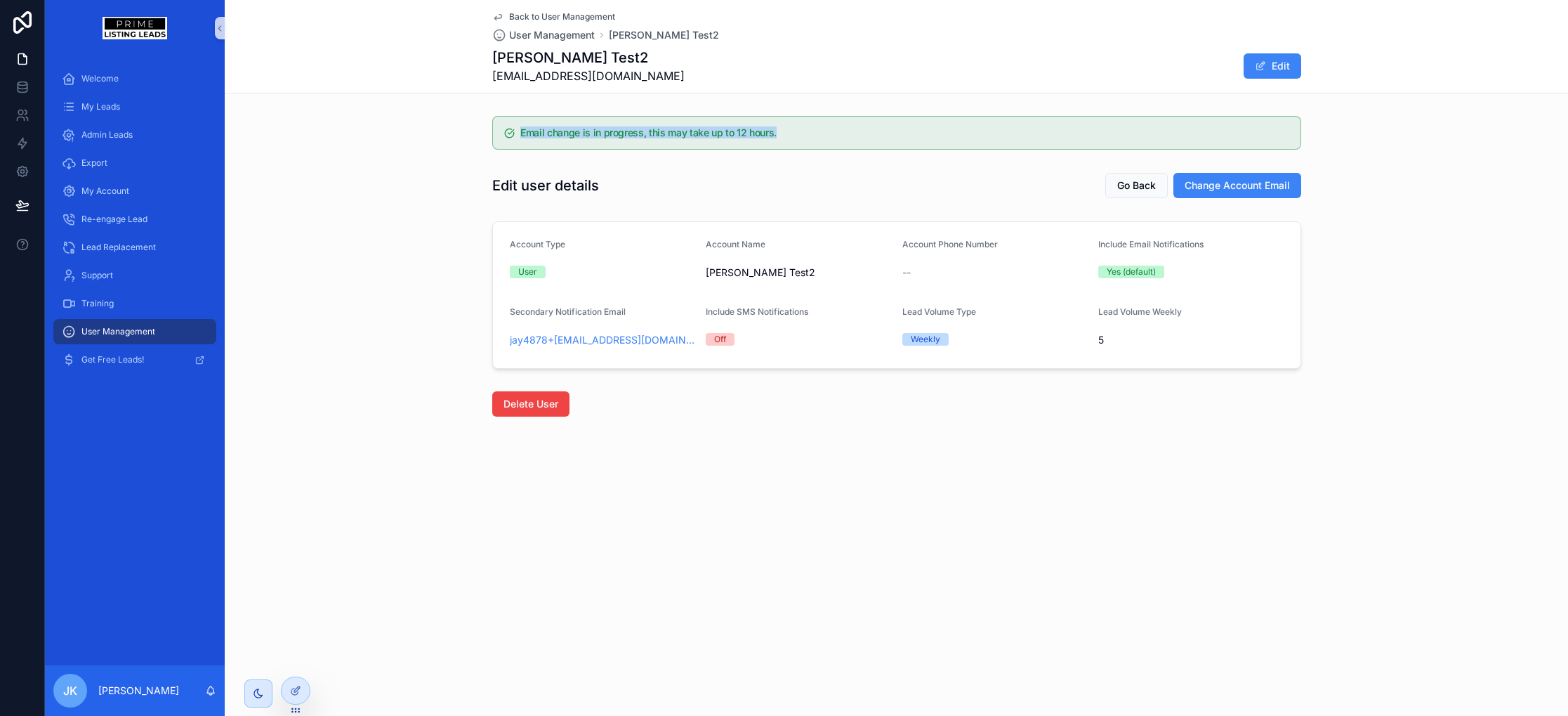
click at [846, 137] on div "Email change is in progress, this may take up to 12 hours." at bounding box center [896, 132] width 1343 height 45
click at [857, 135] on h5 "Email change is in progress, this may take up to 12 hours." at bounding box center [904, 133] width 768 height 10
drag, startPoint x: 857, startPoint y: 135, endPoint x: 567, endPoint y: 130, distance: 290.0
click at [574, 134] on h5 "Email change is in progress, this may take up to 12 hours." at bounding box center [904, 133] width 768 height 10
click at [567, 130] on h5 "Email change is in progress, this may take up to 12 hours." at bounding box center [904, 133] width 768 height 10
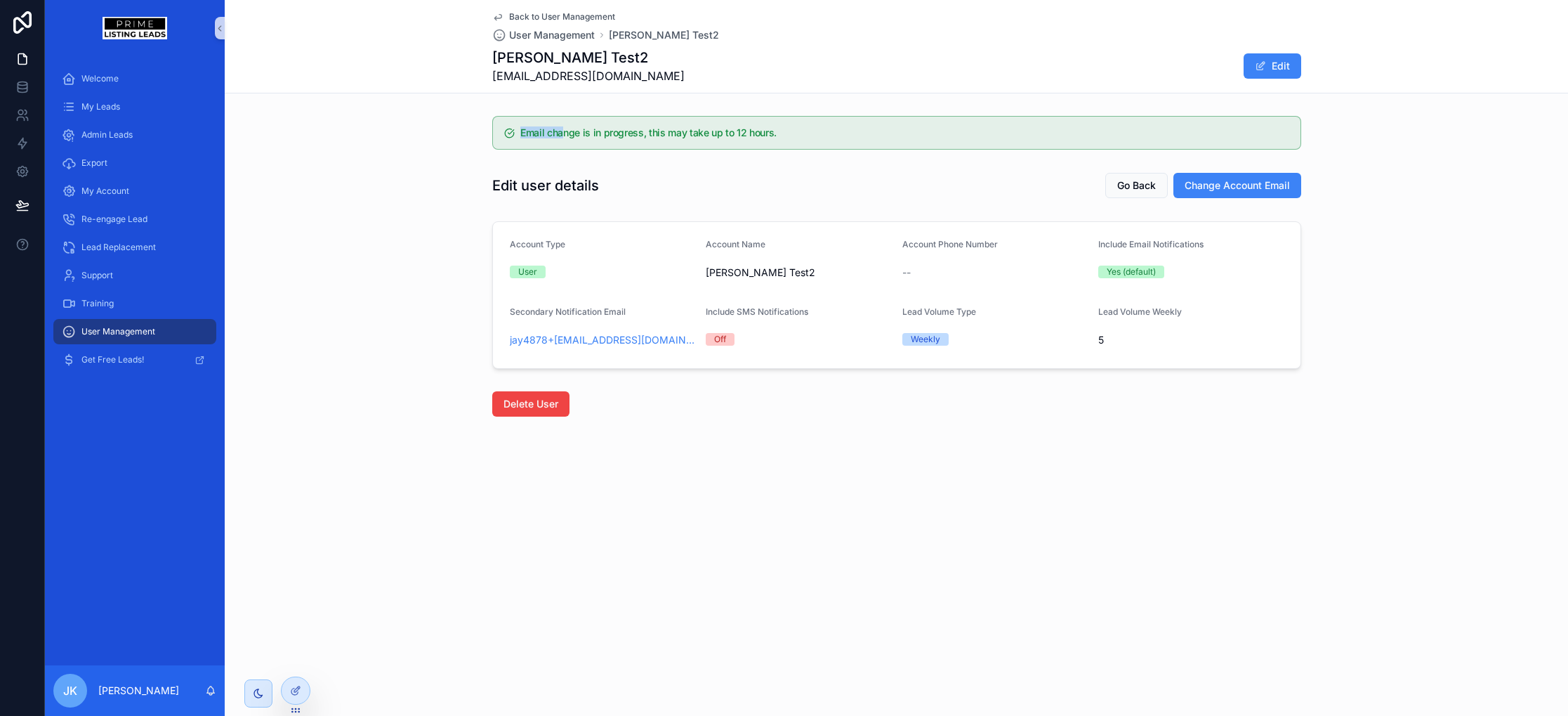
drag, startPoint x: 565, startPoint y: 130, endPoint x: 741, endPoint y: 115, distance: 176.6
click at [717, 116] on div "Email change is in progress, this may take up to 12 hours." at bounding box center [896, 132] width 809 height 33
click at [750, 116] on div "Email change is in progress, this may take up to 12 hours." at bounding box center [896, 132] width 809 height 33
click at [793, 138] on div "Email change is in progress, this may take up to 12 hours." at bounding box center [904, 135] width 768 height 13
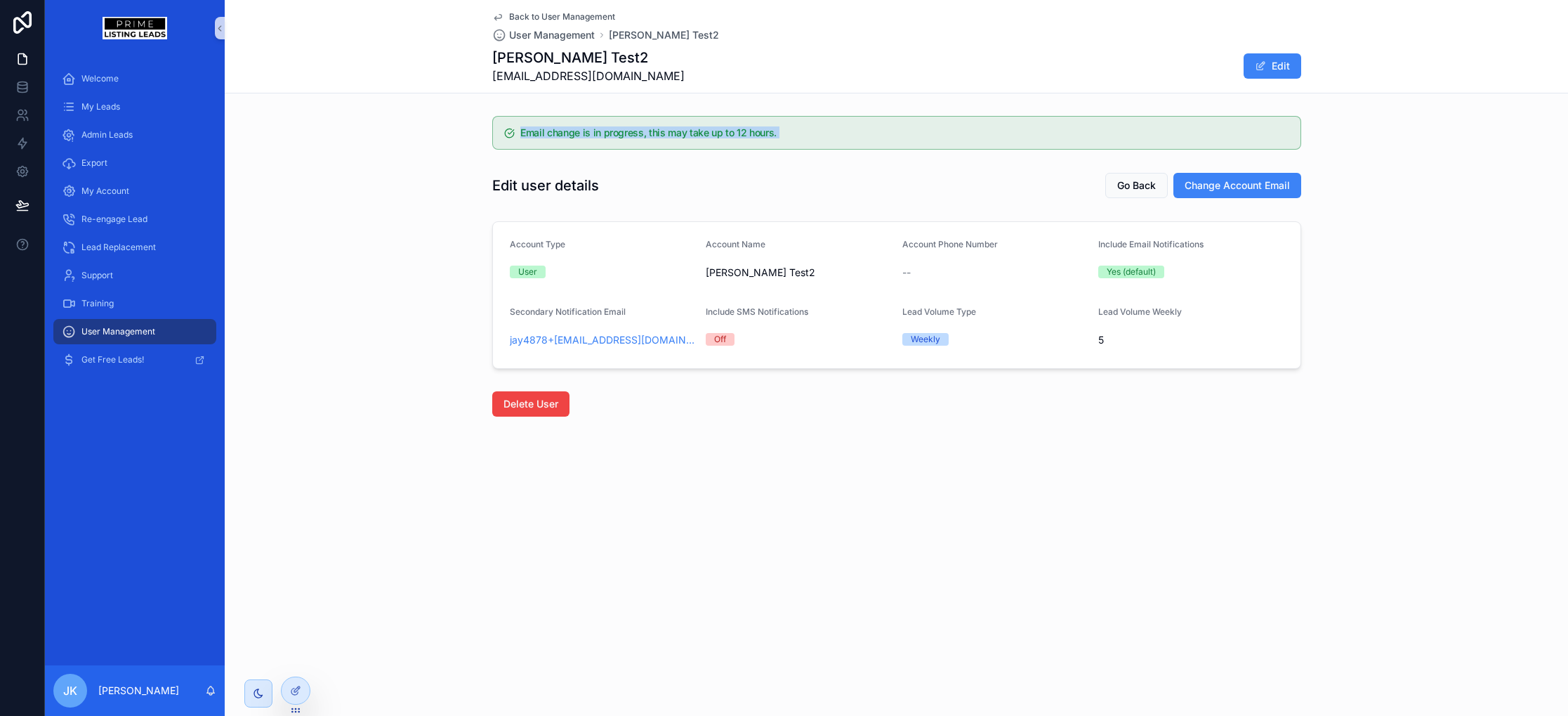
click at [793, 138] on div "Email change is in progress, this may take up to 12 hours." at bounding box center [904, 135] width 768 height 13
click at [804, 173] on div "Edit user details Go Back Change Account Email" at bounding box center [896, 186] width 809 height 27
